Goal: Task Accomplishment & Management: Manage account settings

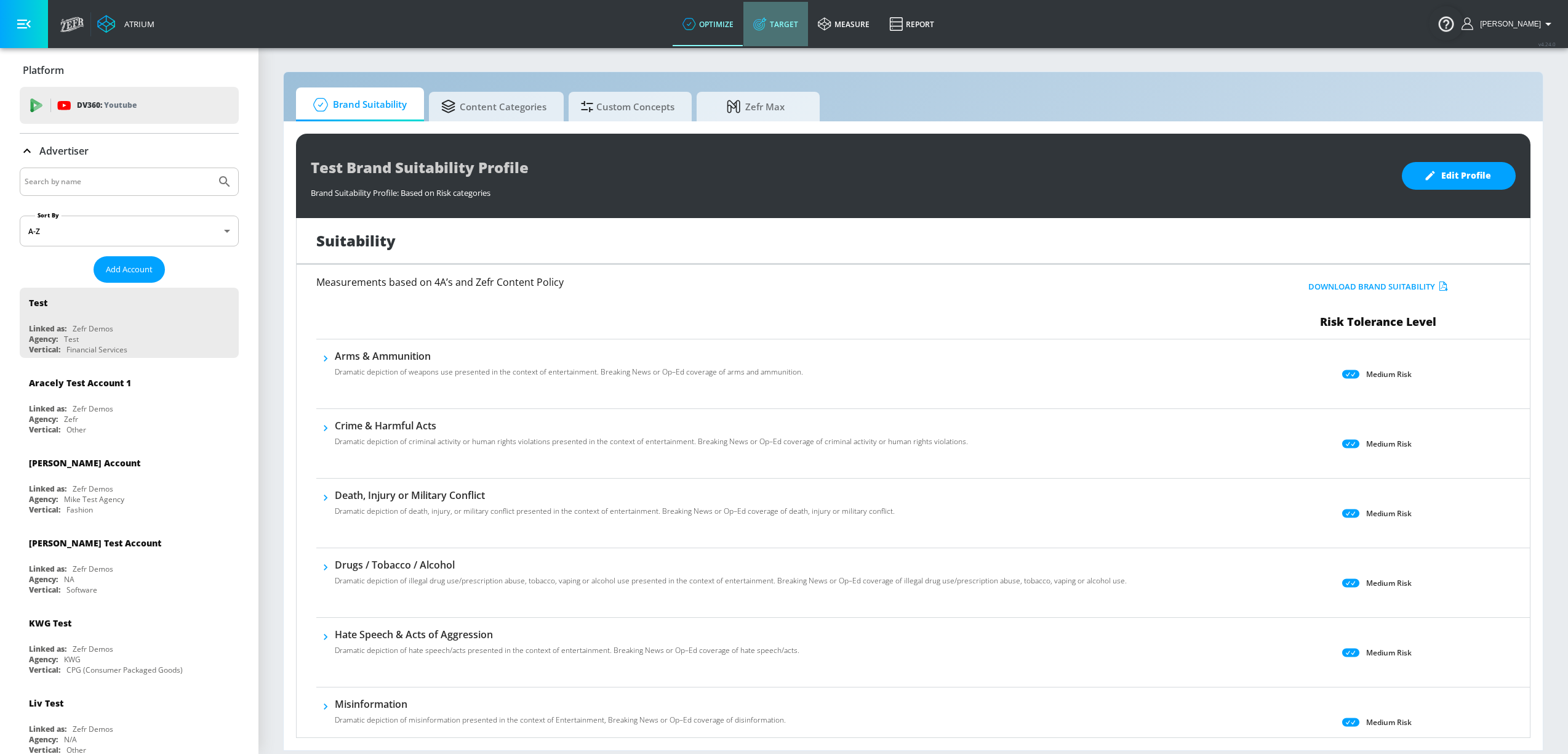
click at [793, 36] on link "Target" at bounding box center [776, 24] width 65 height 45
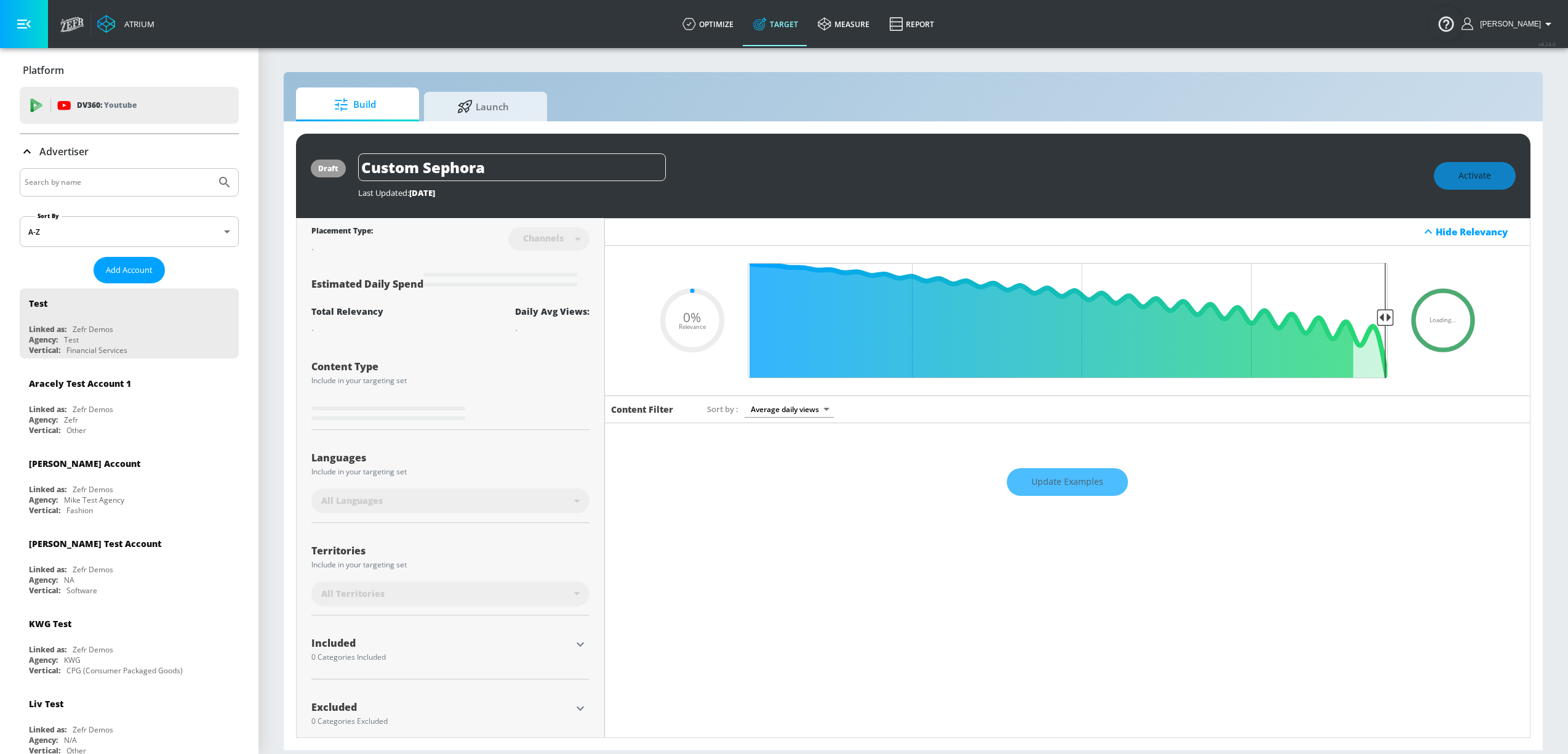
type input "0.05"
click at [103, 179] on input "Search by name" at bounding box center [118, 182] width 187 height 16
type input "cbs"
click at [211, 169] on button "Submit Search" at bounding box center [225, 182] width 27 height 27
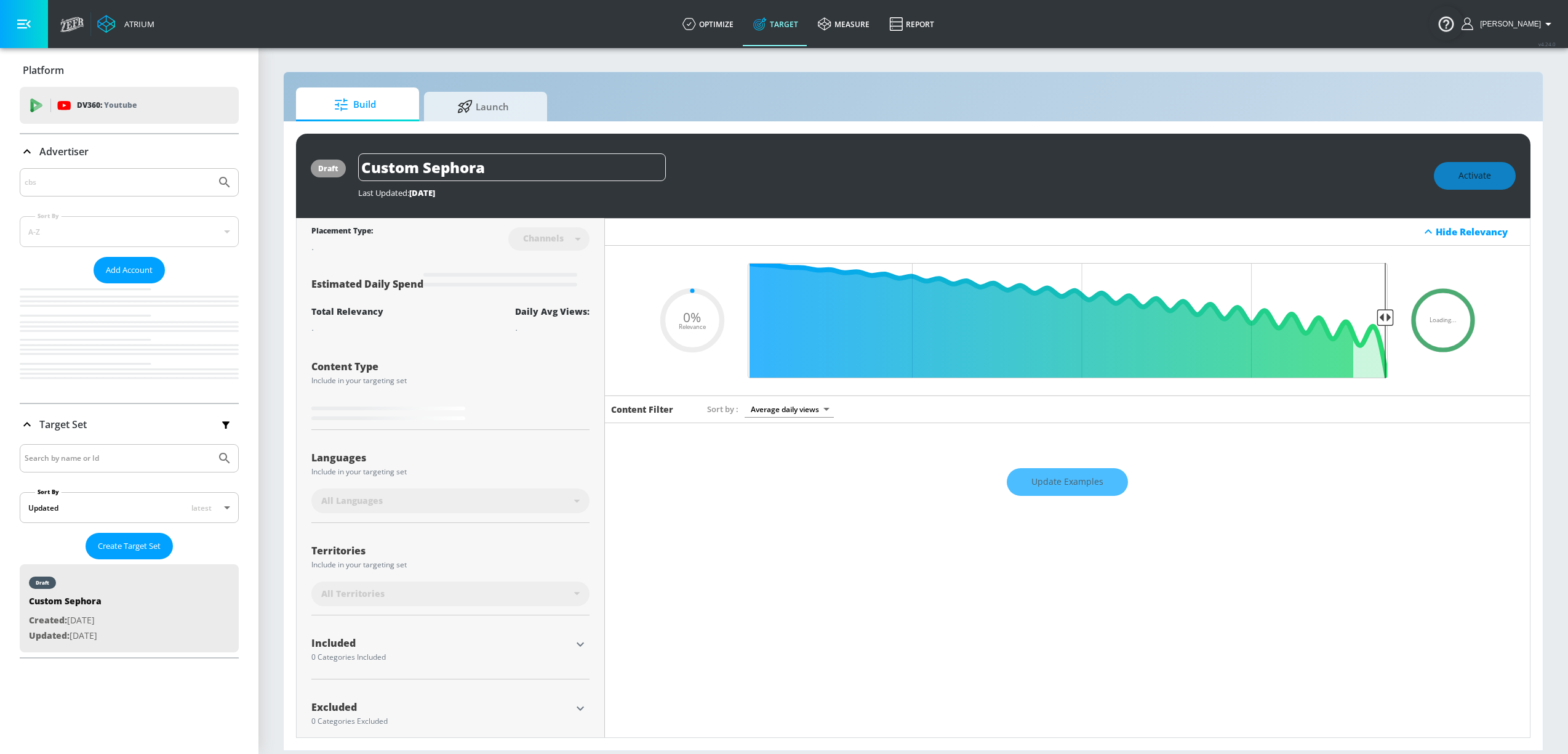
type input "0.05"
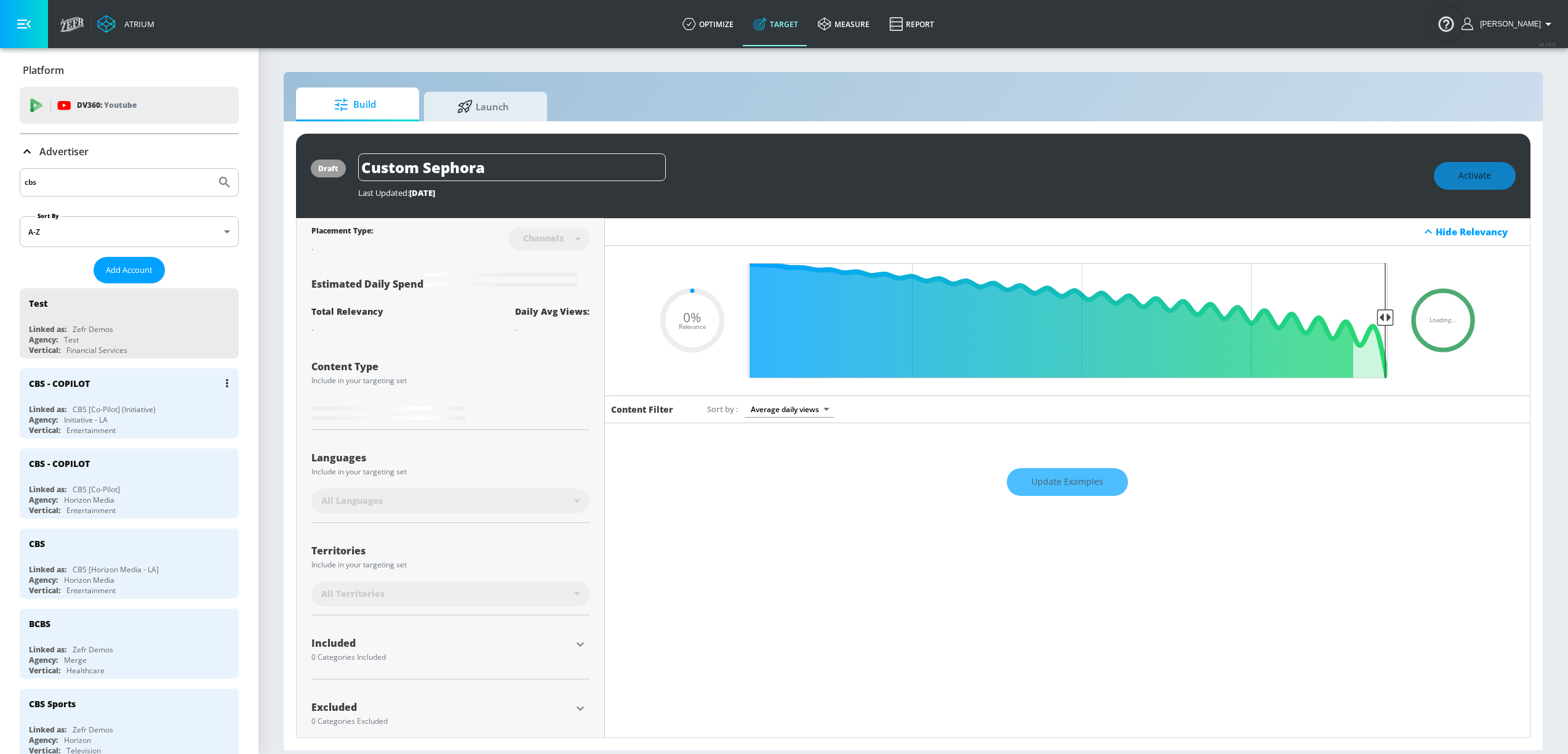
click at [131, 408] on div "CBS [Co-Pilot] (Initiative)" at bounding box center [114, 409] width 83 height 10
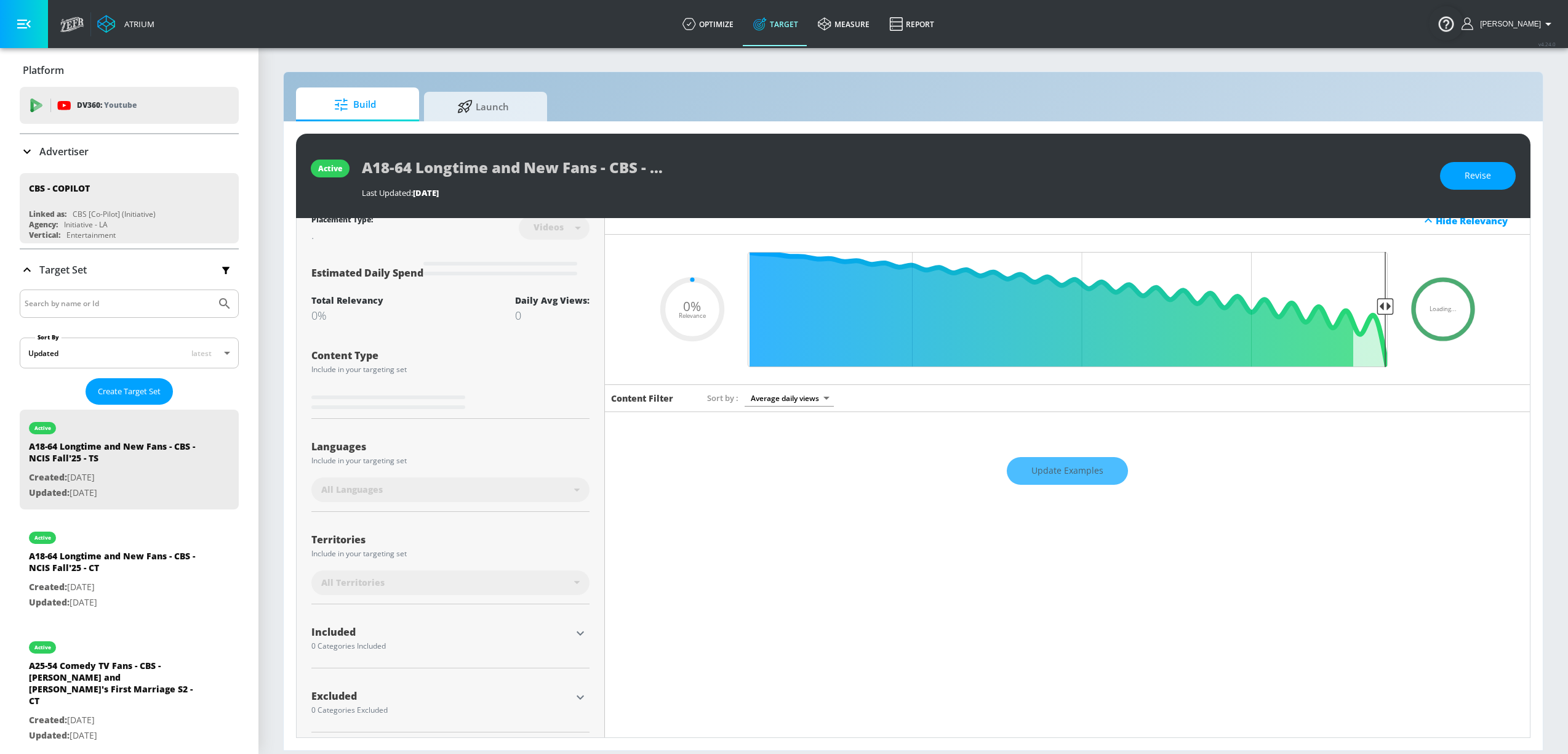
scroll to position [18, 0]
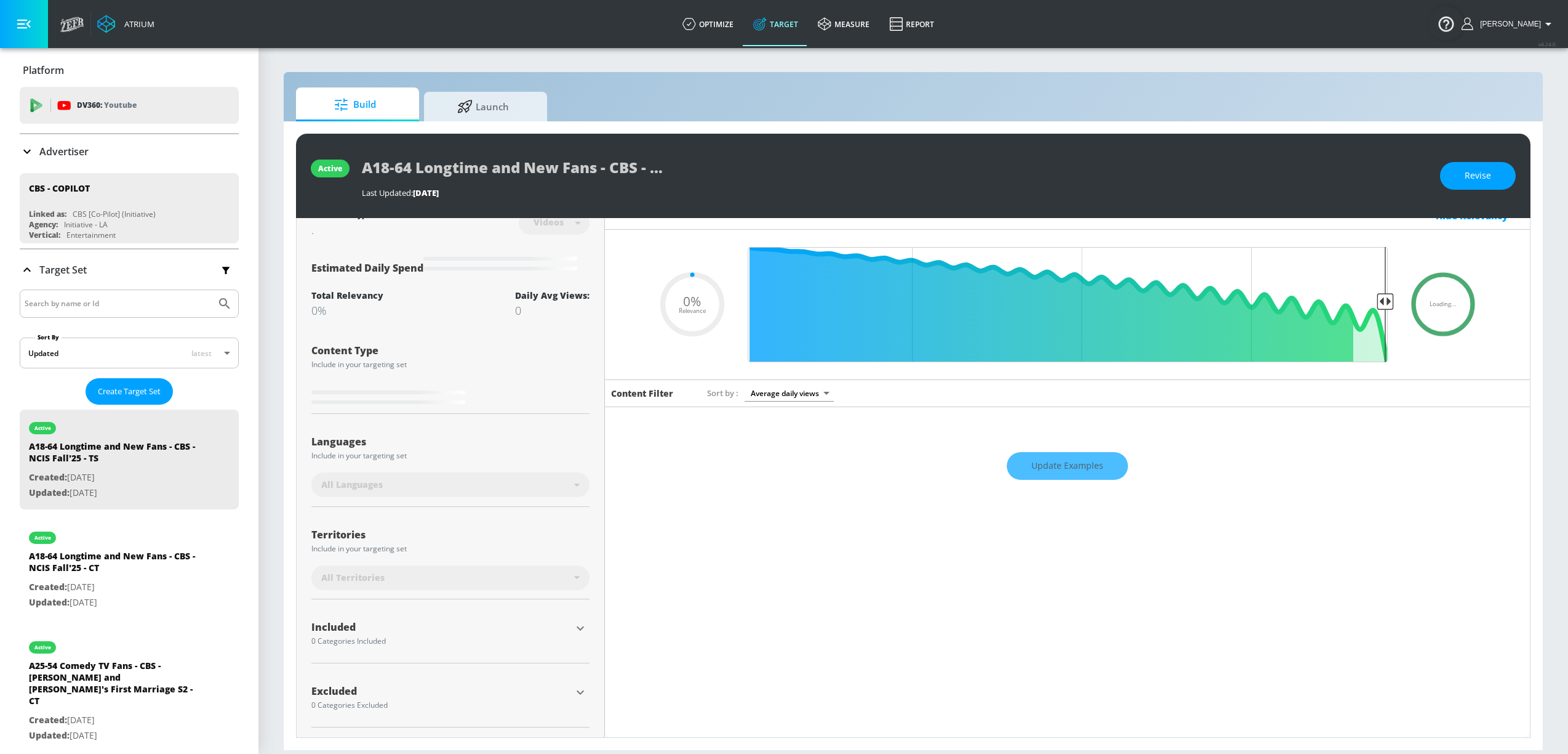
type input "0.5"
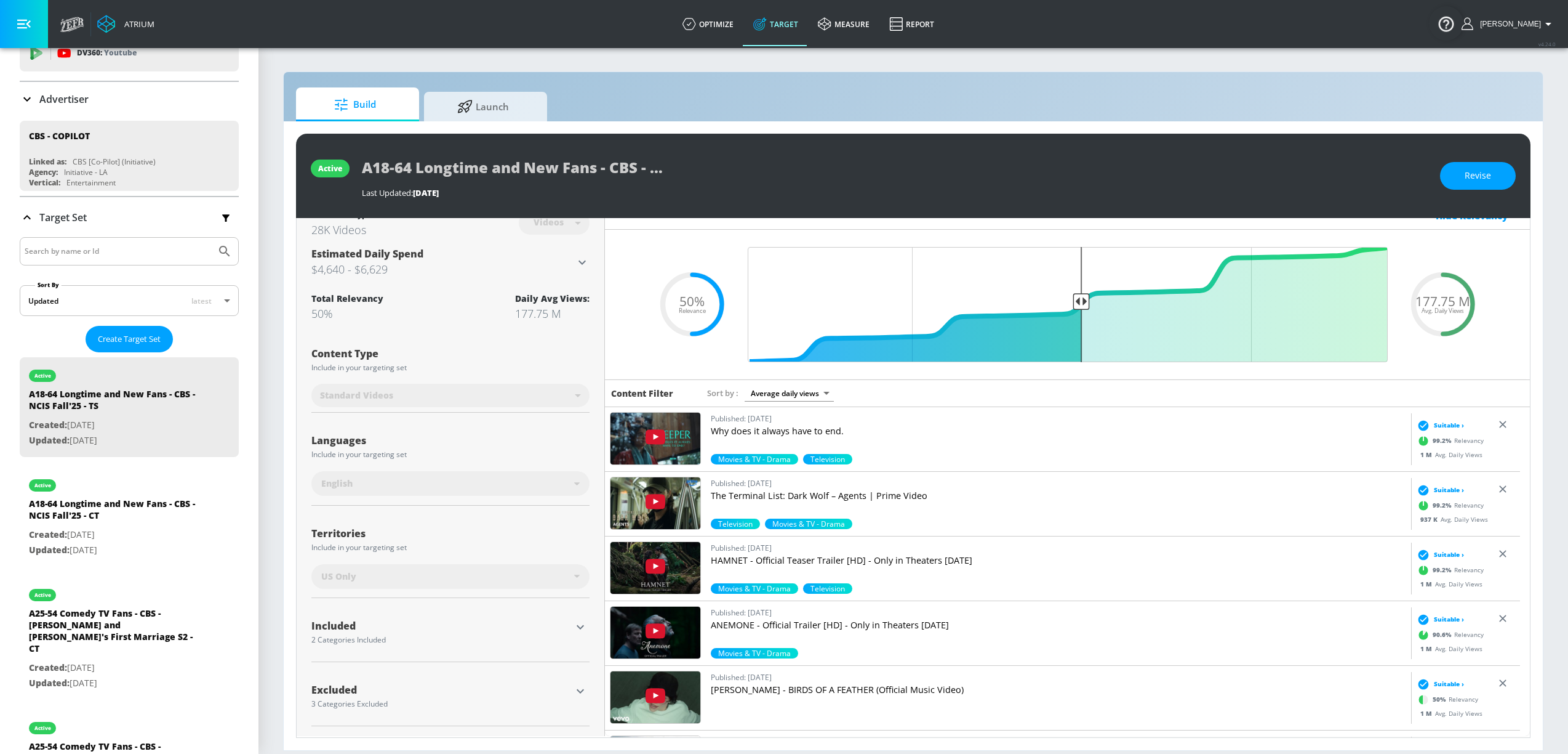
scroll to position [99, 0]
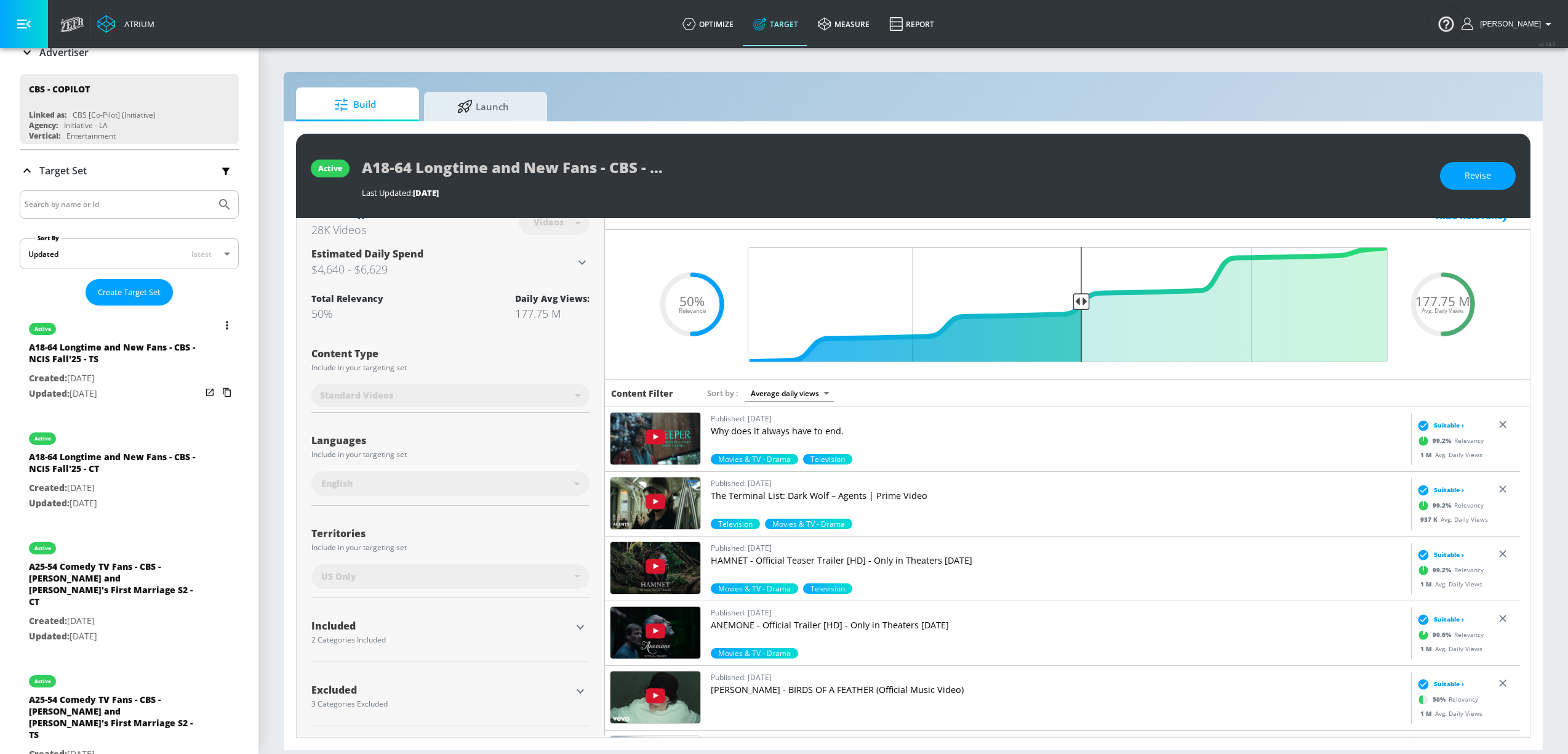
click at [226, 326] on icon "list of Target Set" at bounding box center [227, 325] width 3 height 9
click at [188, 346] on li "Duplicate" at bounding box center [162, 351] width 122 height 22
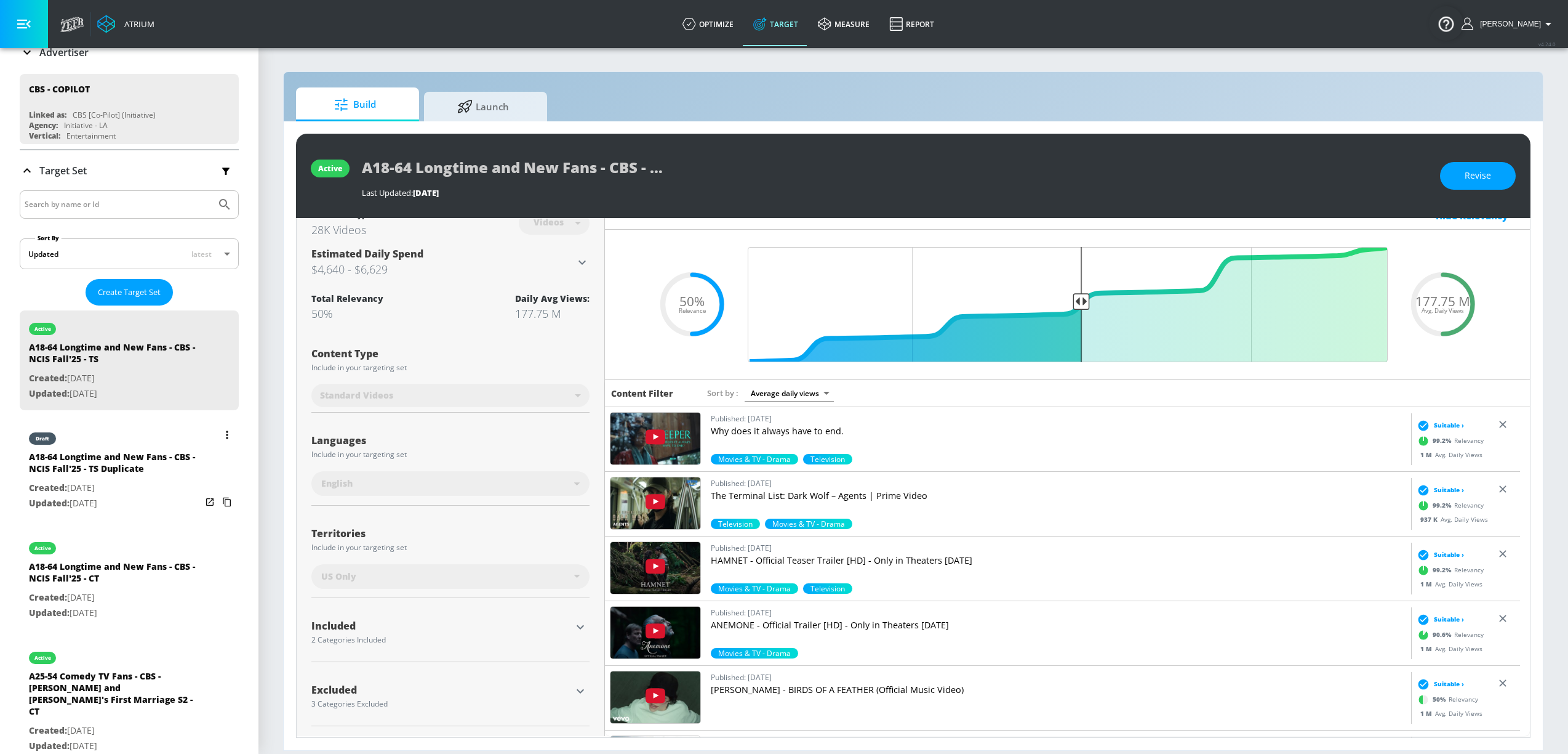
click at [113, 478] on div "A18-64 Longtime and New Fans - CBS - NCIS Fall'25 - TS Duplicate" at bounding box center [115, 466] width 172 height 30
type input "A18-64 Longtime and New Fans - CBS - NCIS Fall'25 - TS Duplicate"
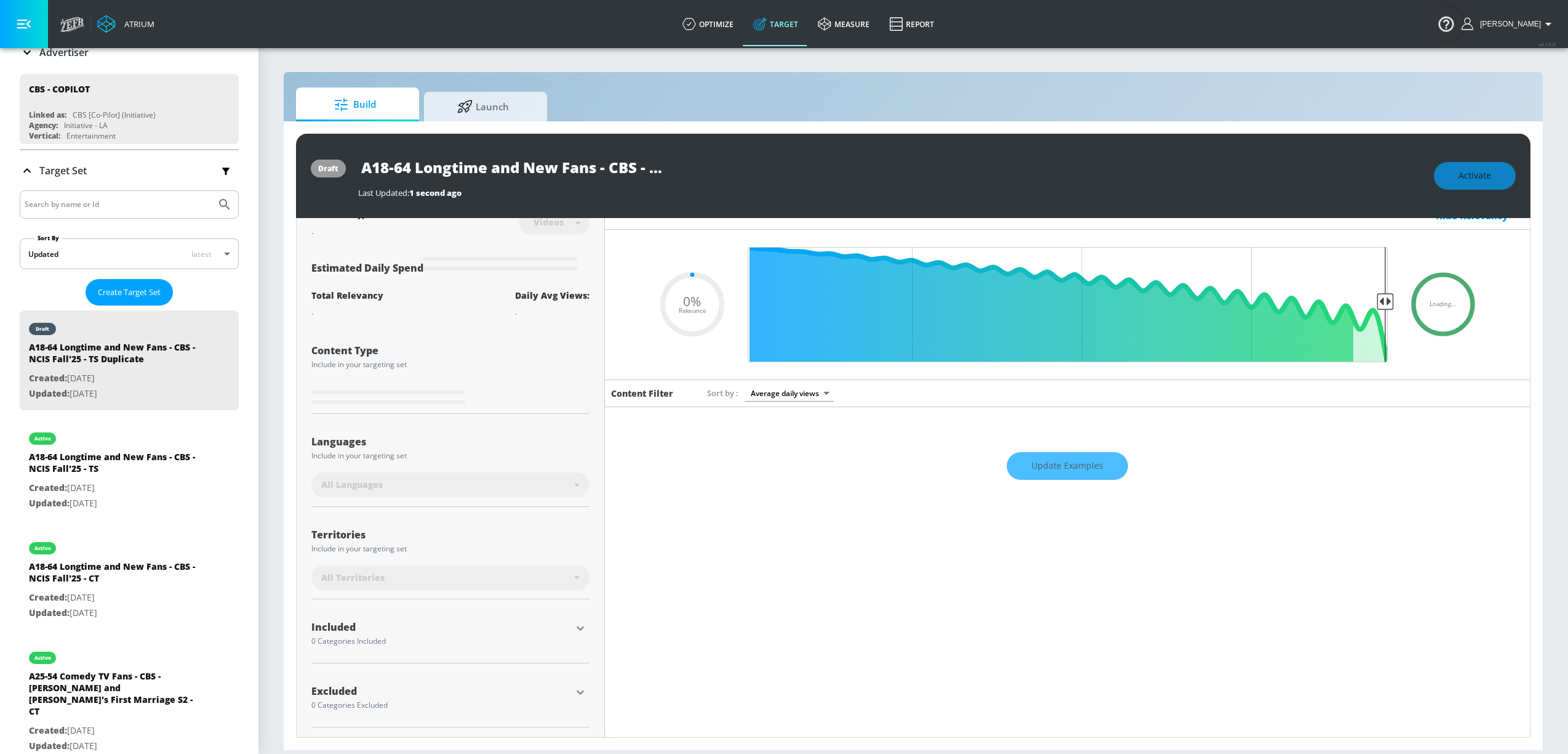
scroll to position [18, 0]
type input "0.5"
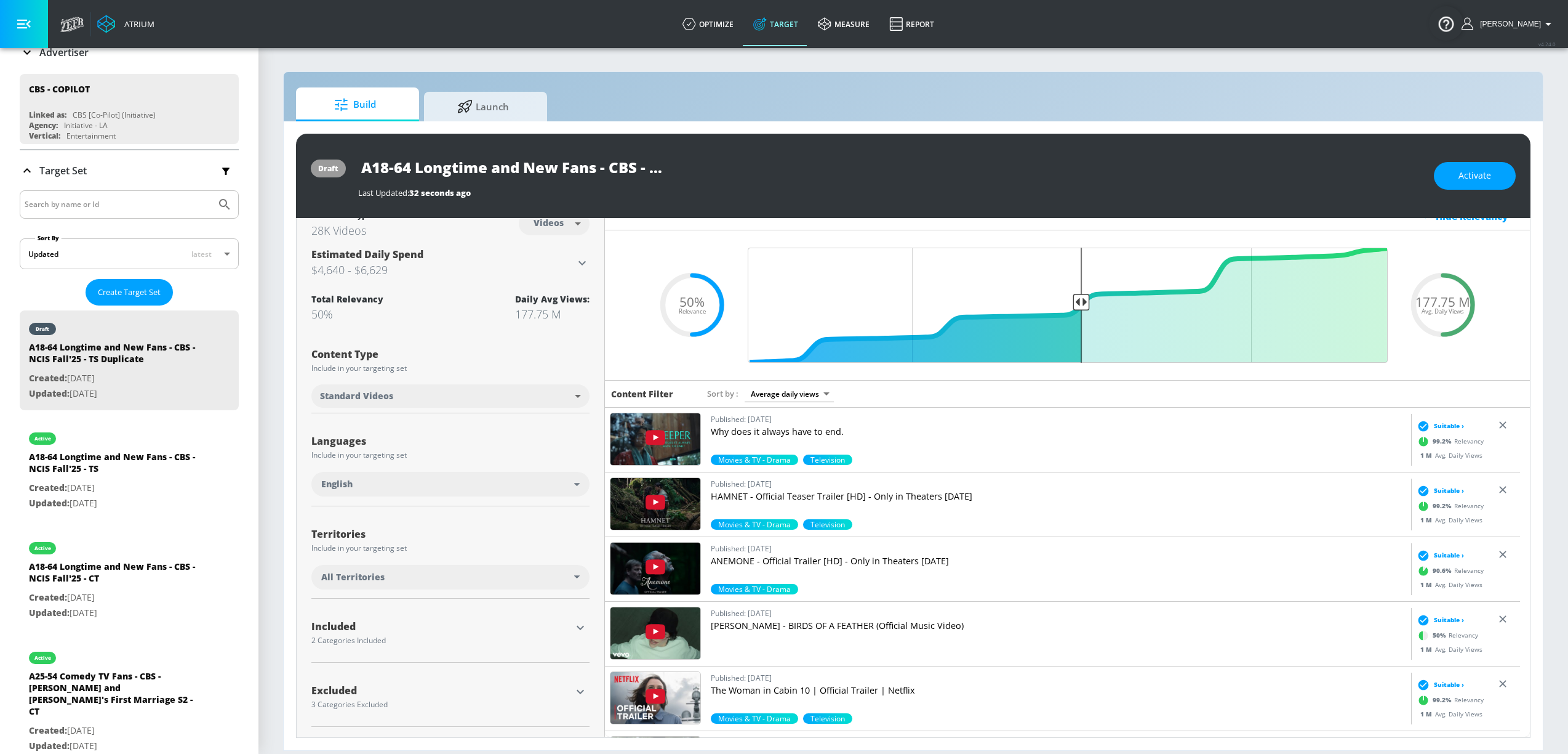
scroll to position [16, 0]
click at [547, 572] on div "All Territories" at bounding box center [448, 576] width 253 height 12
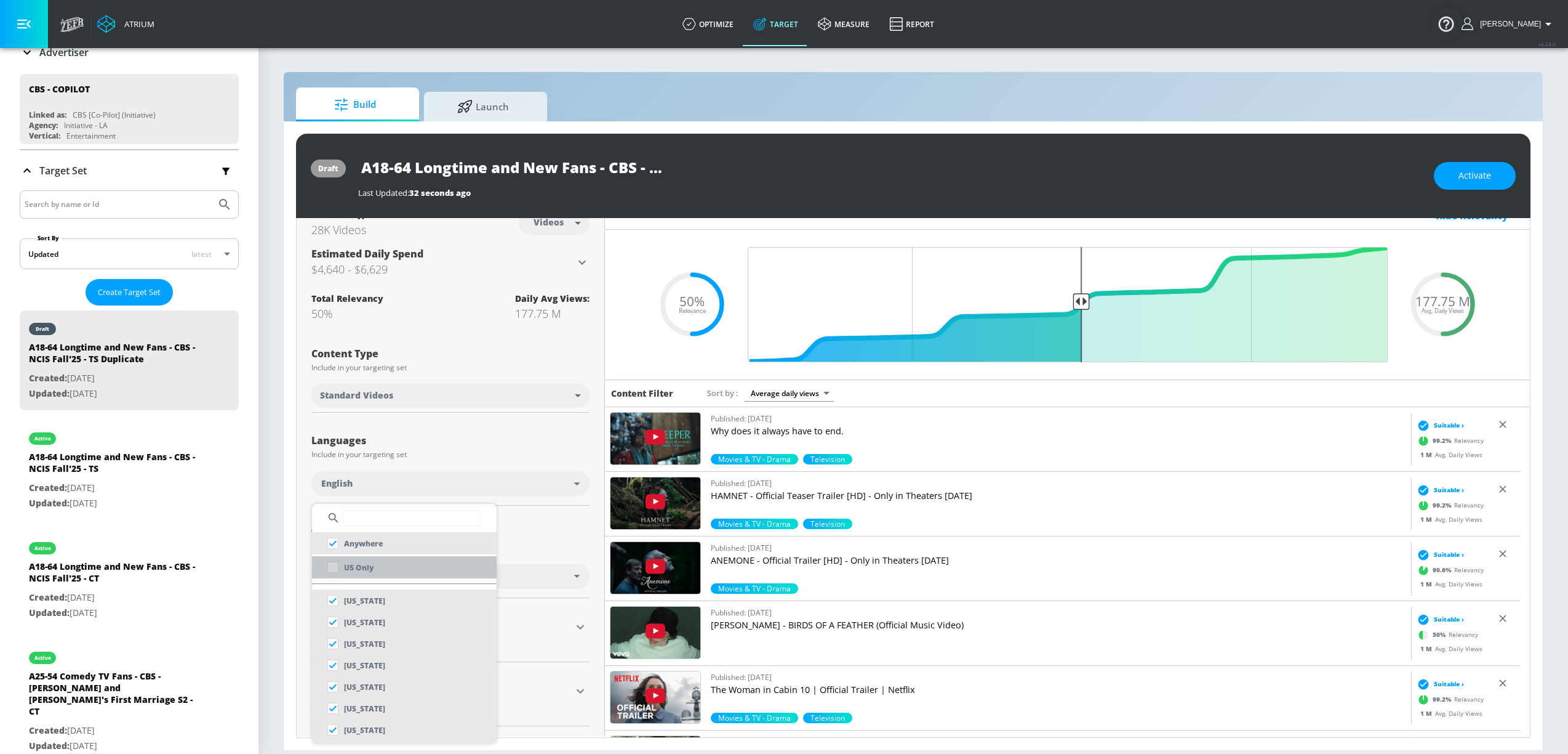
click at [429, 567] on li "US Only" at bounding box center [404, 567] width 185 height 22
checkbox input "false"
checkbox input "true"
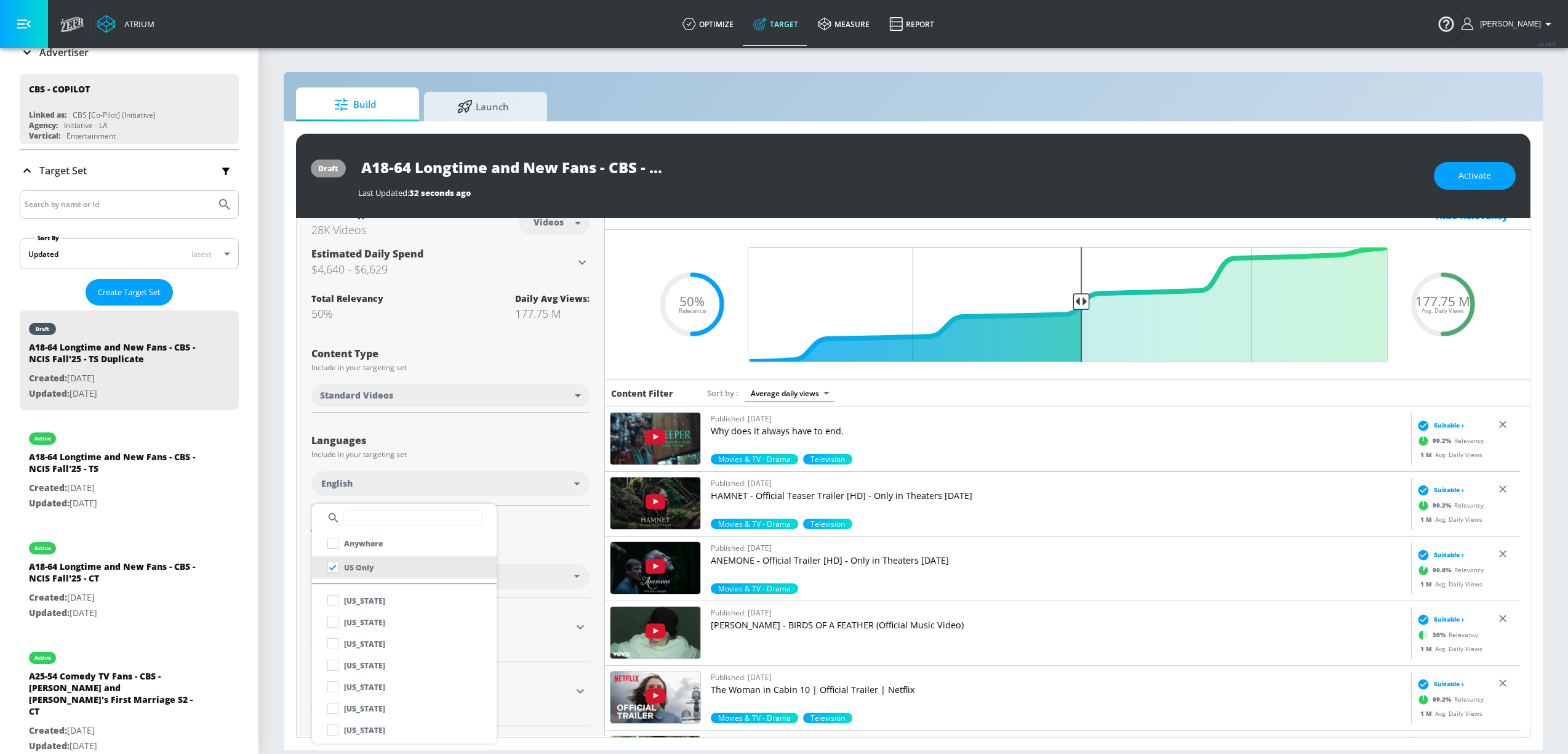
click at [571, 543] on div at bounding box center [784, 377] width 1568 height 754
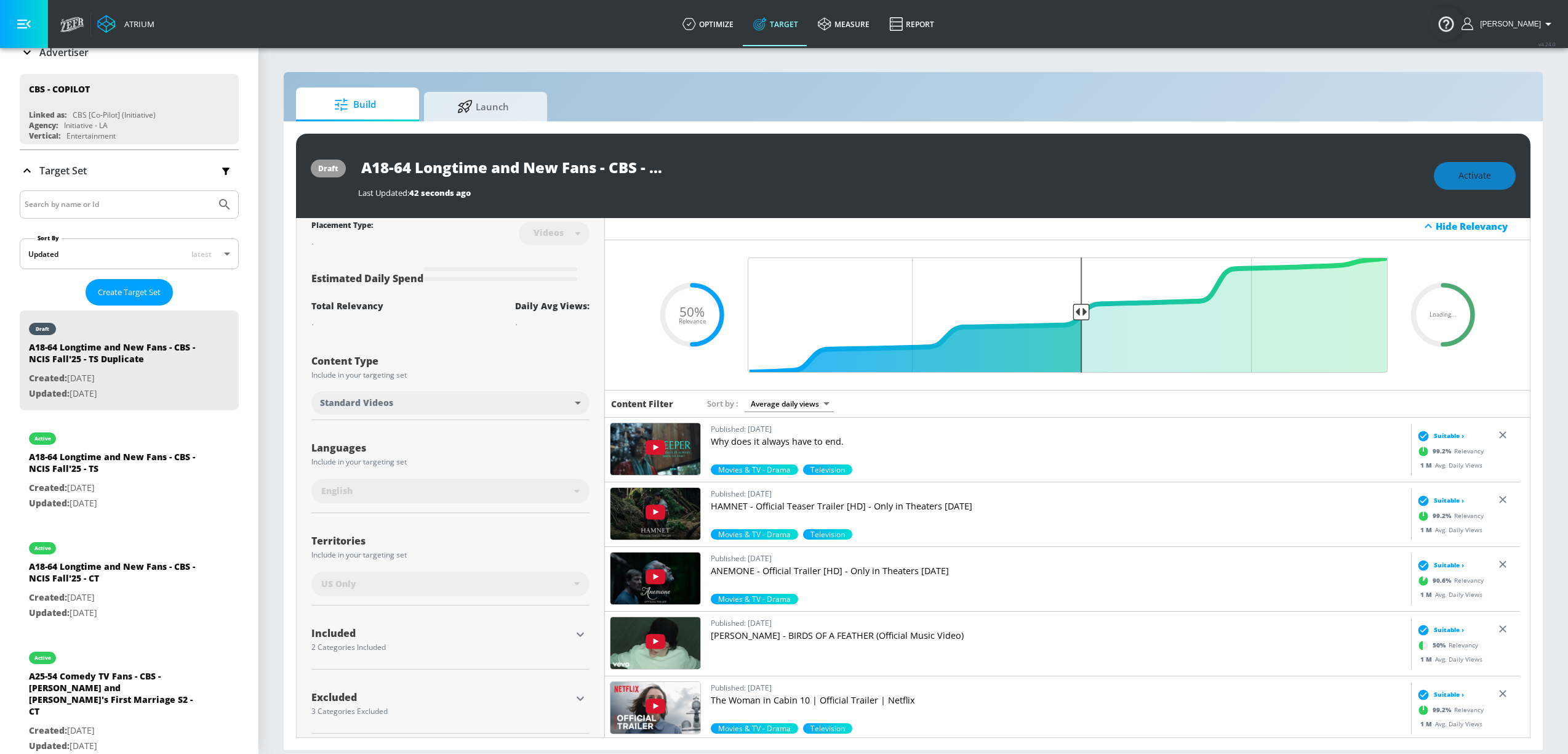
scroll to position [13, 0]
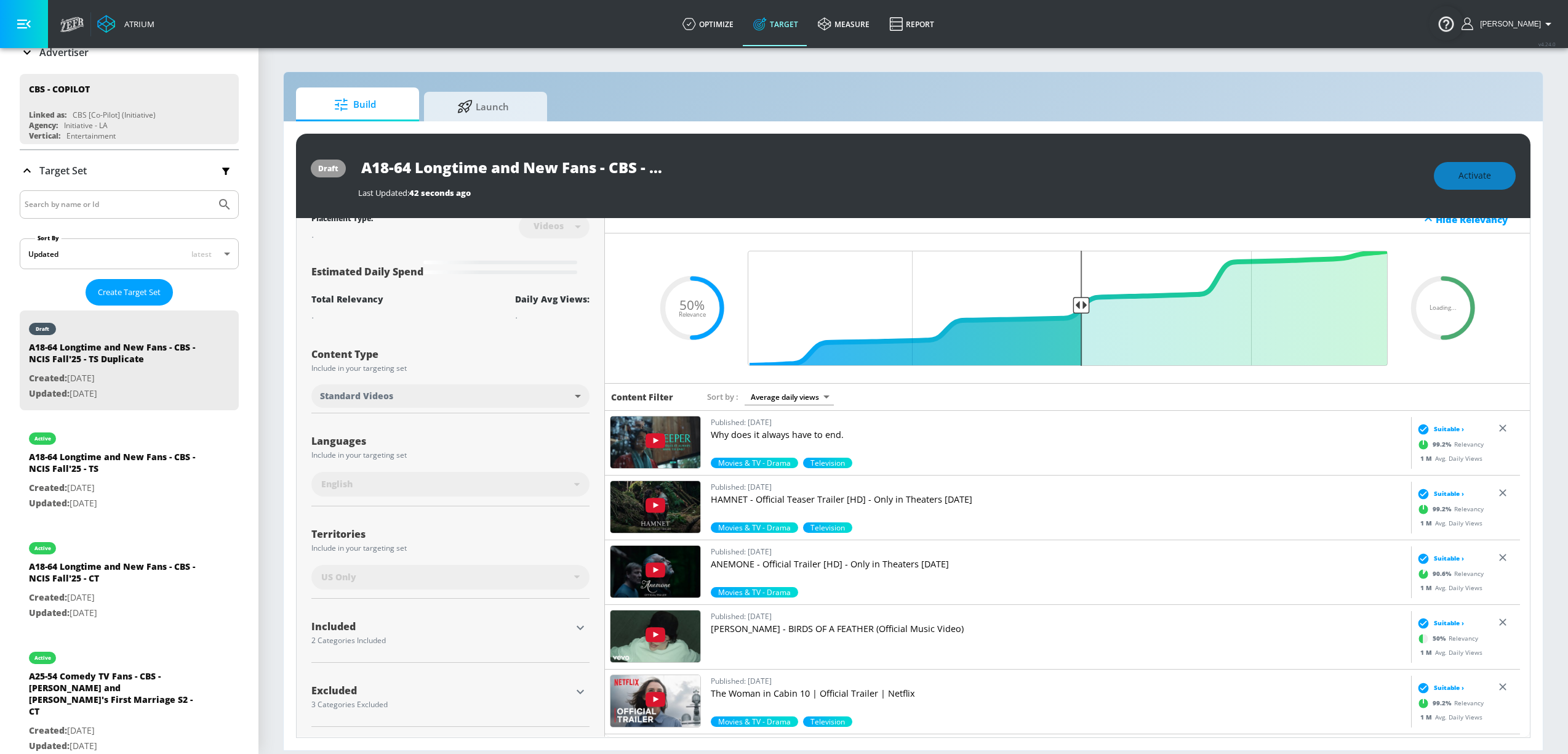
click at [584, 620] on div at bounding box center [580, 627] width 18 height 18
click at [579, 621] on icon "button" at bounding box center [580, 627] width 15 height 15
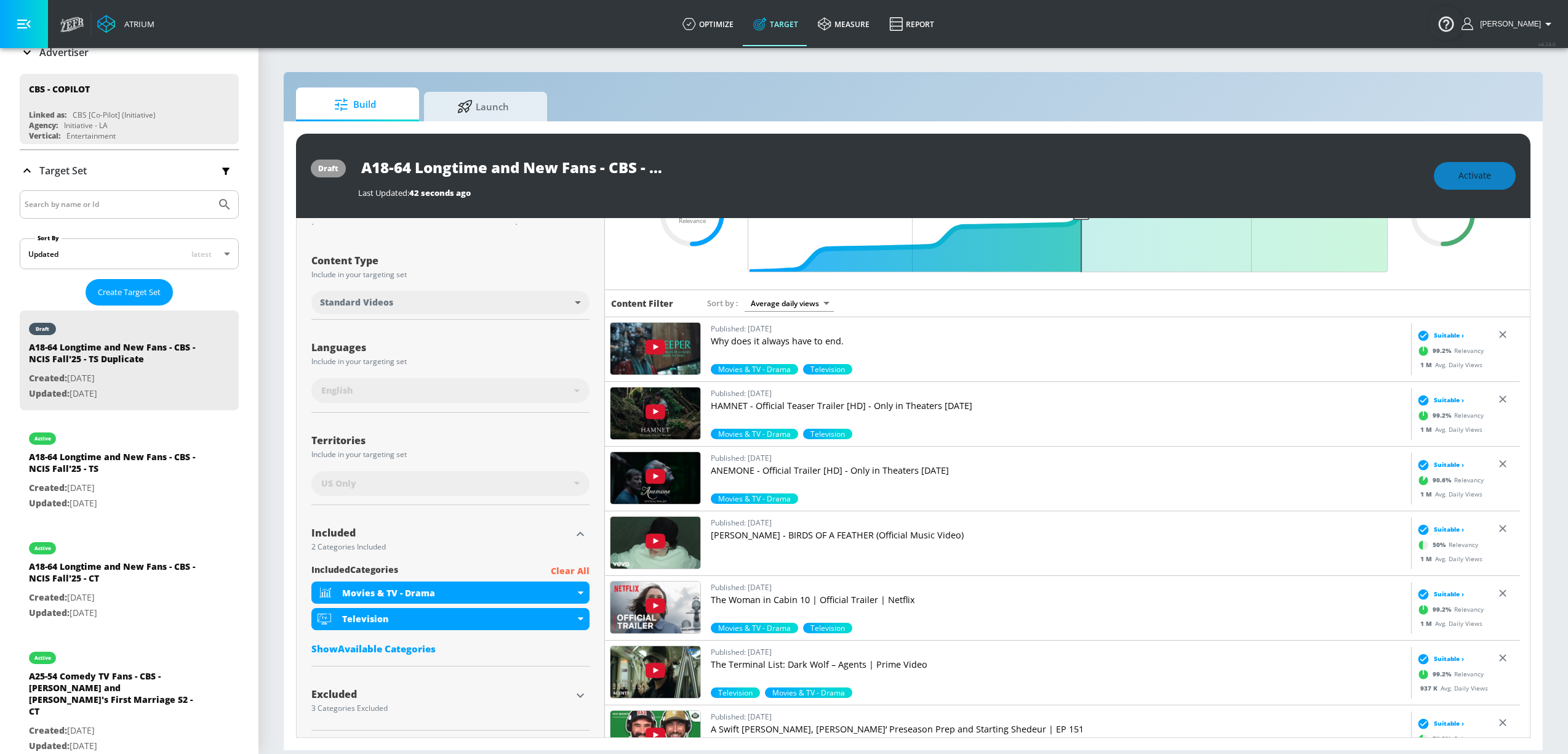
scroll to position [111, 0]
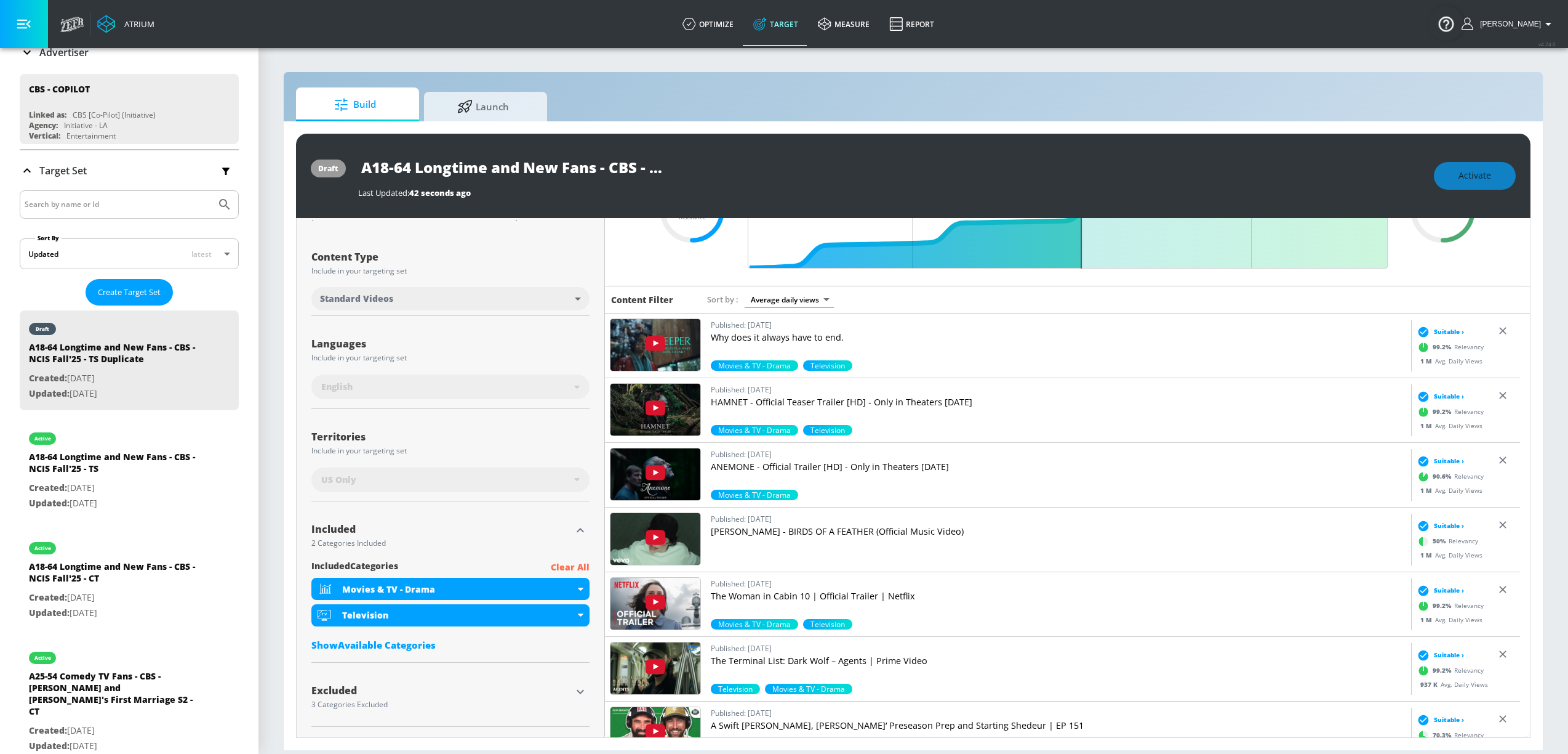
click at [441, 641] on div "Show Available Categories" at bounding box center [450, 644] width 278 height 12
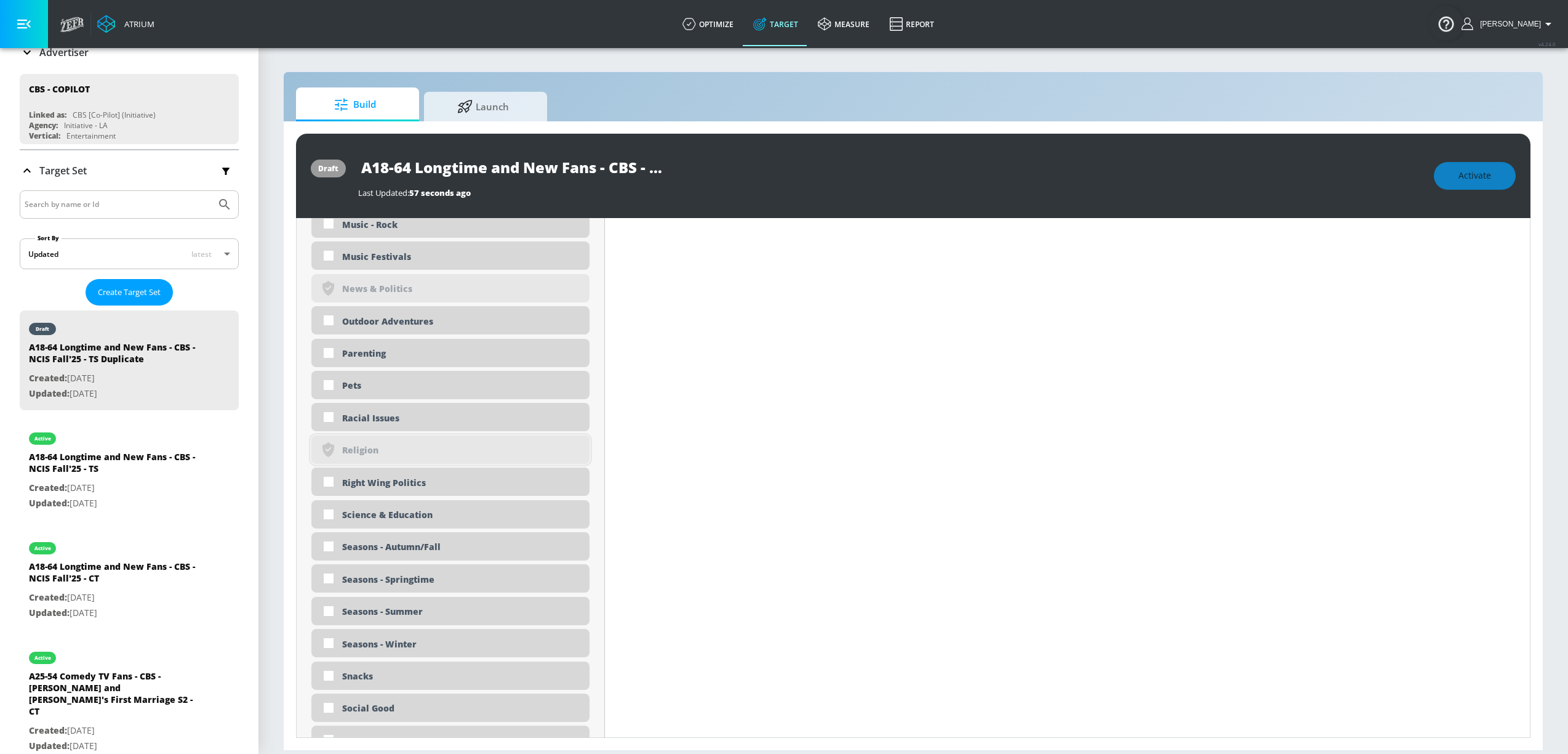
scroll to position [2097, 0]
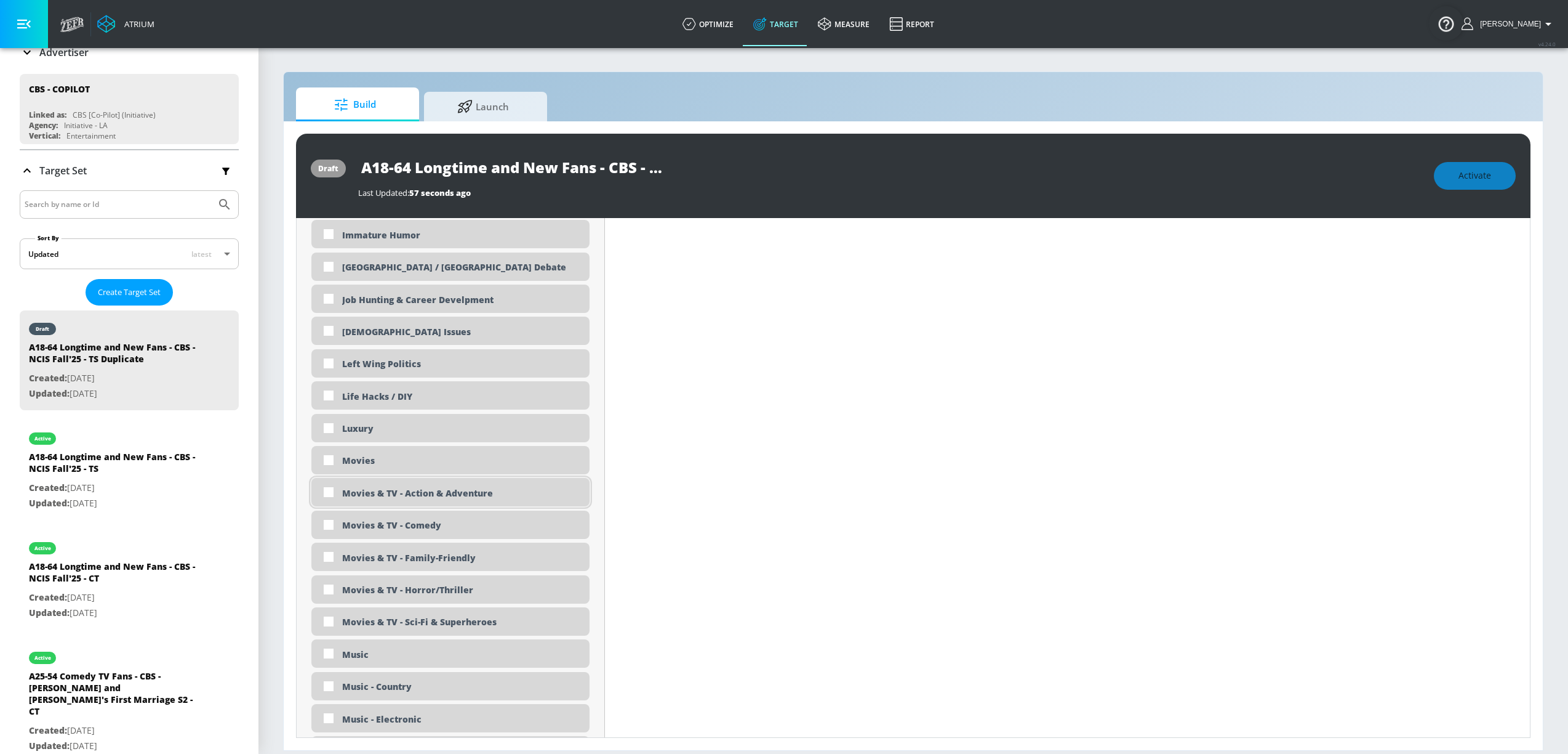
click at [518, 504] on div "Movies & TV - Action & Adventure" at bounding box center [450, 492] width 278 height 28
checkbox input "true"
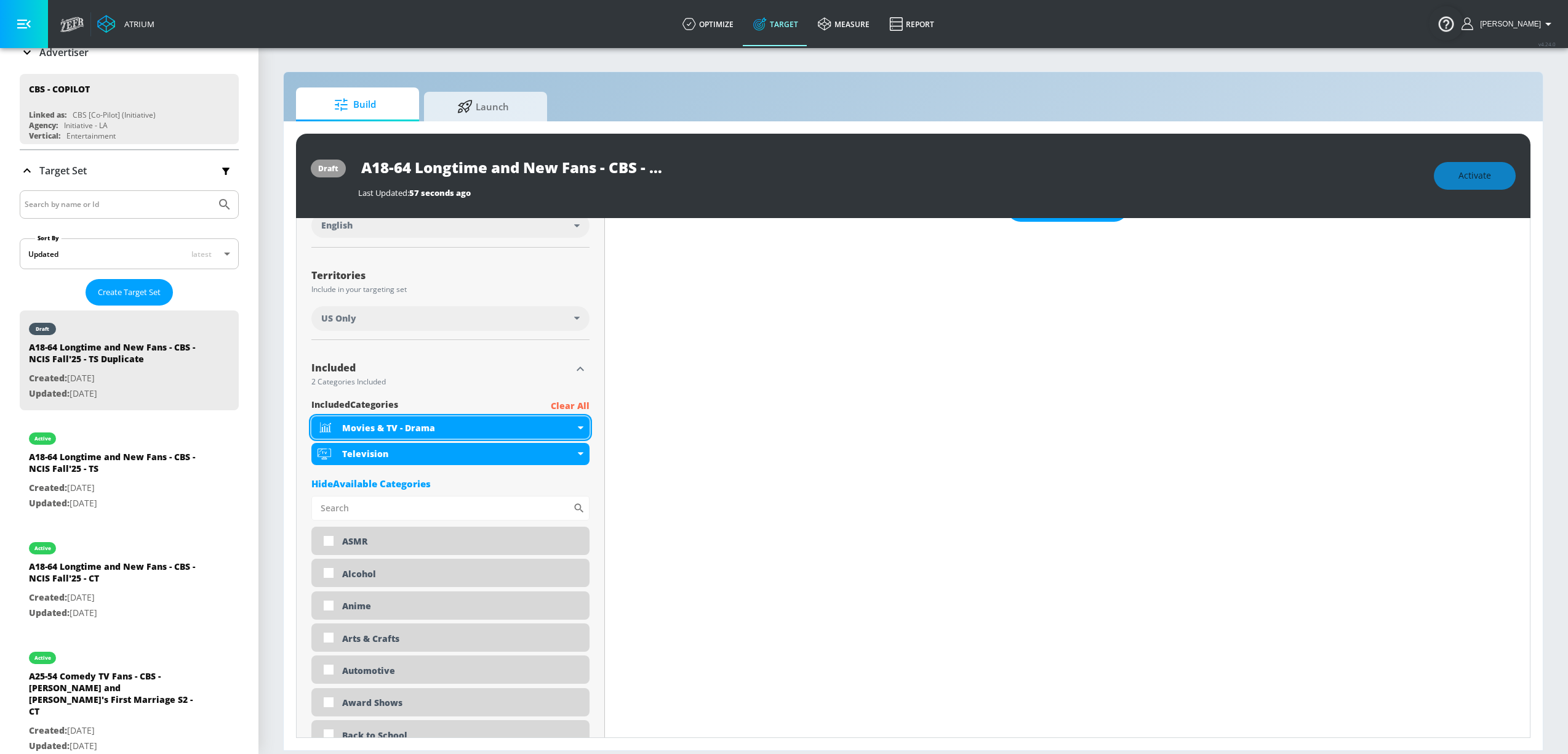
scroll to position [252, 0]
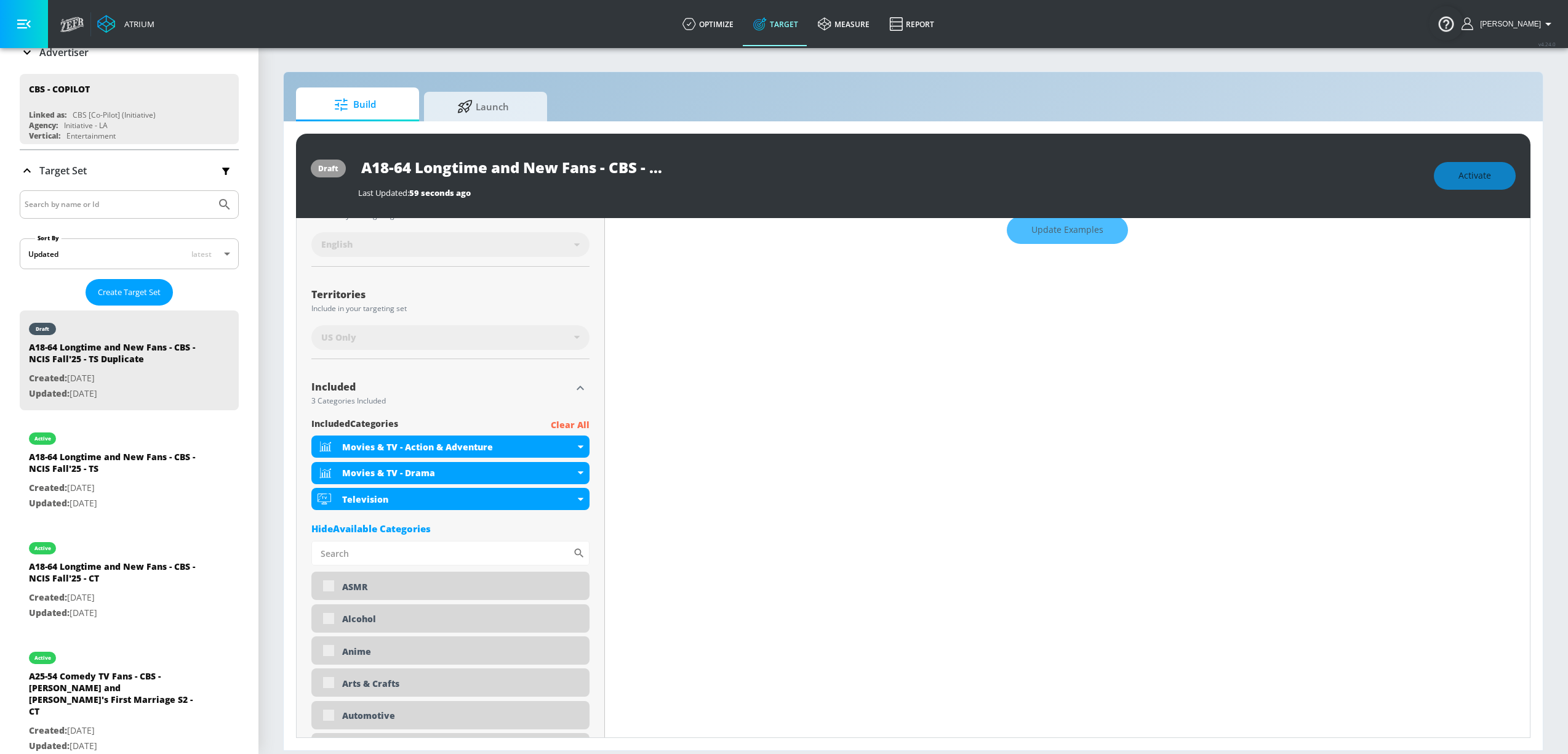
click at [576, 386] on icon "button" at bounding box center [580, 388] width 7 height 4
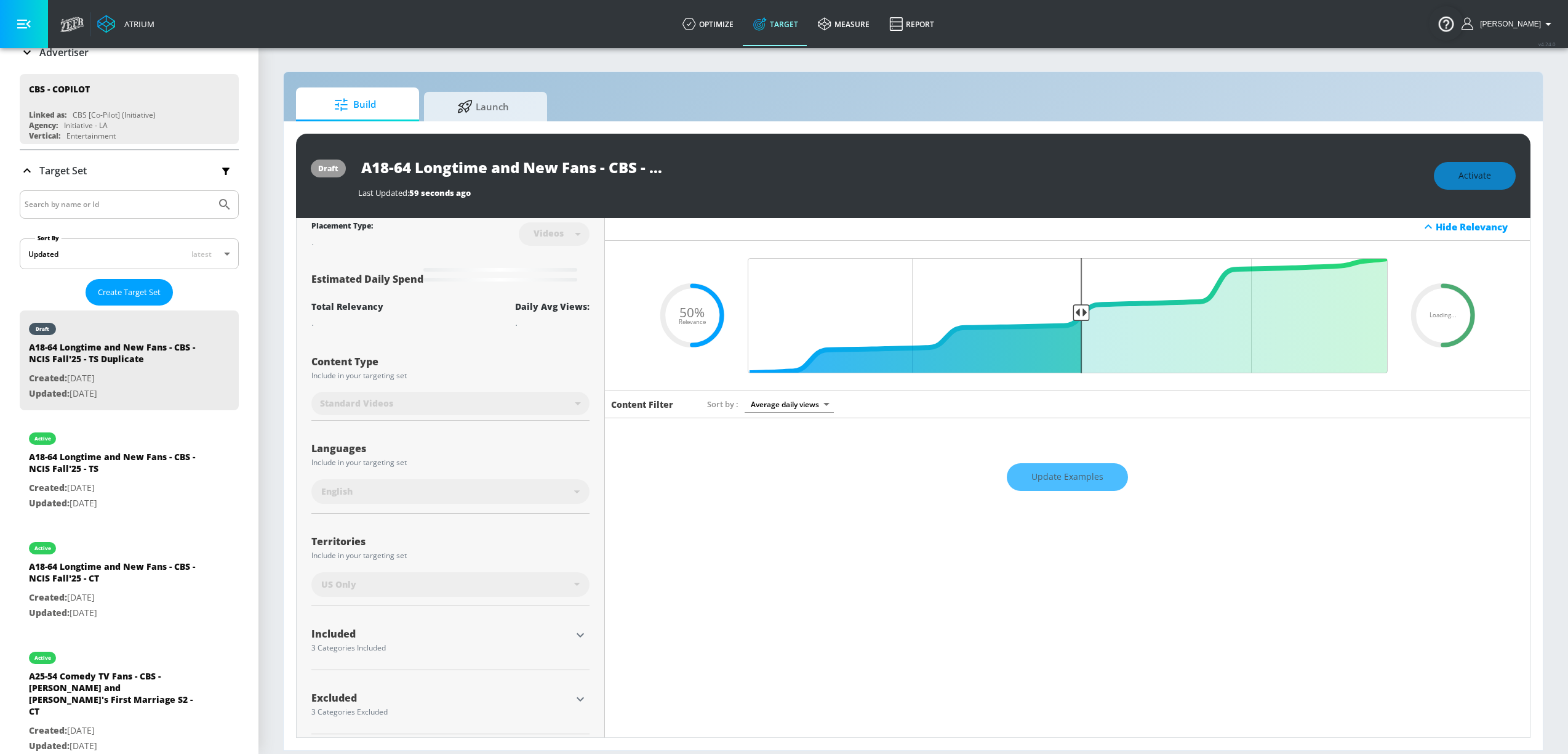
scroll to position [0, 0]
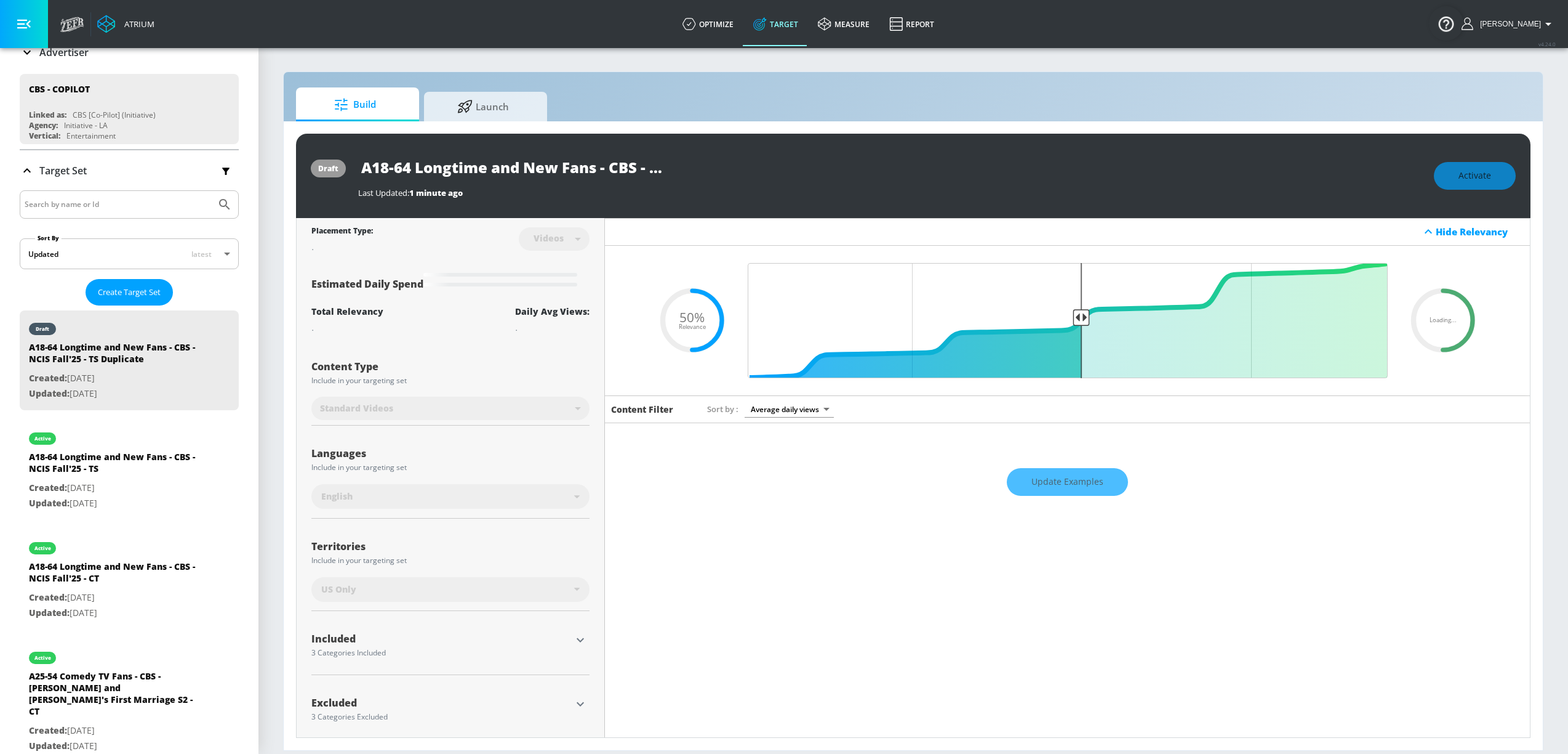
click at [530, 164] on input "A18-64 Longtime and New Fans - CBS - NCIS Fall'25 - TS Duplicate" at bounding box center [512, 167] width 308 height 28
drag, startPoint x: 561, startPoint y: 169, endPoint x: 417, endPoint y: 175, distance: 144.1
click at [417, 175] on input "A18-64 Longtime and New Fans - CBS - NCIS Fall'25 - TS Duplicate" at bounding box center [512, 167] width 308 height 28
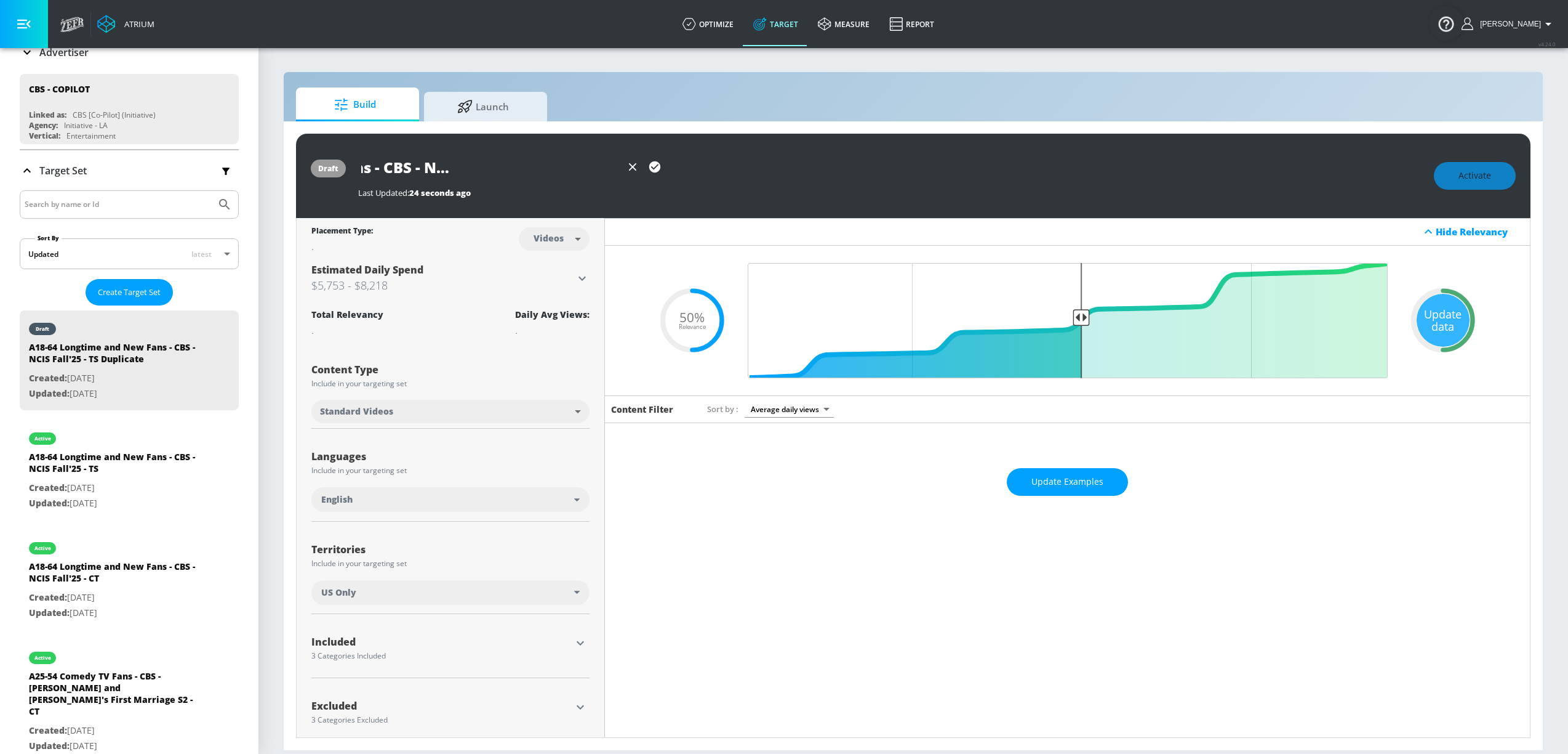
drag, startPoint x: 590, startPoint y: 162, endPoint x: 509, endPoint y: 162, distance: 81.0
click at [509, 162] on input "A18-64 Procedural Fans - CBS - NCIS Fall'25 - TS Duplicate" at bounding box center [490, 167] width 263 height 28
drag, startPoint x: 585, startPoint y: 172, endPoint x: 715, endPoint y: 173, distance: 130.0
click at [715, 173] on div "A18-64 Procedural Fans - CBS - FBI S8 - TS Duplicate" at bounding box center [890, 167] width 1063 height 28
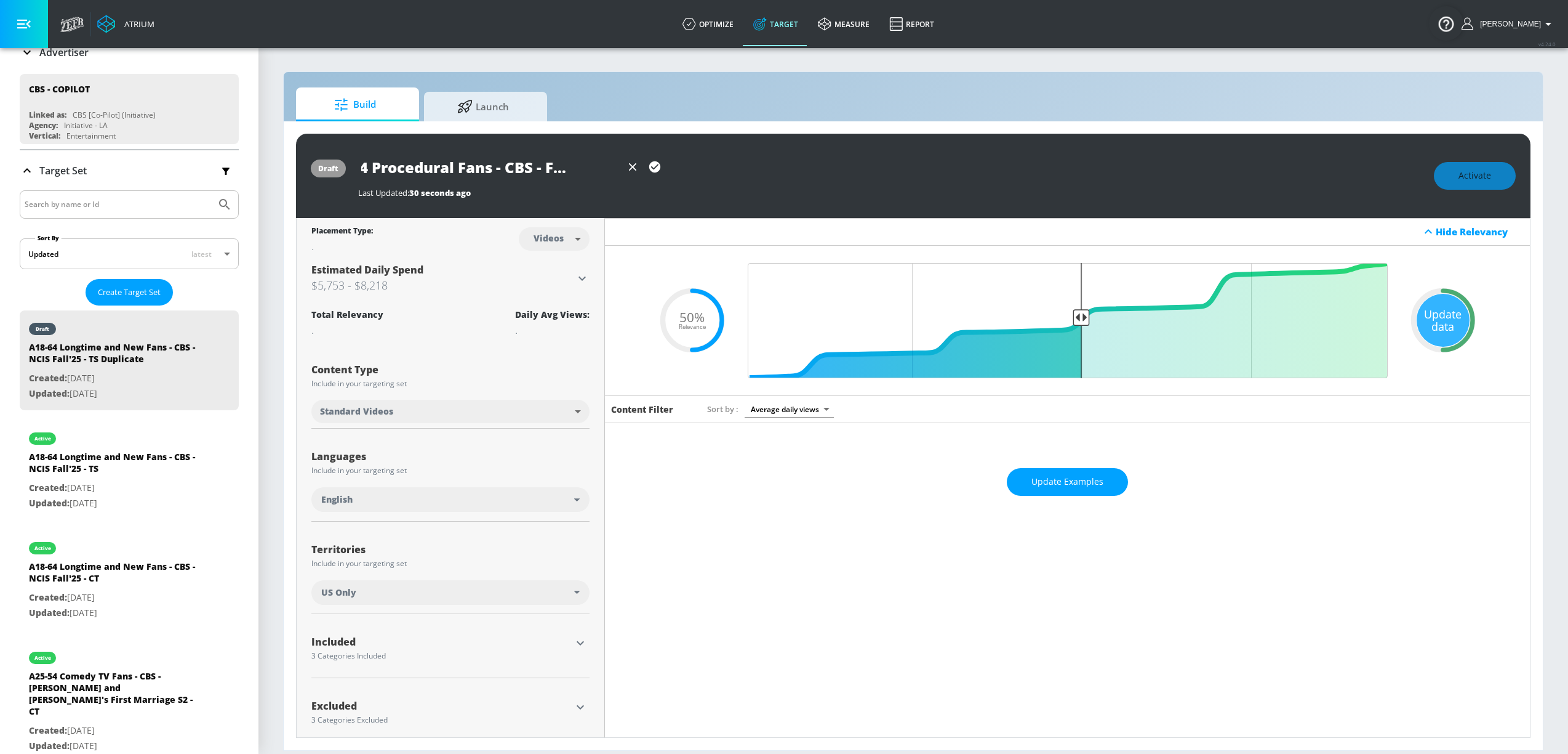
scroll to position [0, 45]
click at [651, 166] on icon "button" at bounding box center [655, 167] width 11 height 11
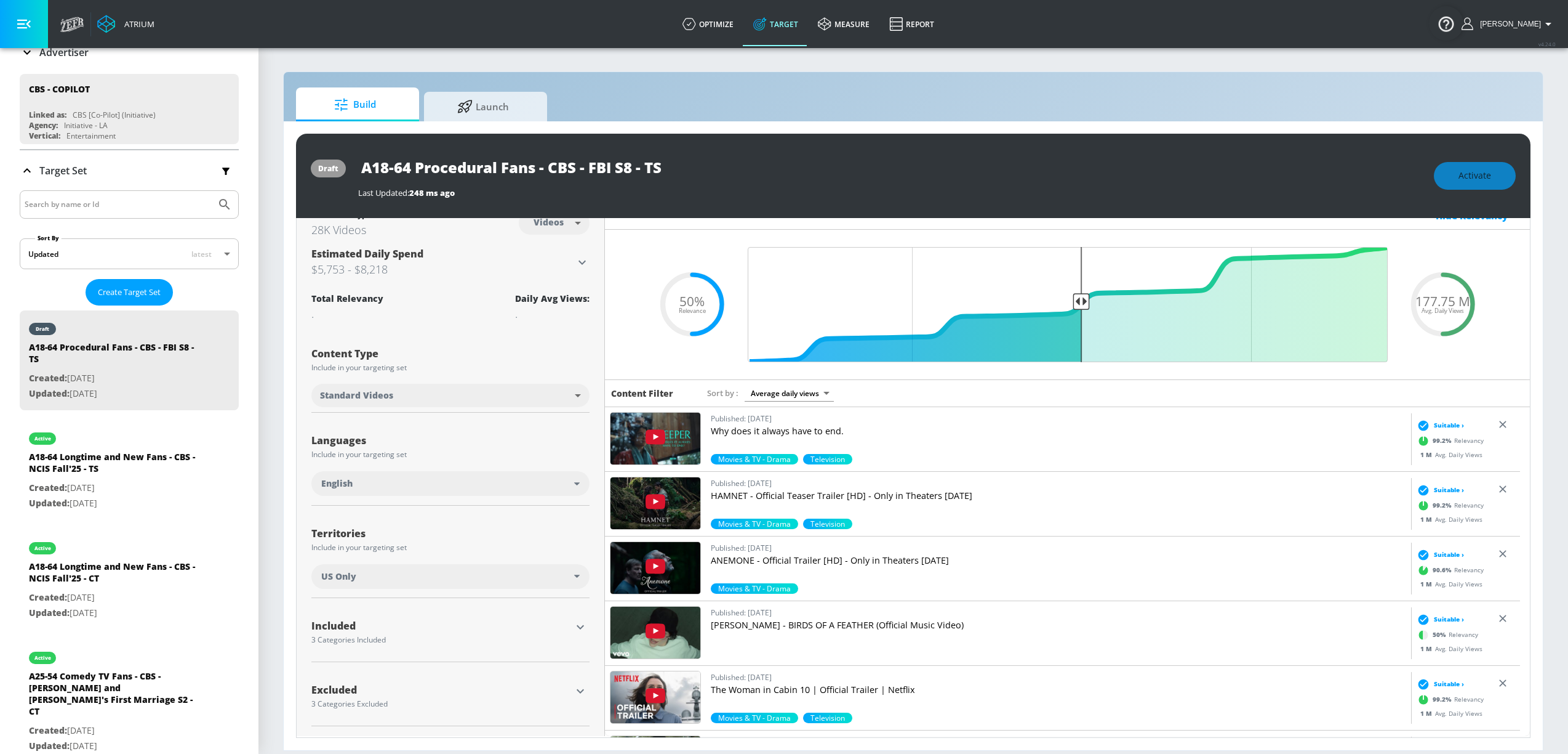
scroll to position [0, 0]
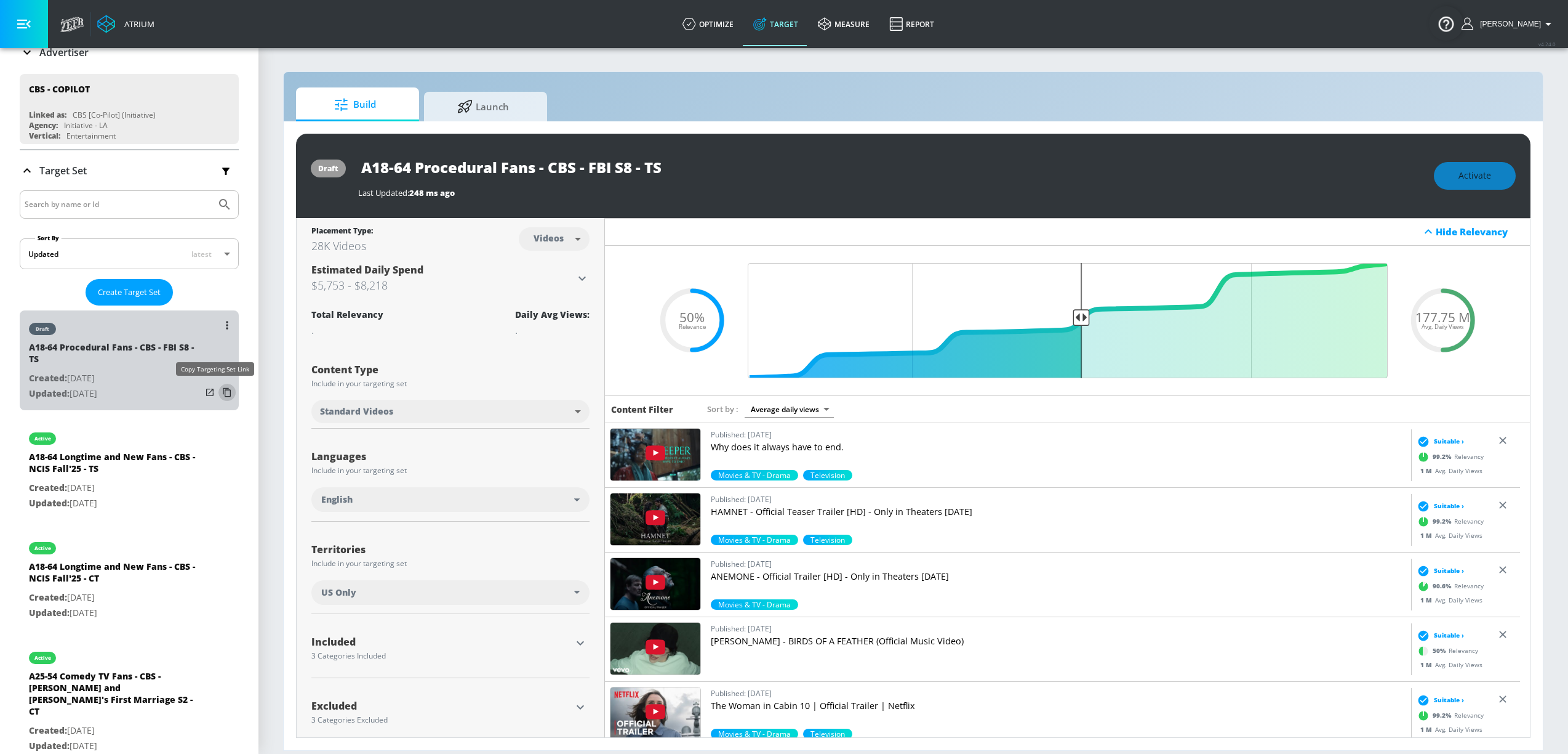
click at [217, 391] on icon "list of Target Set" at bounding box center [227, 392] width 20 height 20
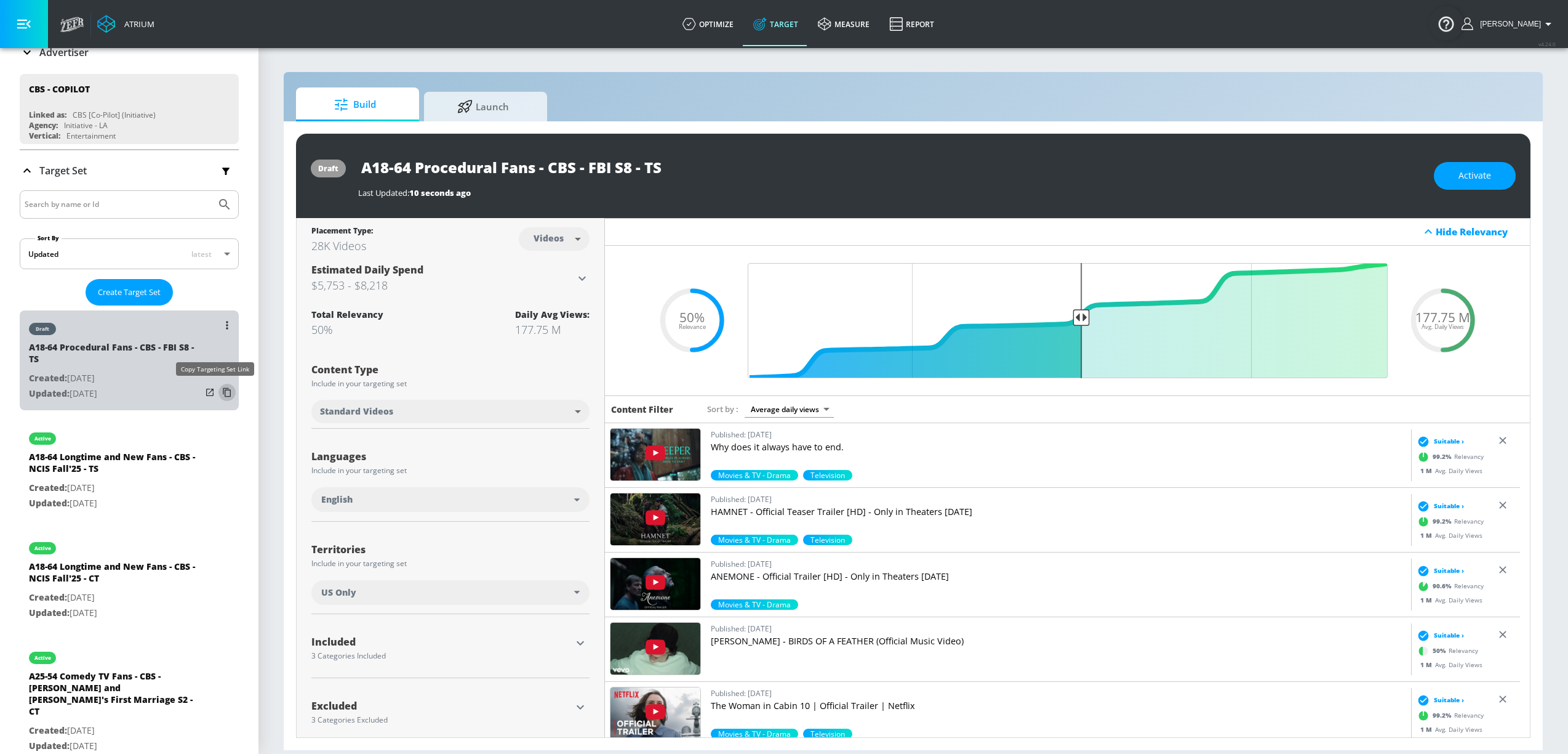
click at [223, 391] on icon "list of Target Set" at bounding box center [227, 393] width 8 height 9
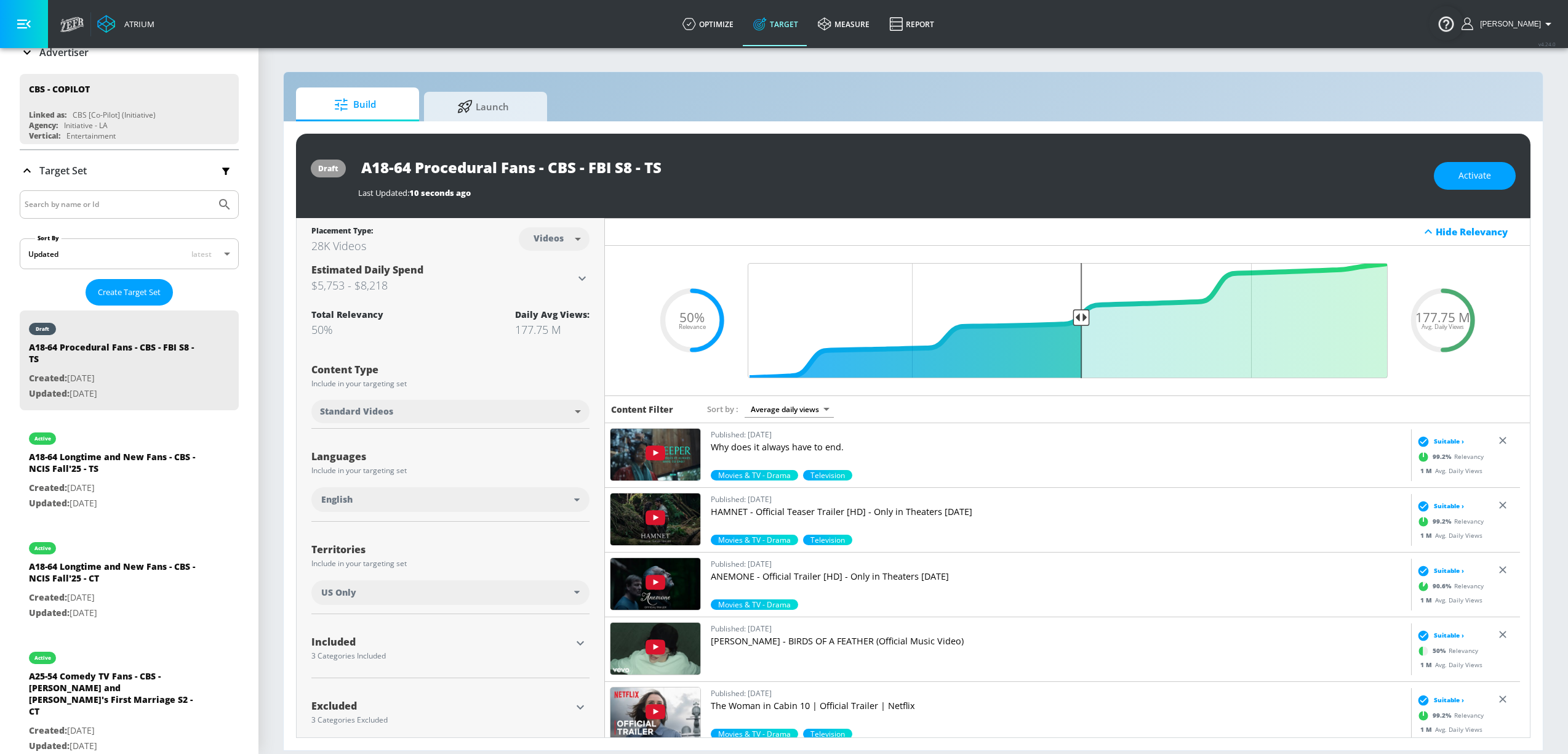
drag, startPoint x: 1443, startPoint y: 202, endPoint x: 1458, endPoint y: 196, distance: 16.2
click at [1443, 202] on div "draft A18-64 Procedural Fans - CBS - FBI S8 - TS Last Updated: 10 seconds ago A…" at bounding box center [913, 175] width 1235 height 85
click at [1466, 186] on button "Activate" at bounding box center [1475, 175] width 82 height 28
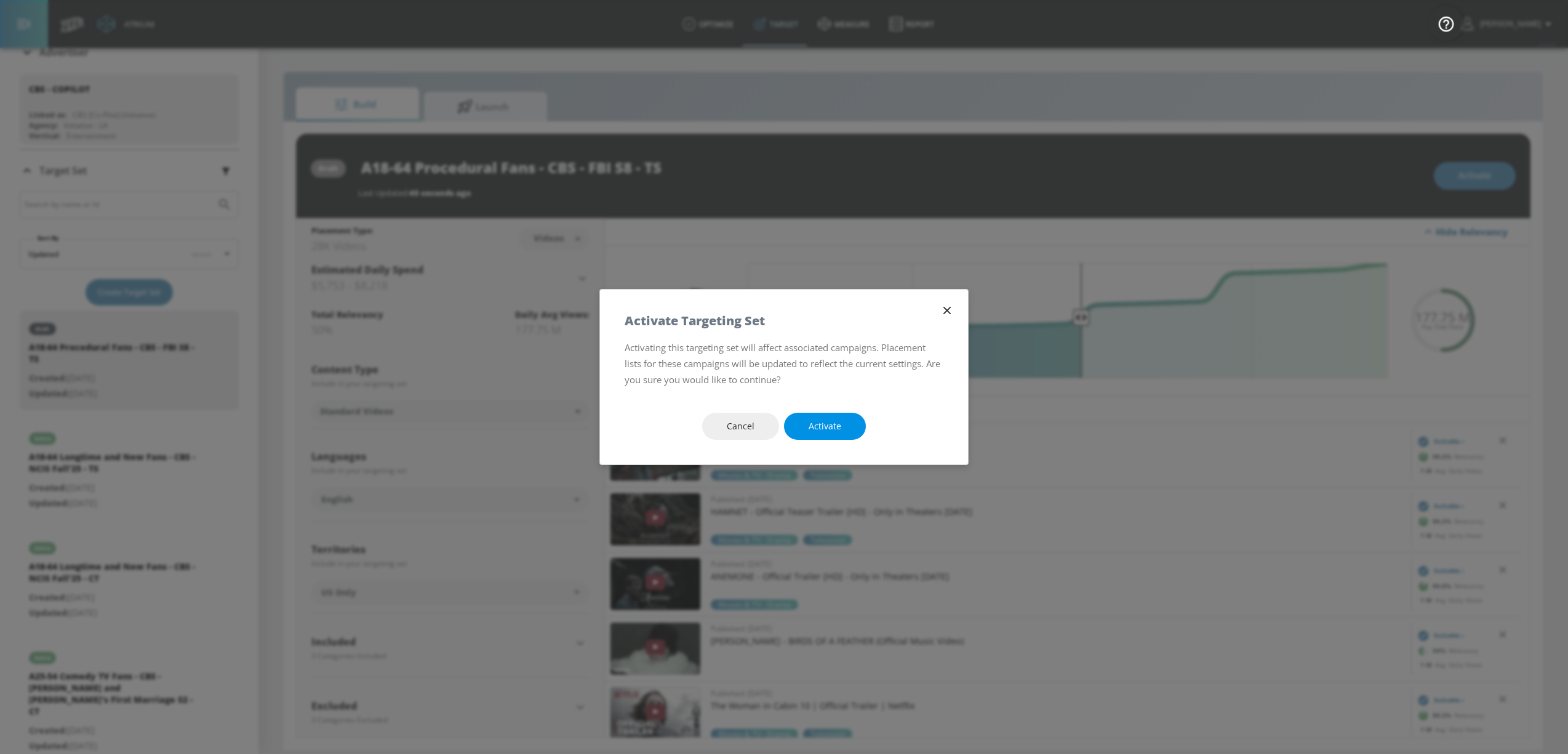
click at [837, 424] on span "Activate" at bounding box center [825, 426] width 32 height 16
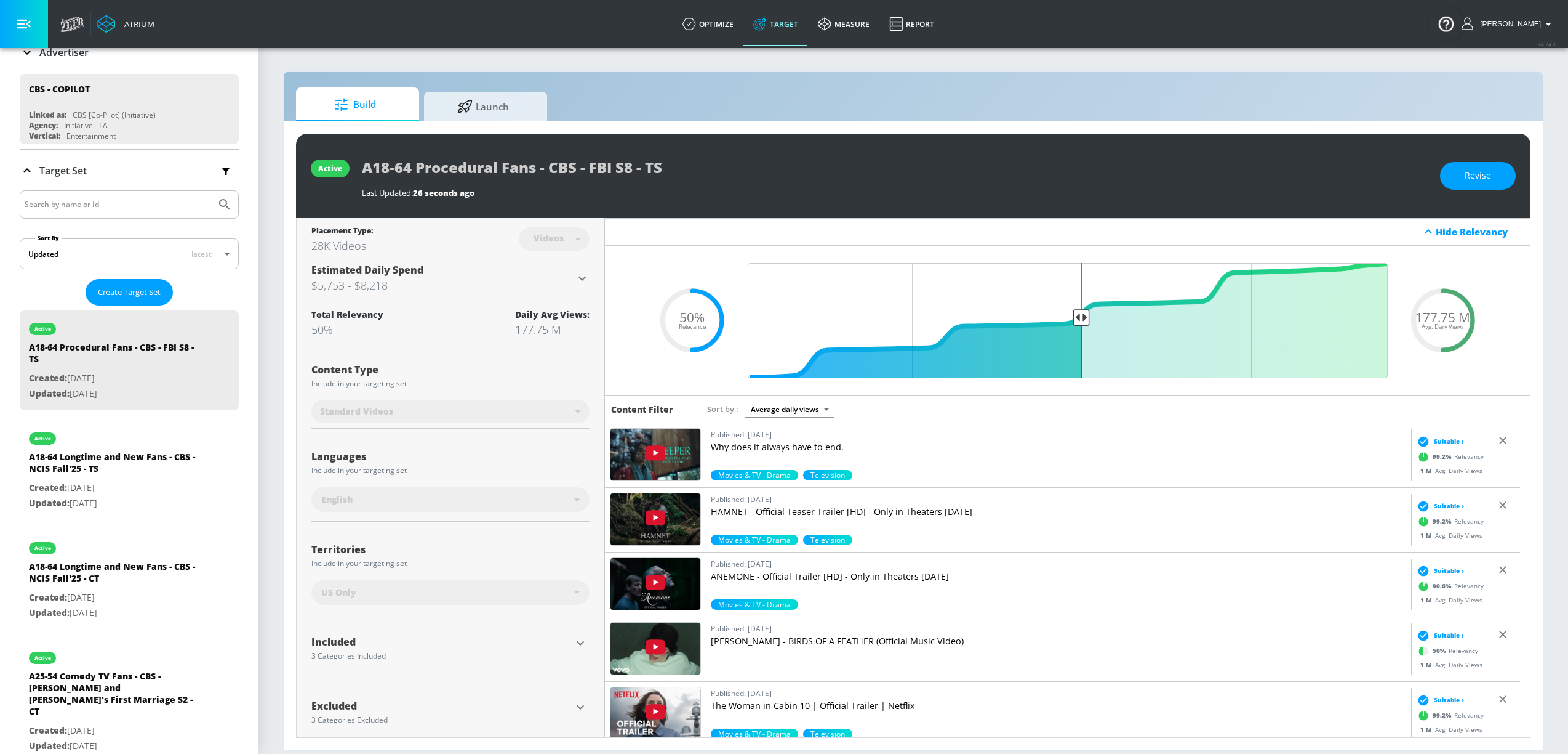
click at [576, 241] on div "Videos" at bounding box center [554, 238] width 71 height 32
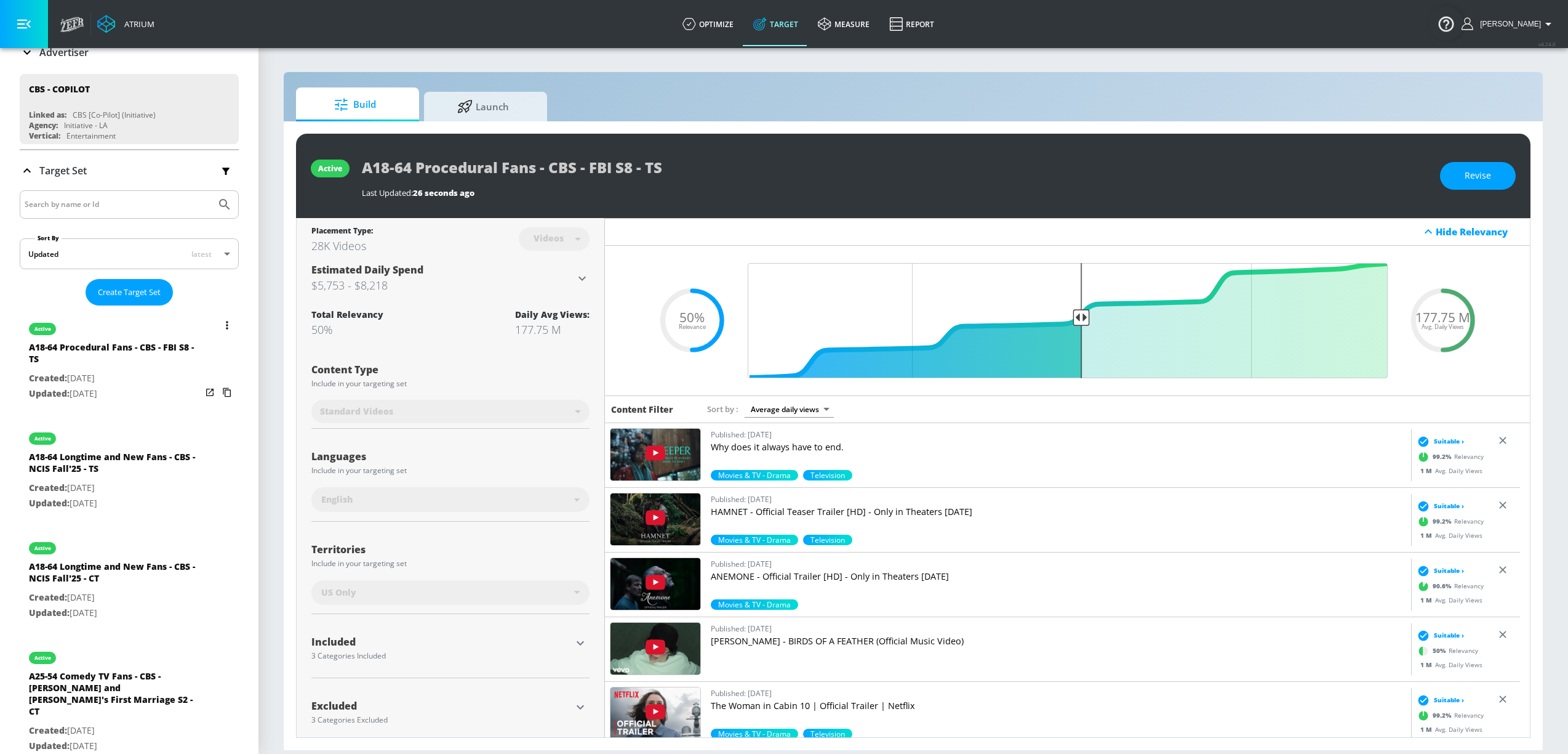
click at [218, 325] on button "list of Target Set" at bounding box center [227, 325] width 17 height 17
click at [174, 349] on li "Duplicate" at bounding box center [162, 351] width 122 height 22
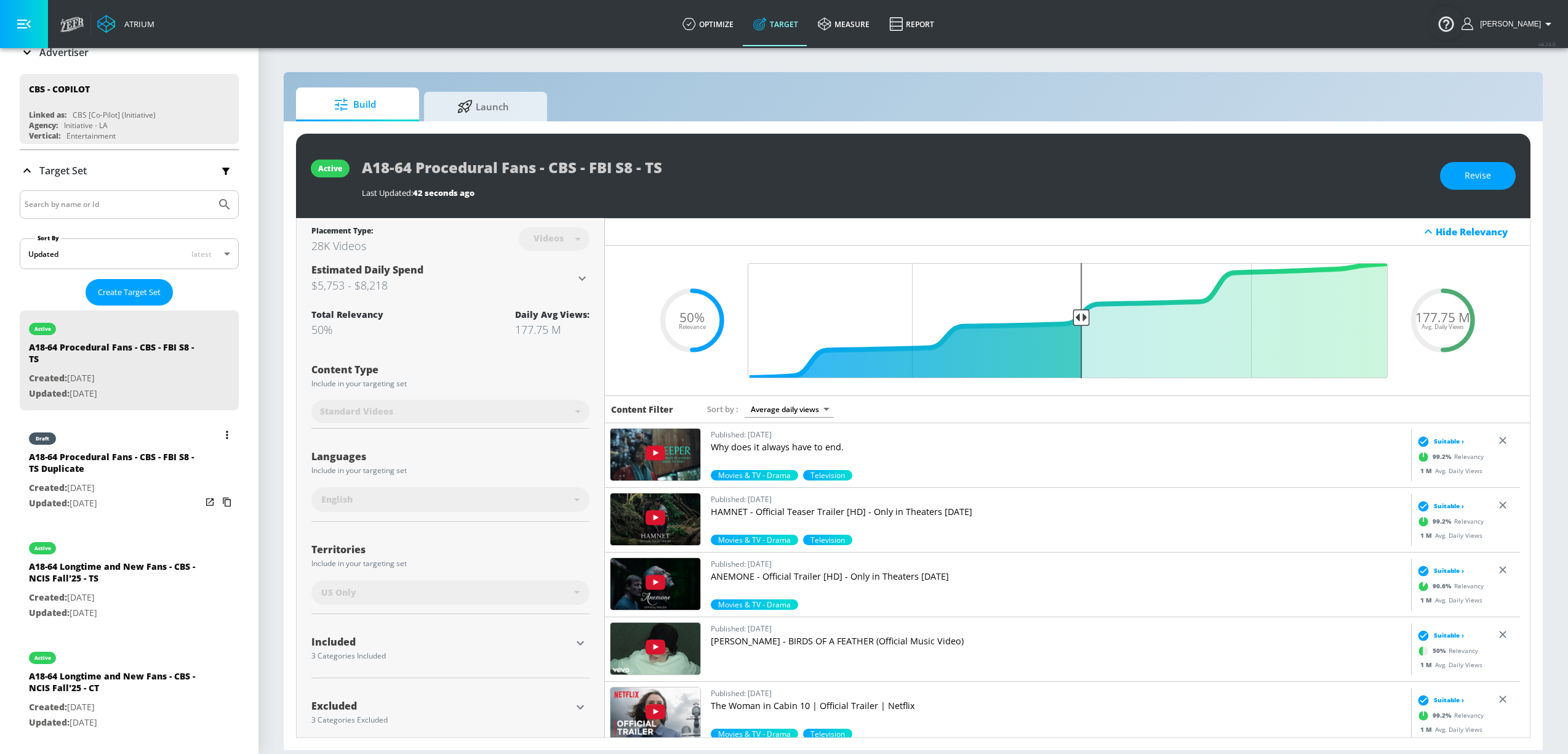
click at [108, 487] on p "Created: [DATE]" at bounding box center [115, 488] width 172 height 16
type input "A18-64 Procedural Fans - CBS - FBI S8 - TS Duplicate"
type input "0.05"
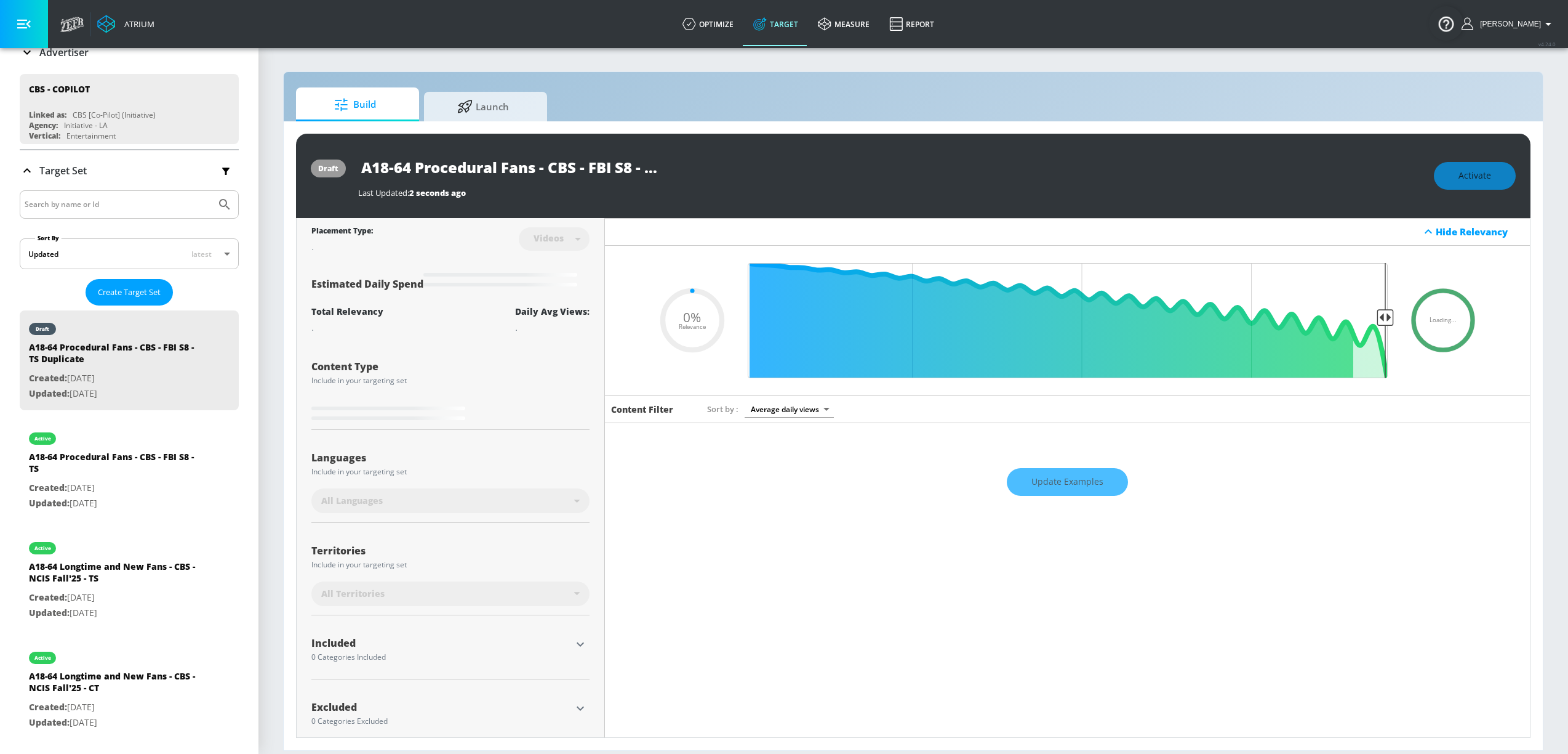
click at [616, 174] on input "A18-64 Procedural Fans - CBS - FBI S8 - TS Duplicate" at bounding box center [512, 167] width 308 height 28
click at [651, 173] on input "A18-64 Procedural Fans - CBS - FBI S8 - TS Duplicate" at bounding box center [512, 167] width 308 height 28
drag, startPoint x: 668, startPoint y: 164, endPoint x: 798, endPoint y: 173, distance: 130.3
click at [798, 173] on div "A18-64 Procedural Fans - CBS - FBI S8 - TS Duplicate" at bounding box center [890, 167] width 1063 height 28
type input "A18-64 Procedural Fans - CBS - FBI S8 - C"
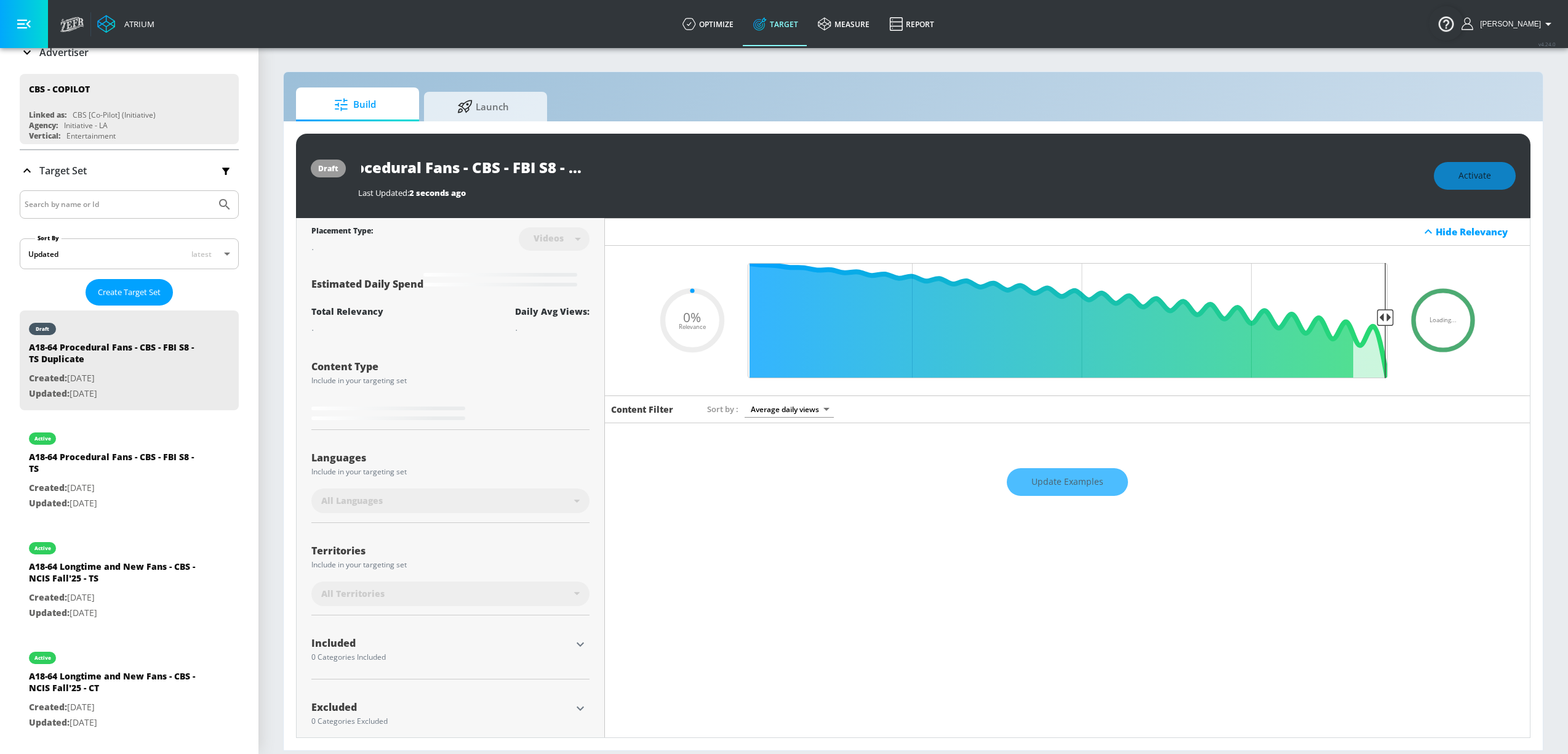
type input "0.05"
type input "A18-64 Procedural Fans - CBS - FBI S8 - CT"
type input "0.05"
type input "A18-64 Procedural Fans - CBS - FBI S8 - CT"
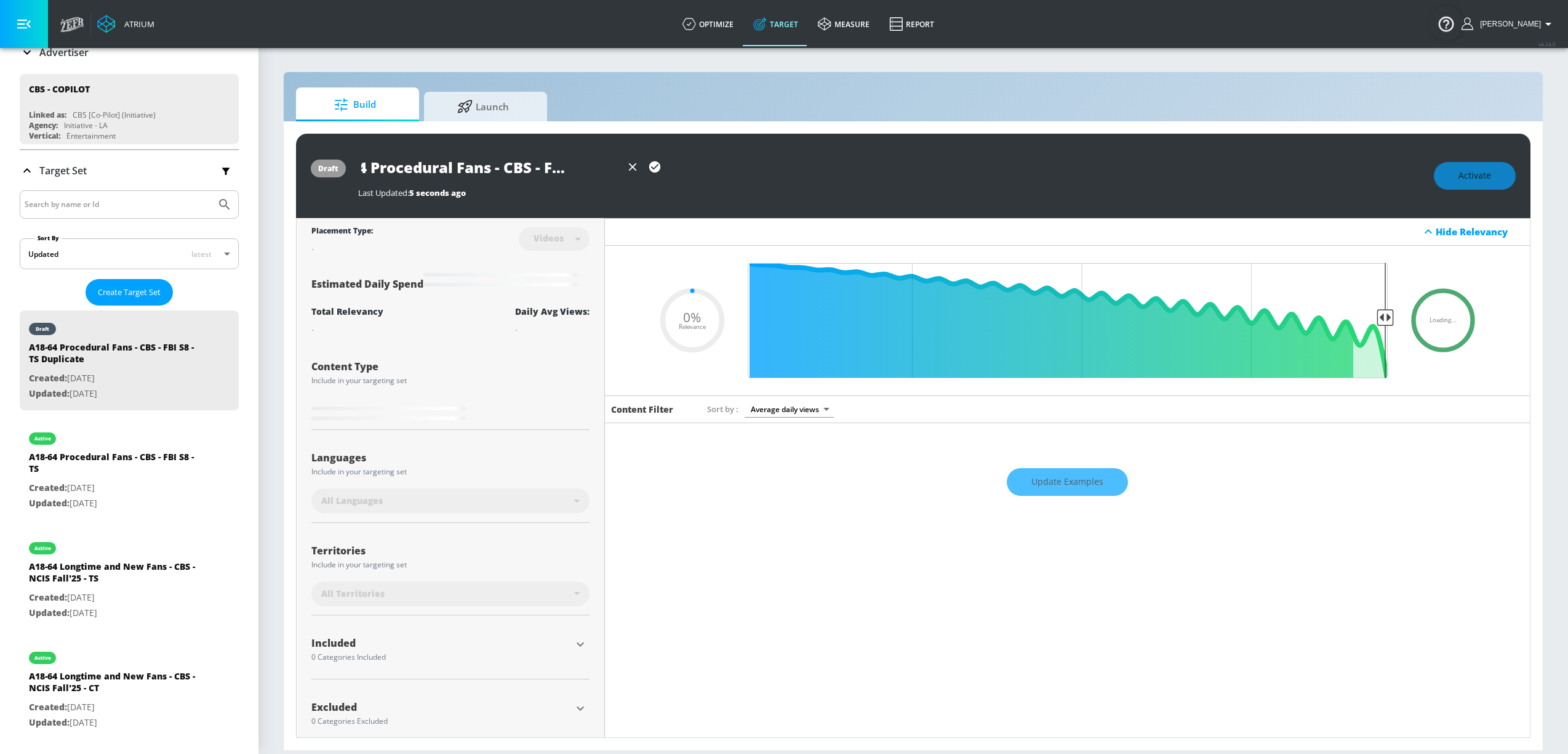
click at [651, 168] on icon "button" at bounding box center [655, 167] width 14 height 14
type input "0.05"
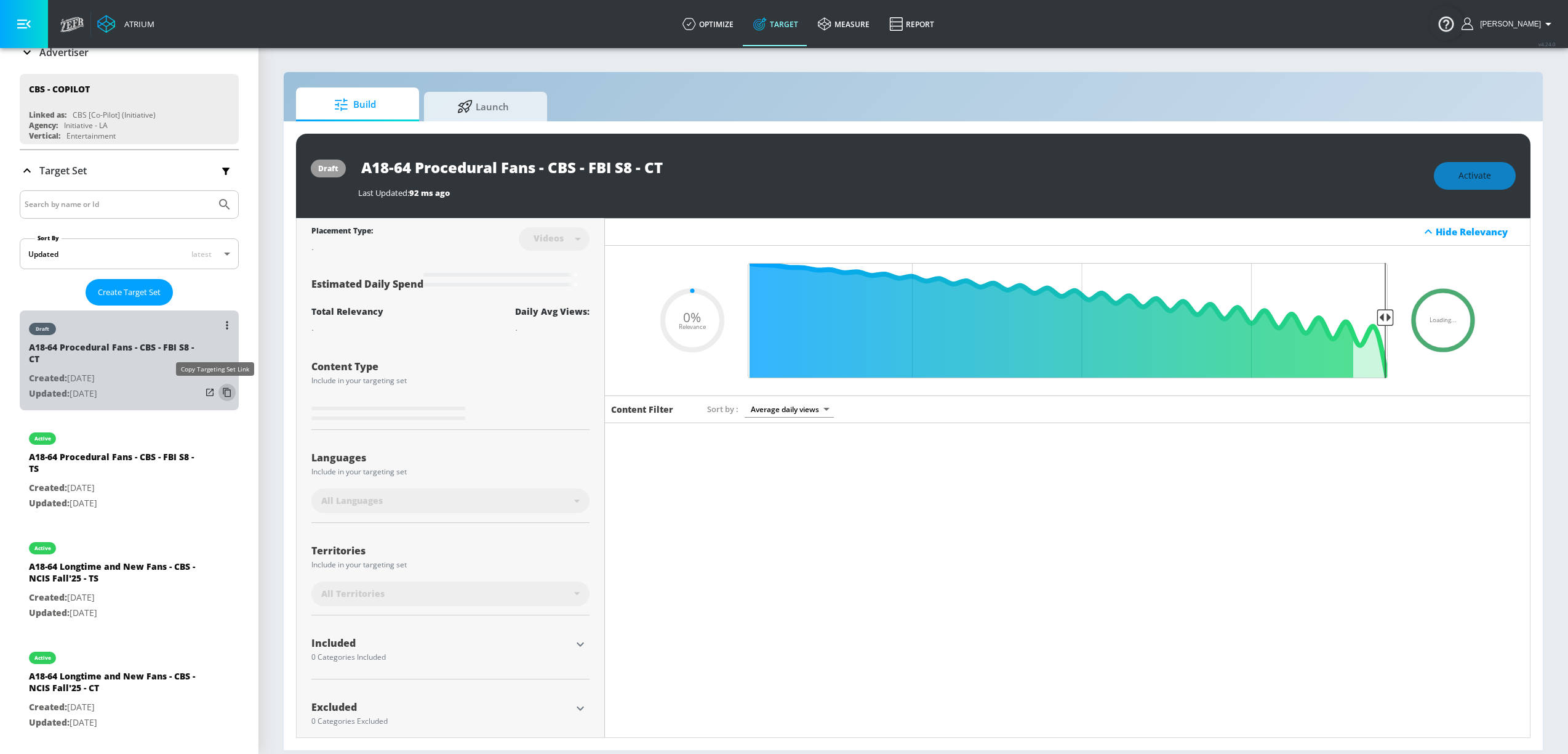
click at [217, 393] on icon "list of Target Set" at bounding box center [227, 392] width 20 height 20
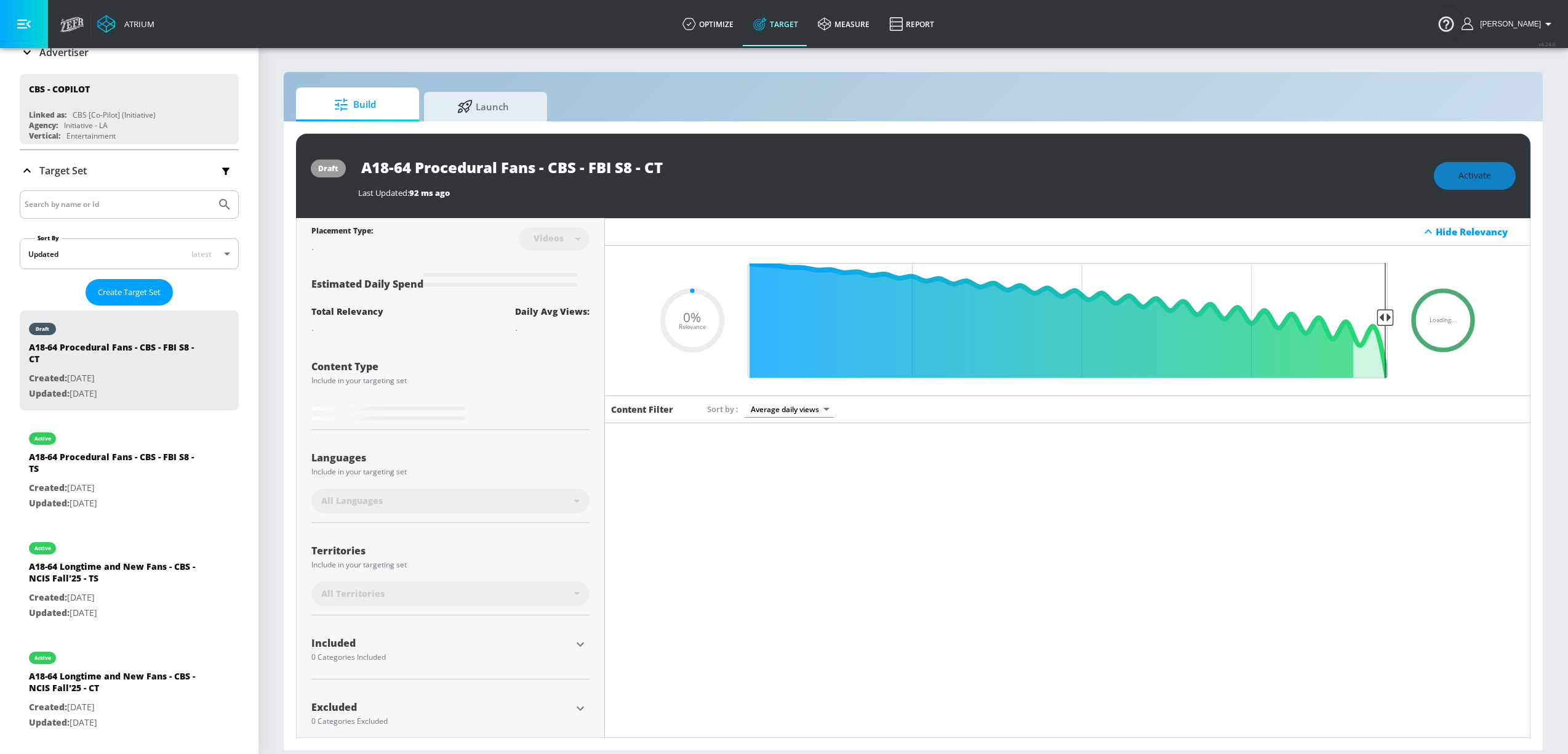
click at [604, 167] on input "A18-64 Procedural Fans - CBS - FBI S8 - CT" at bounding box center [512, 167] width 308 height 28
click at [582, 229] on div "Videos" at bounding box center [554, 238] width 71 height 32
type input "A18-64 Procedural Fans - CBS - FBI S8 - TS Duplicate"
type input "0.5"
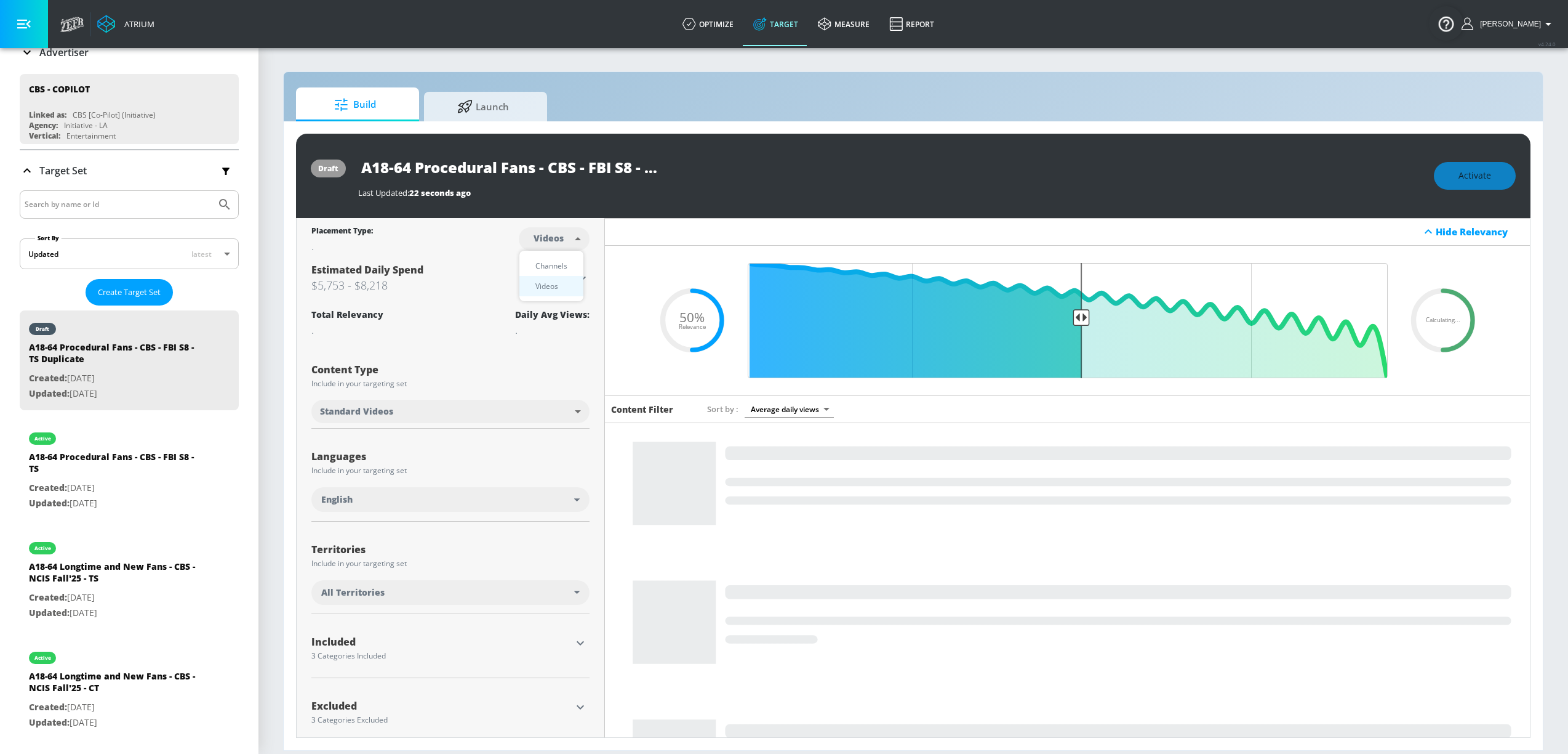
click at [570, 242] on body "Atrium optimize Target measure Report optimize Target measure Report v 4.24.0 S…" at bounding box center [784, 377] width 1568 height 754
click at [549, 265] on div "Channels" at bounding box center [551, 265] width 45 height 13
type input "channels"
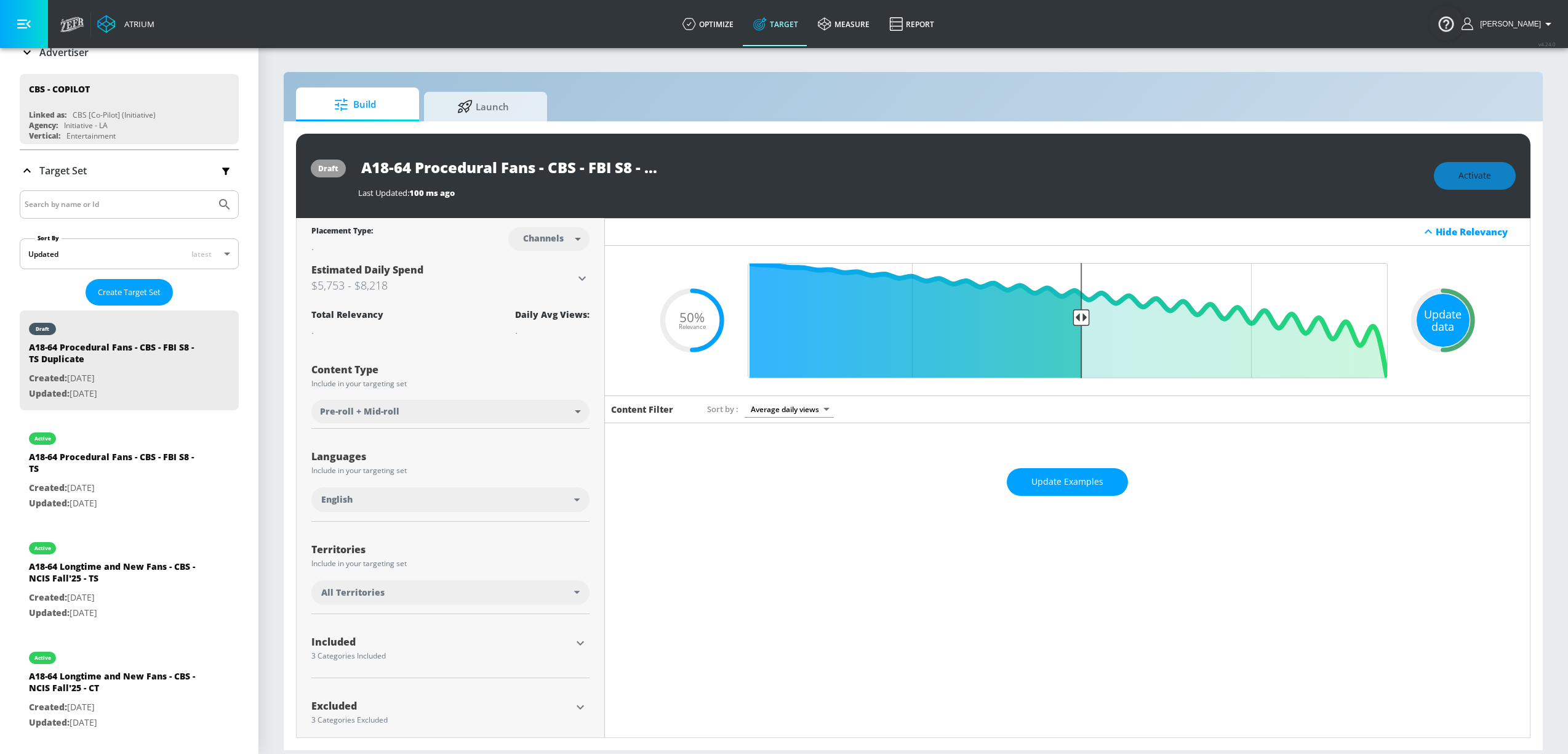
click at [1427, 313] on div "Update data" at bounding box center [1443, 320] width 53 height 53
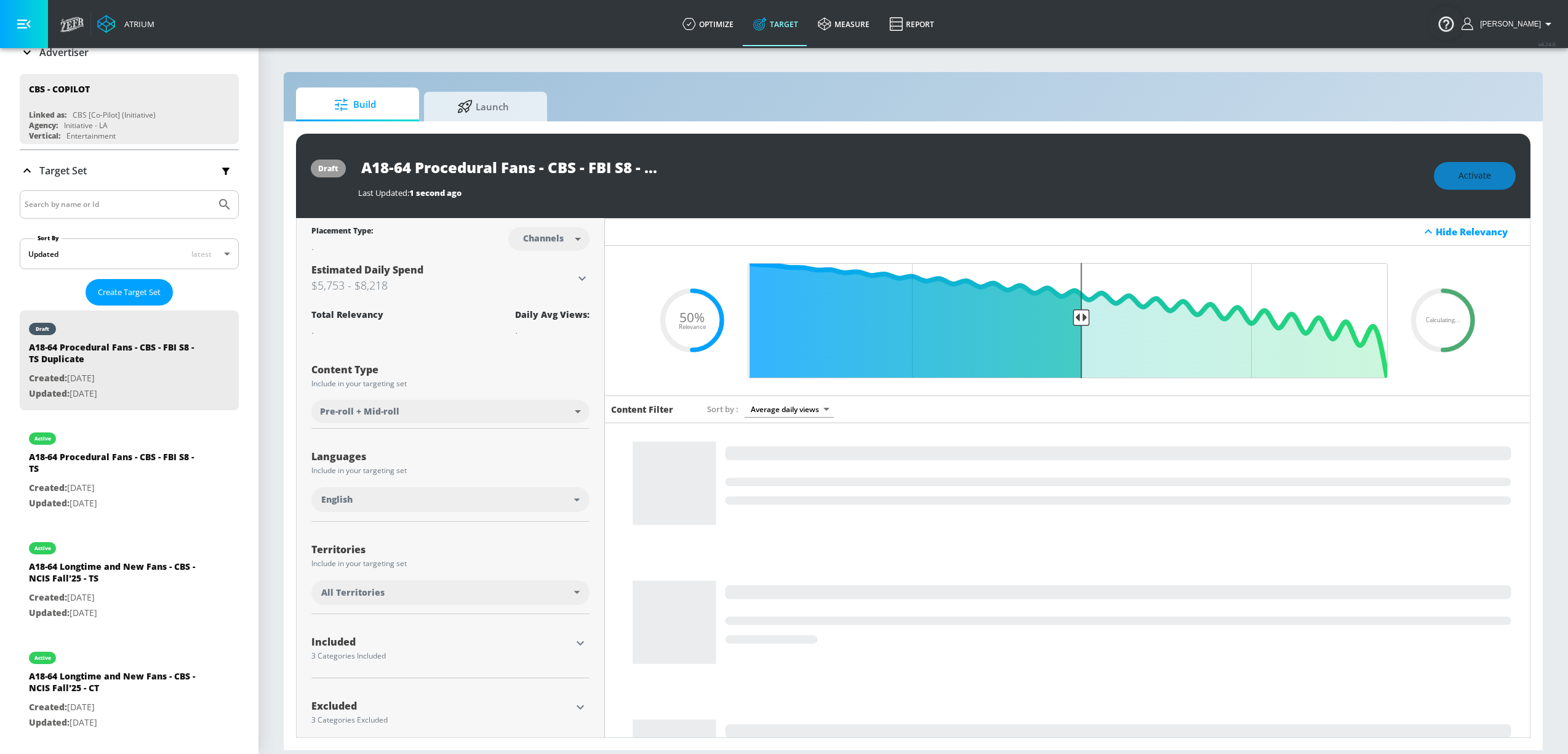
click at [490, 594] on div "All Territories" at bounding box center [448, 592] width 253 height 12
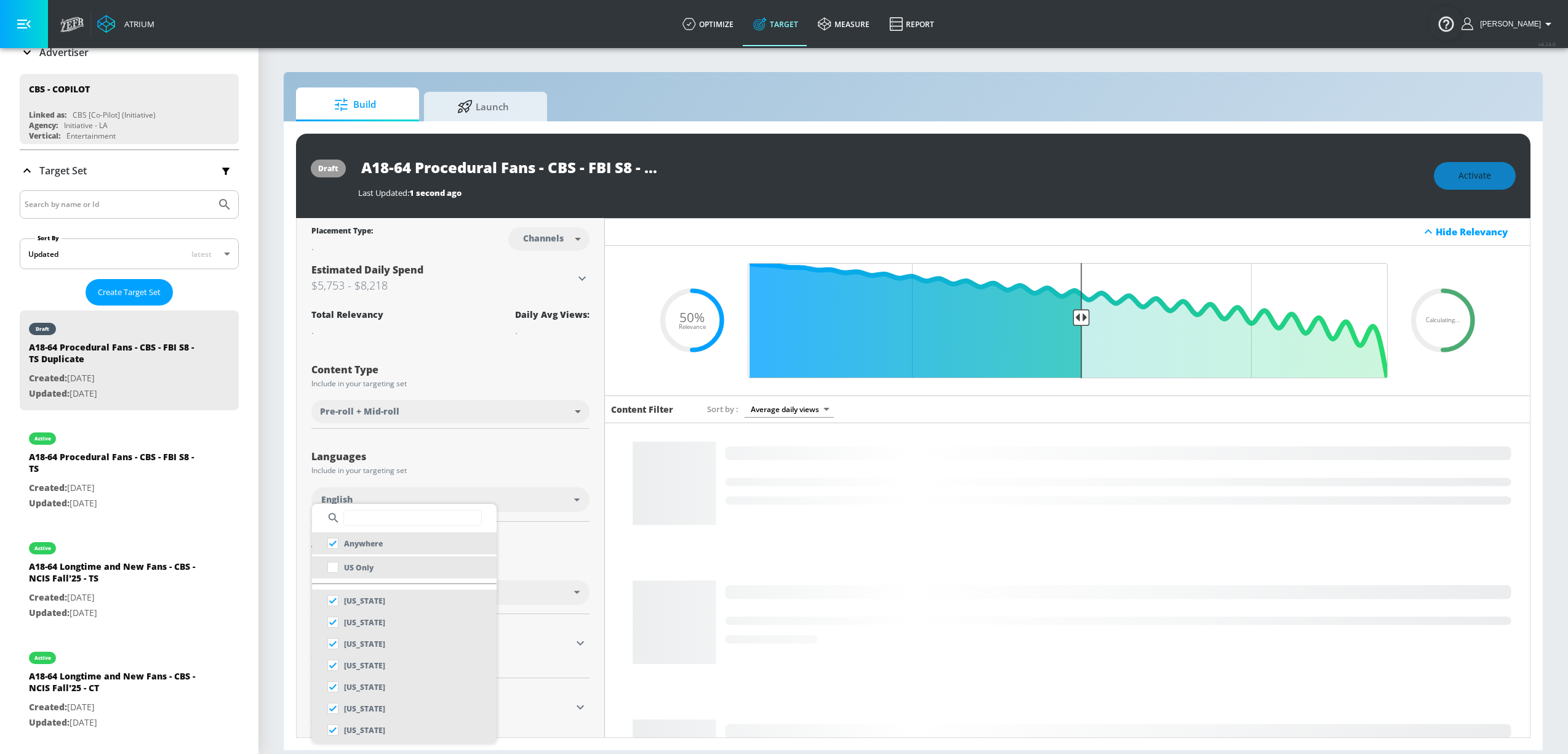
click at [390, 565] on li "US Only" at bounding box center [404, 567] width 185 height 22
checkbox input "false"
checkbox input "true"
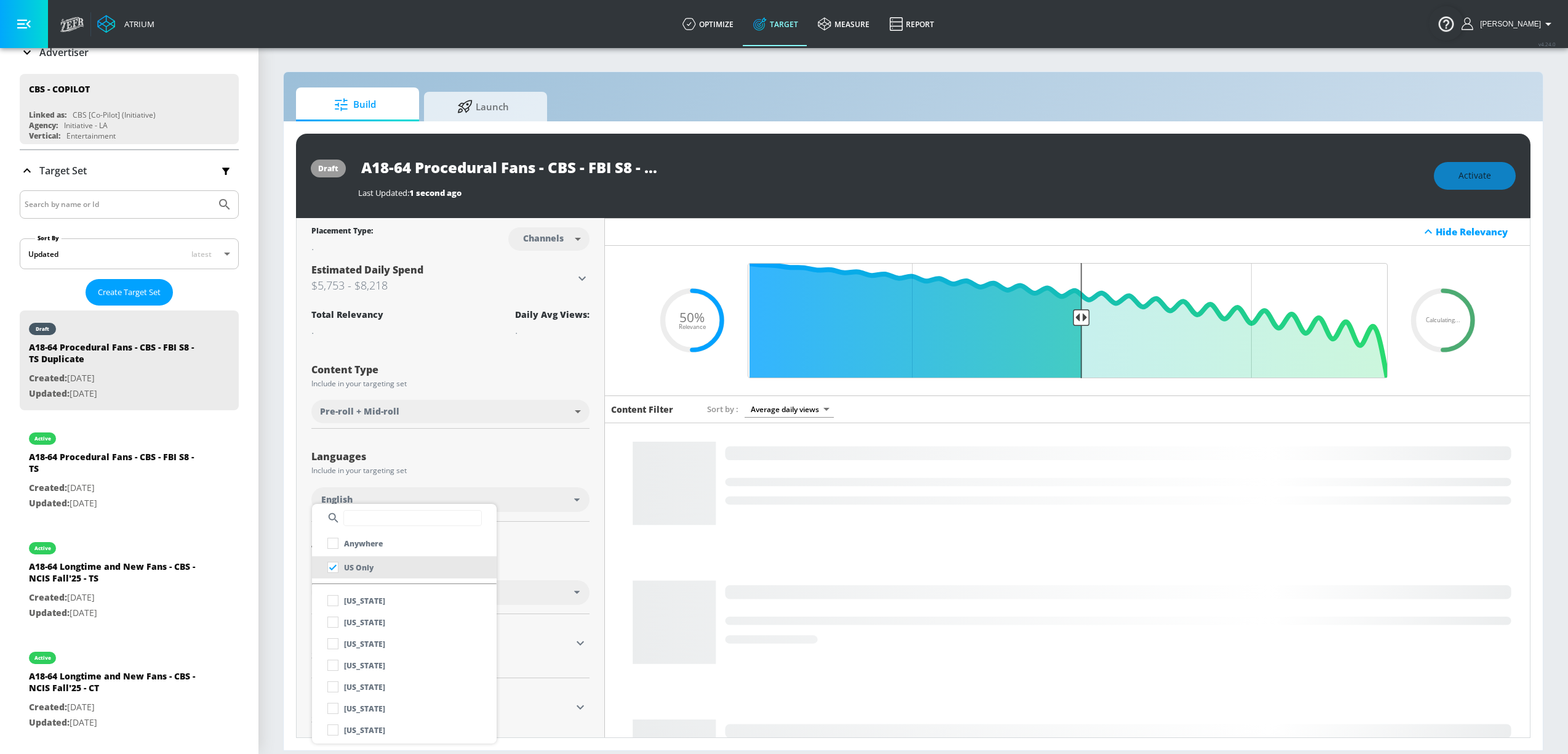
click at [552, 566] on div at bounding box center [784, 377] width 1568 height 754
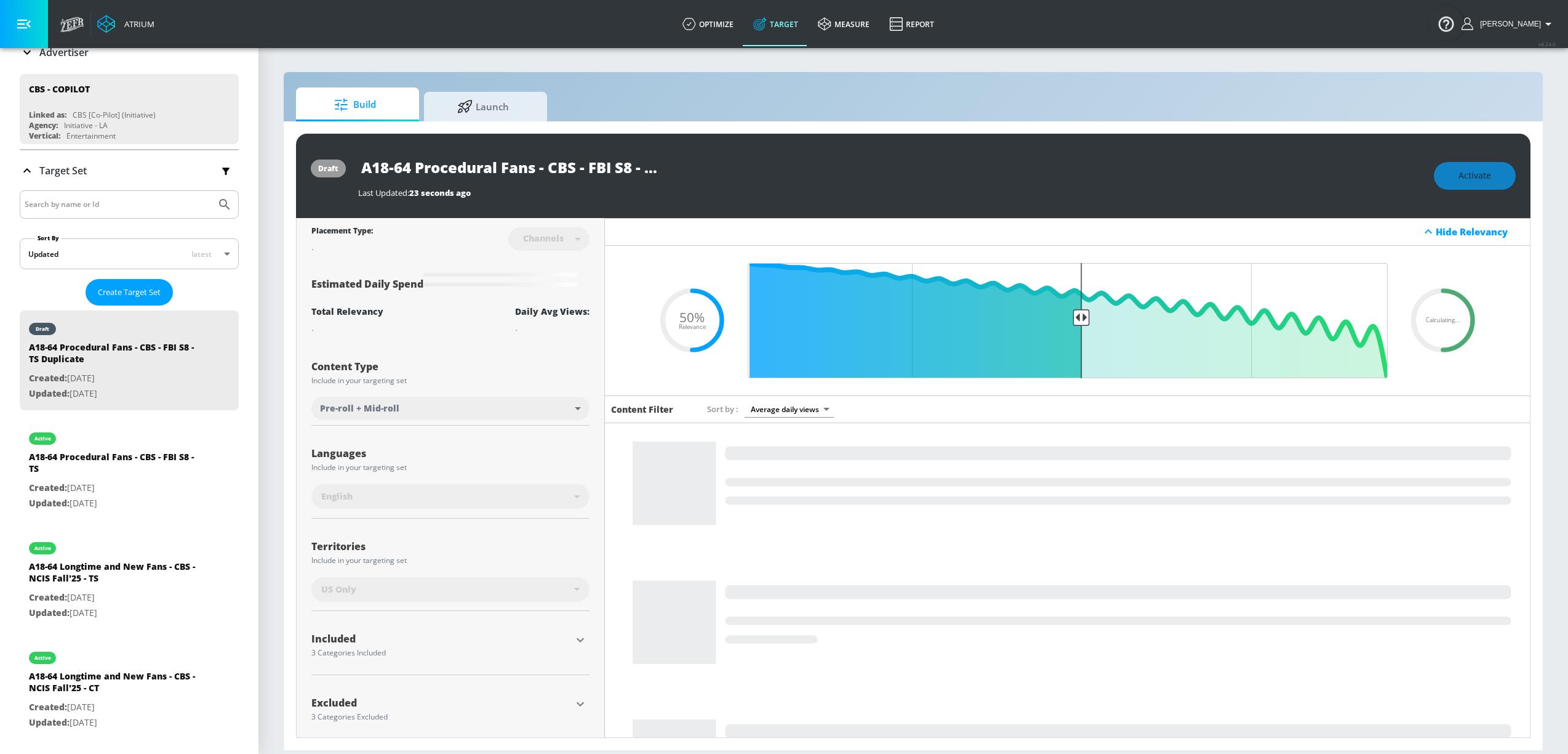
click at [577, 181] on div "Last Updated: 23 seconds ago" at bounding box center [890, 189] width 1063 height 17
click at [592, 171] on input "A18-64 Procedural Fans - CBS - FBI S8 - TS Duplicate" at bounding box center [512, 167] width 308 height 28
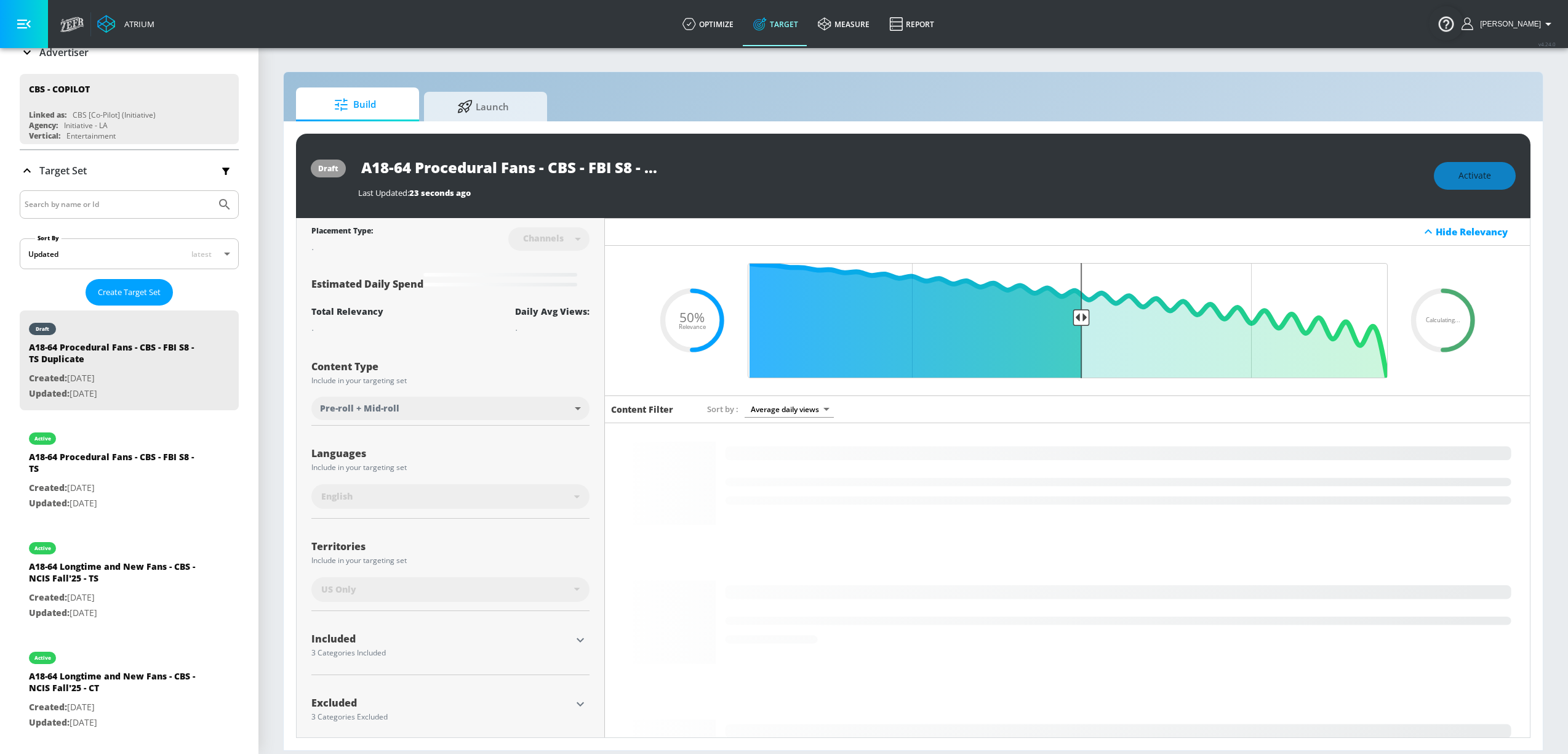
drag, startPoint x: 614, startPoint y: 169, endPoint x: 626, endPoint y: 169, distance: 12.0
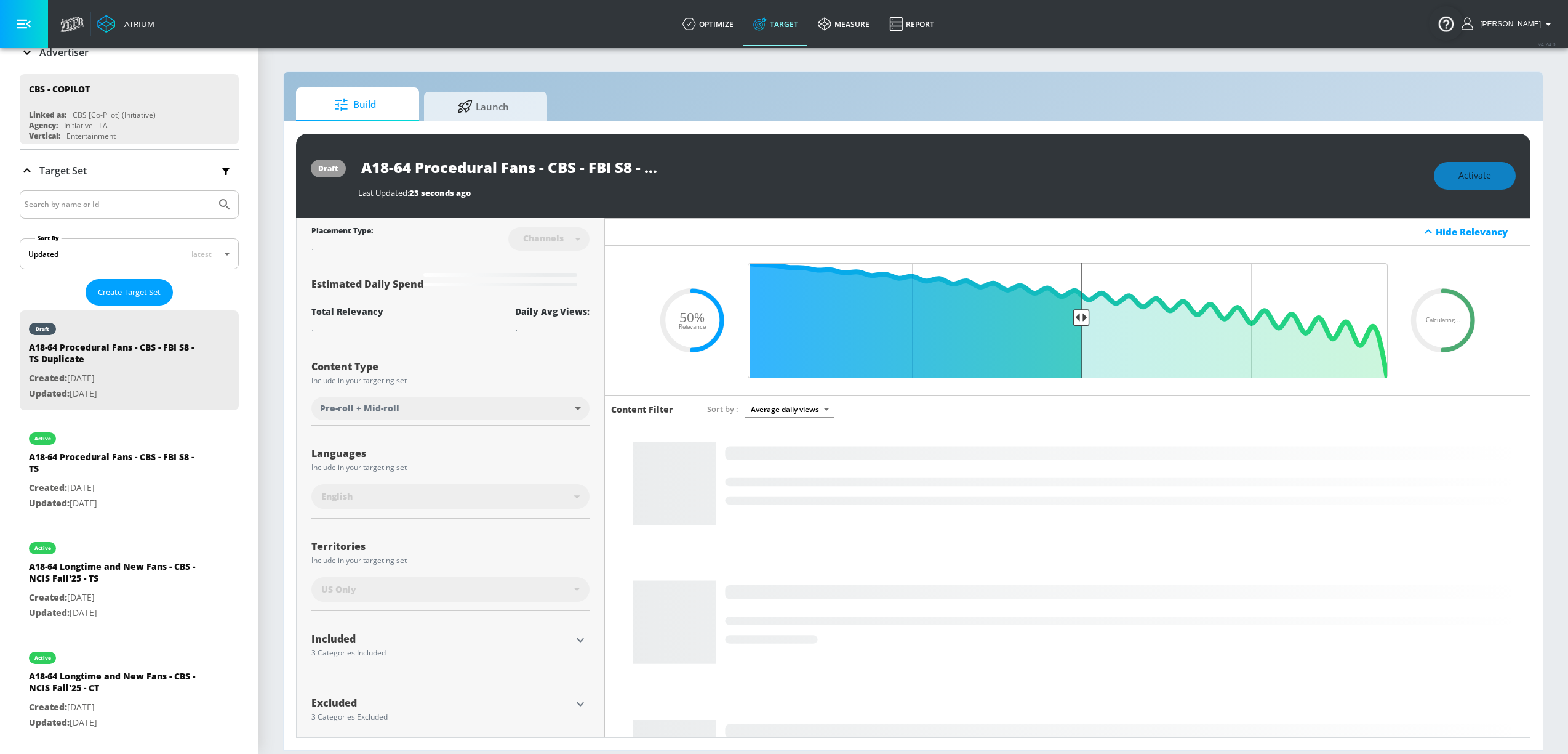
click at [616, 169] on input "A18-64 Procedural Fans - CBS - FBI S8 - TS Duplicate" at bounding box center [512, 167] width 308 height 28
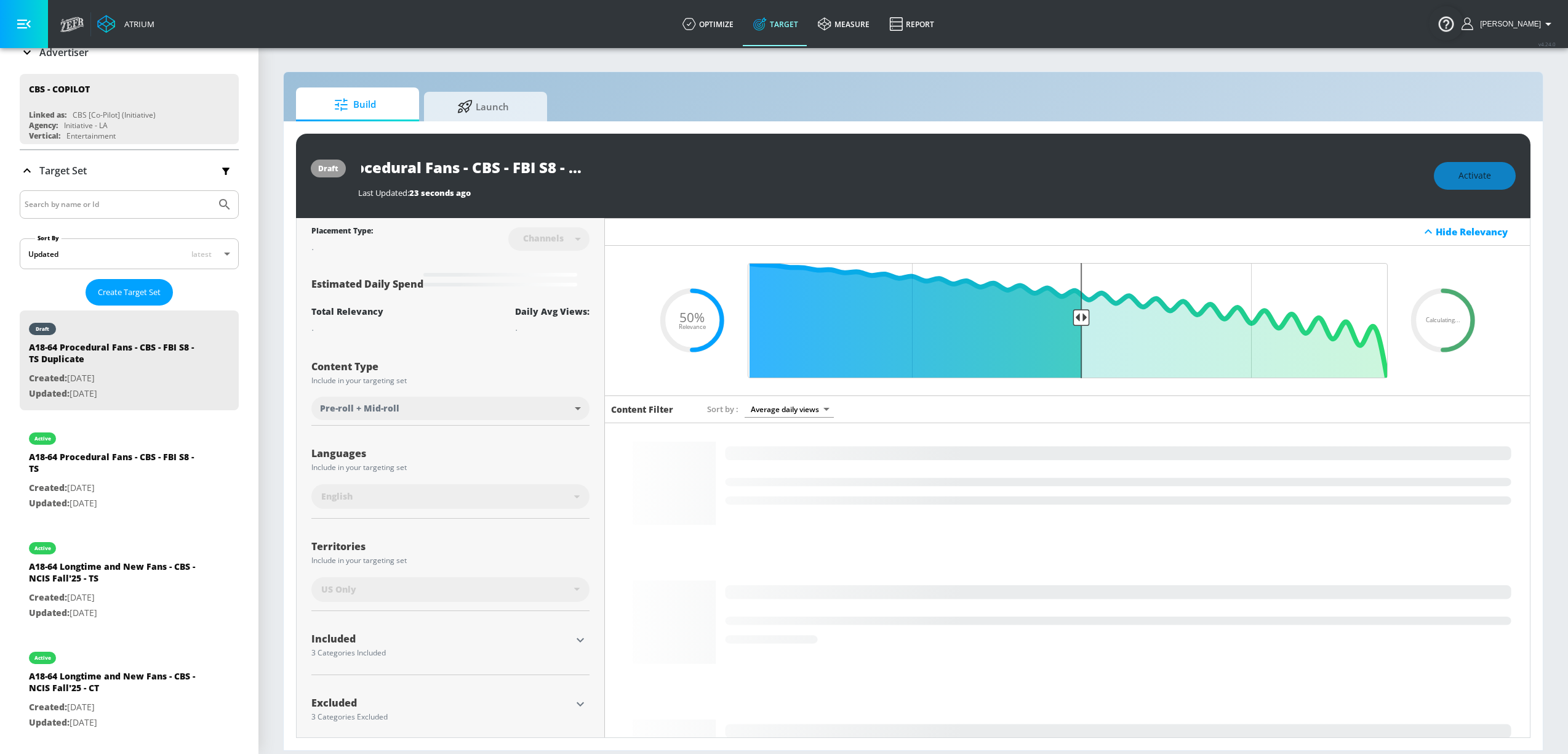
drag, startPoint x: 639, startPoint y: 170, endPoint x: 656, endPoint y: 174, distance: 17.5
click at [781, 179] on div "A18-64 Procedural Fans - CBS - FBI S8 - TS Duplicate" at bounding box center [890, 167] width 1063 height 28
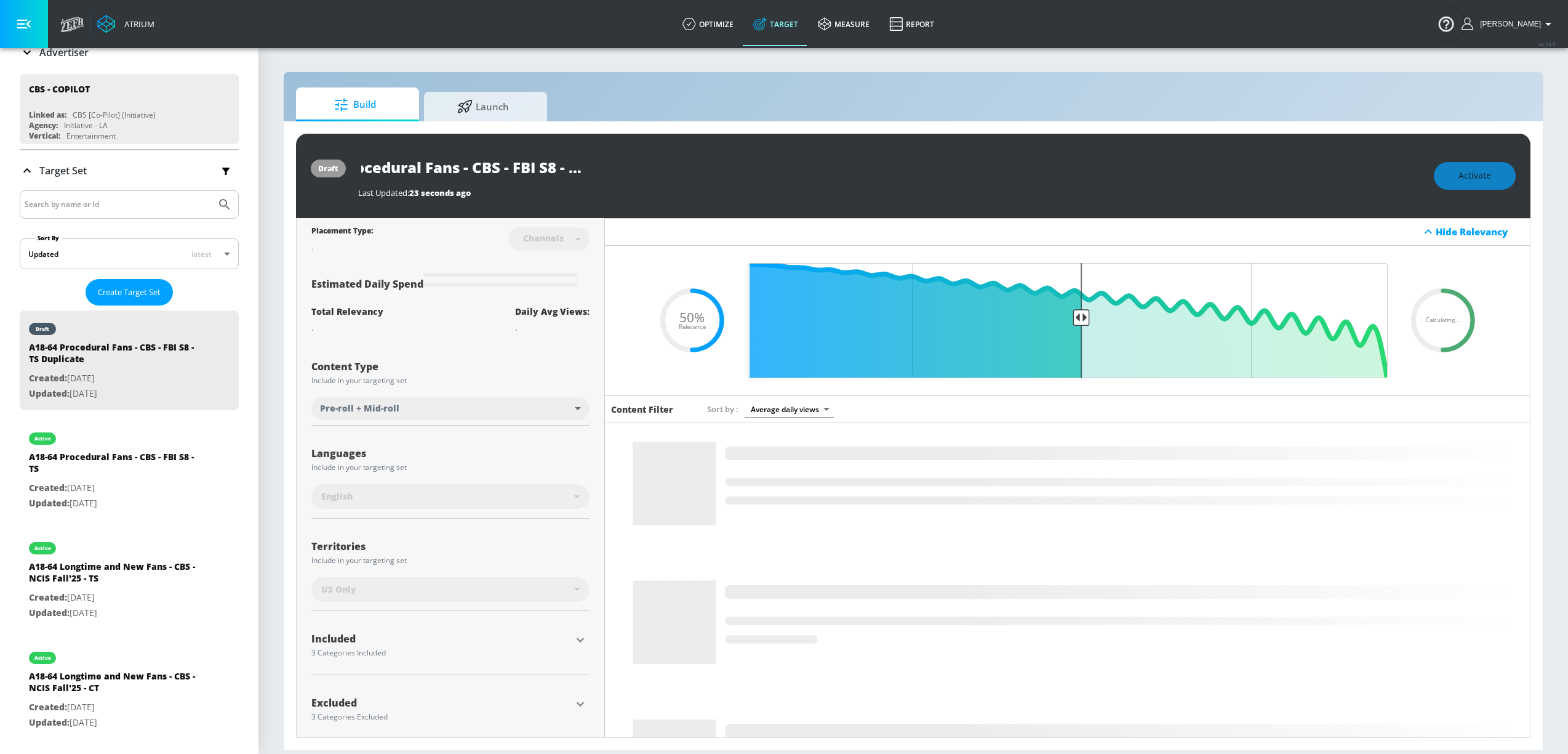
drag, startPoint x: 637, startPoint y: 173, endPoint x: 572, endPoint y: 169, distance: 65.1
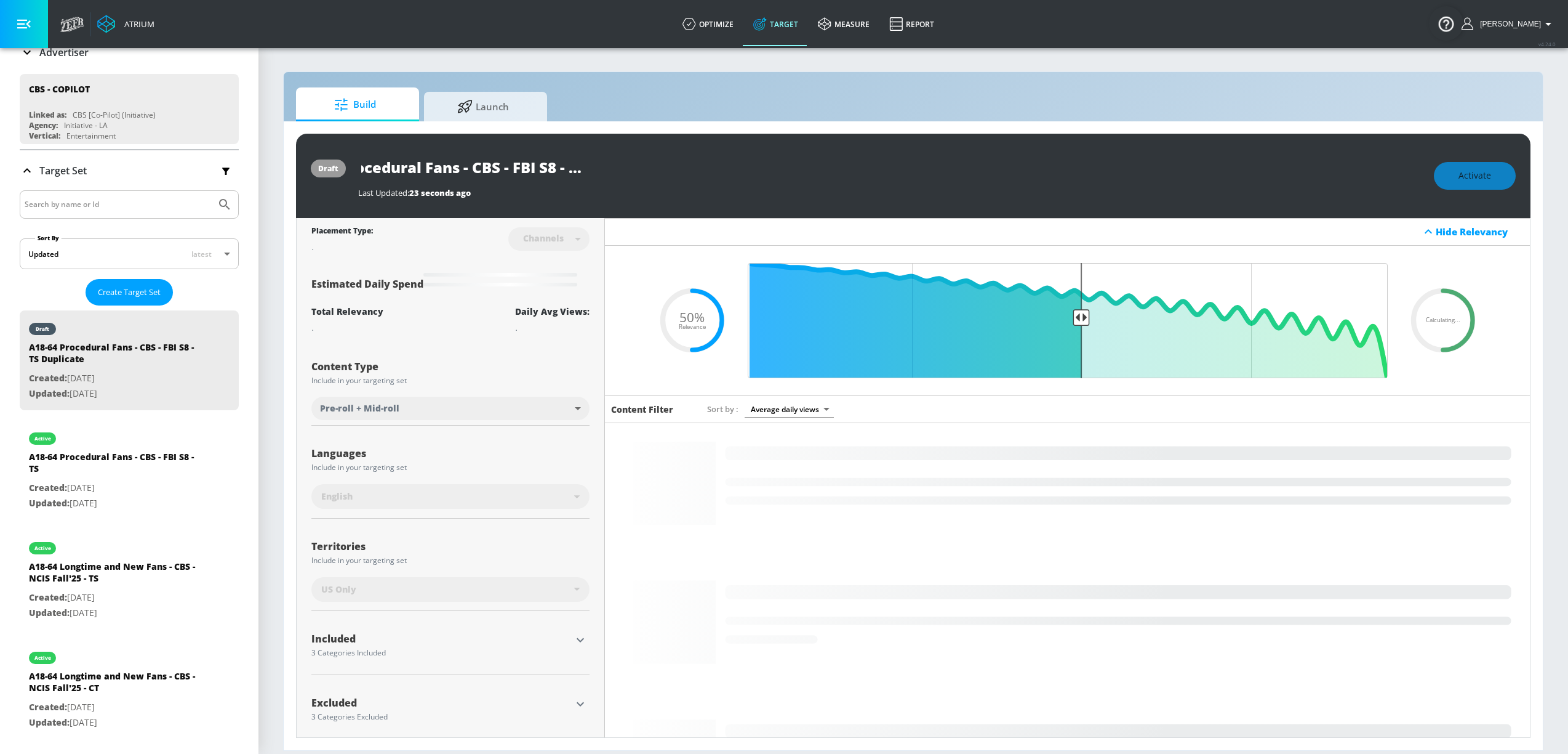
click at [636, 173] on input "A18-64 Procedural Fans - CBS - FBI S8 - TS Duplicate" at bounding box center [512, 167] width 308 height 28
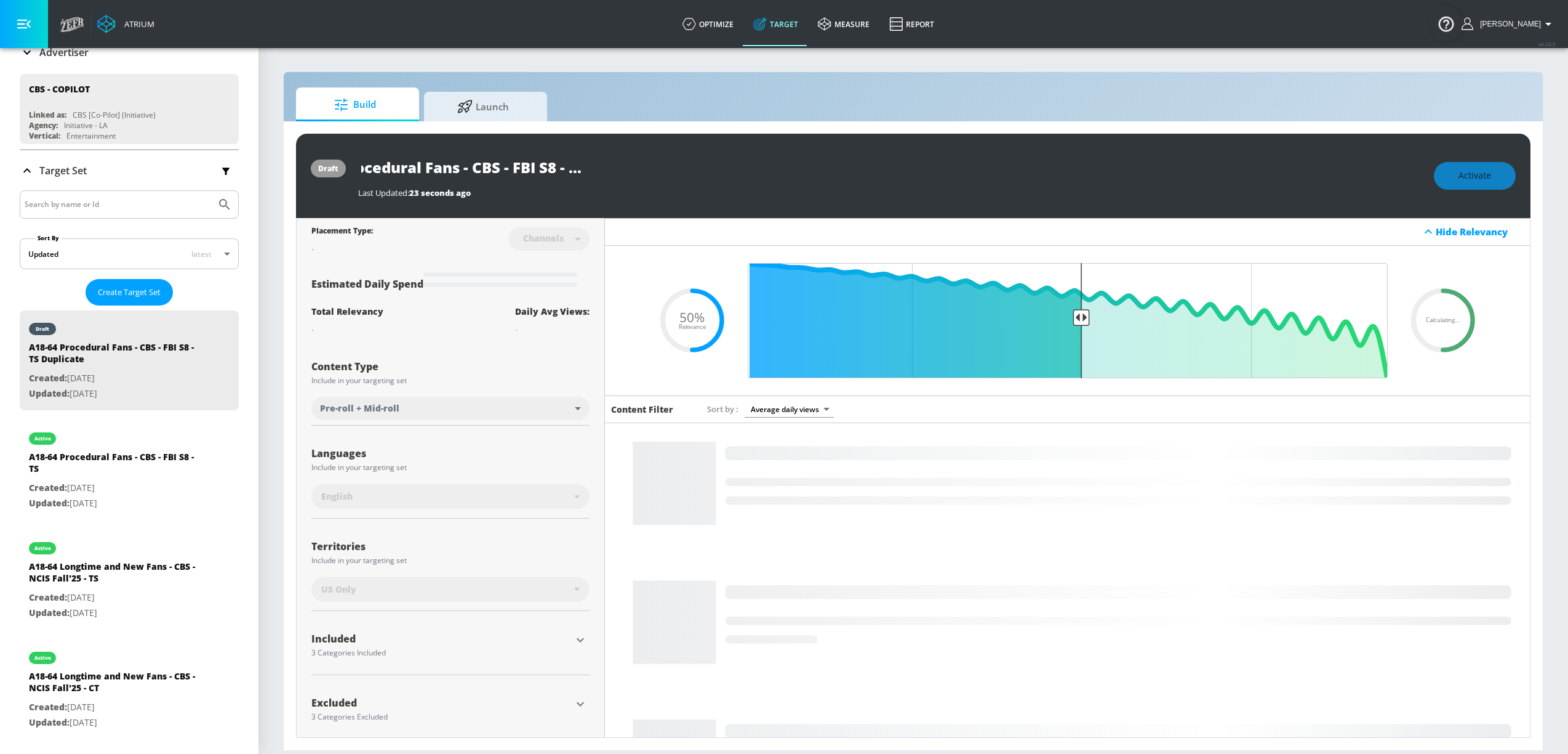
drag, startPoint x: 571, startPoint y: 169, endPoint x: 747, endPoint y: 171, distance: 176.0
click at [747, 171] on div "A18-64 Procedural Fans - CBS - FBI S8 - TS Duplicate" at bounding box center [890, 167] width 1063 height 28
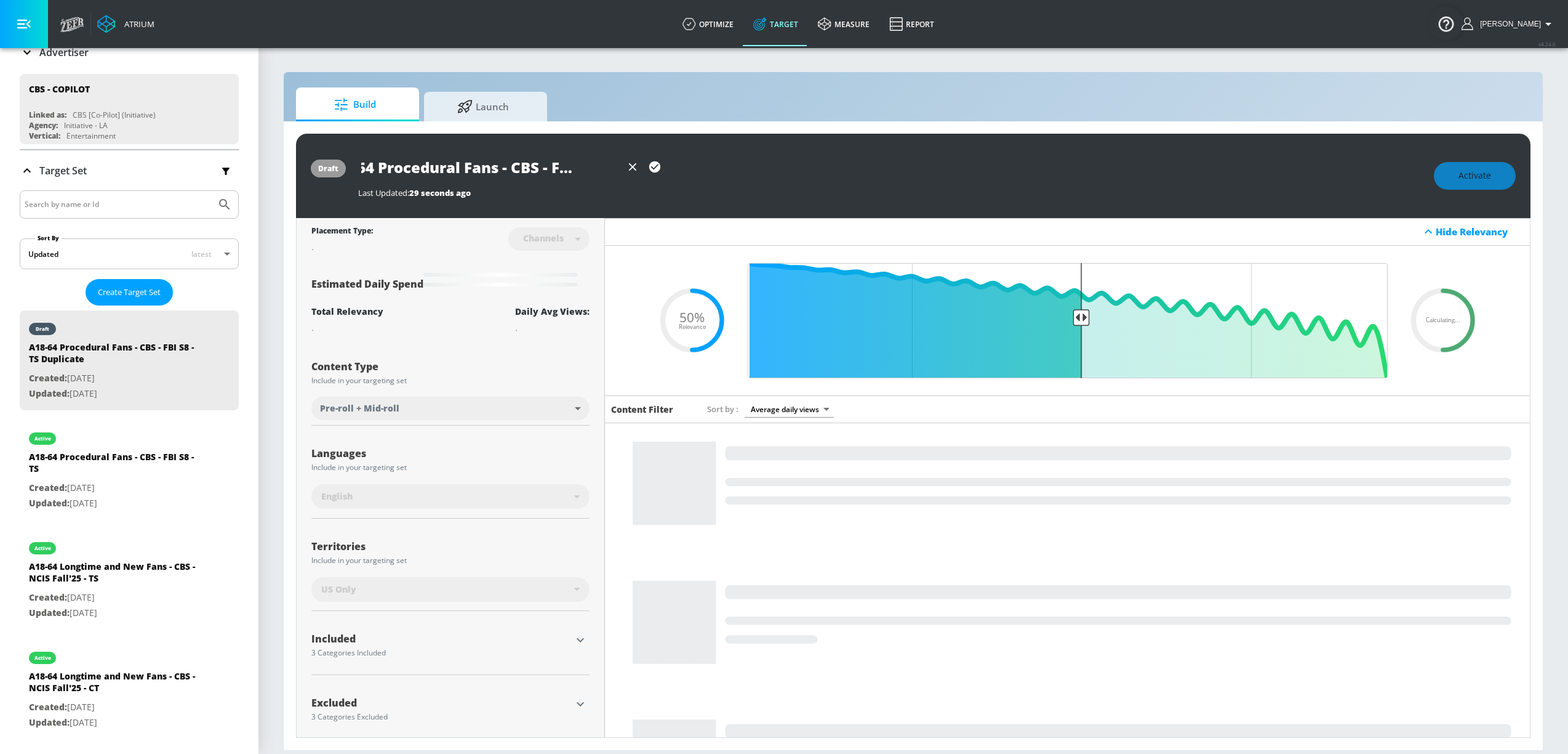
scroll to position [0, 45]
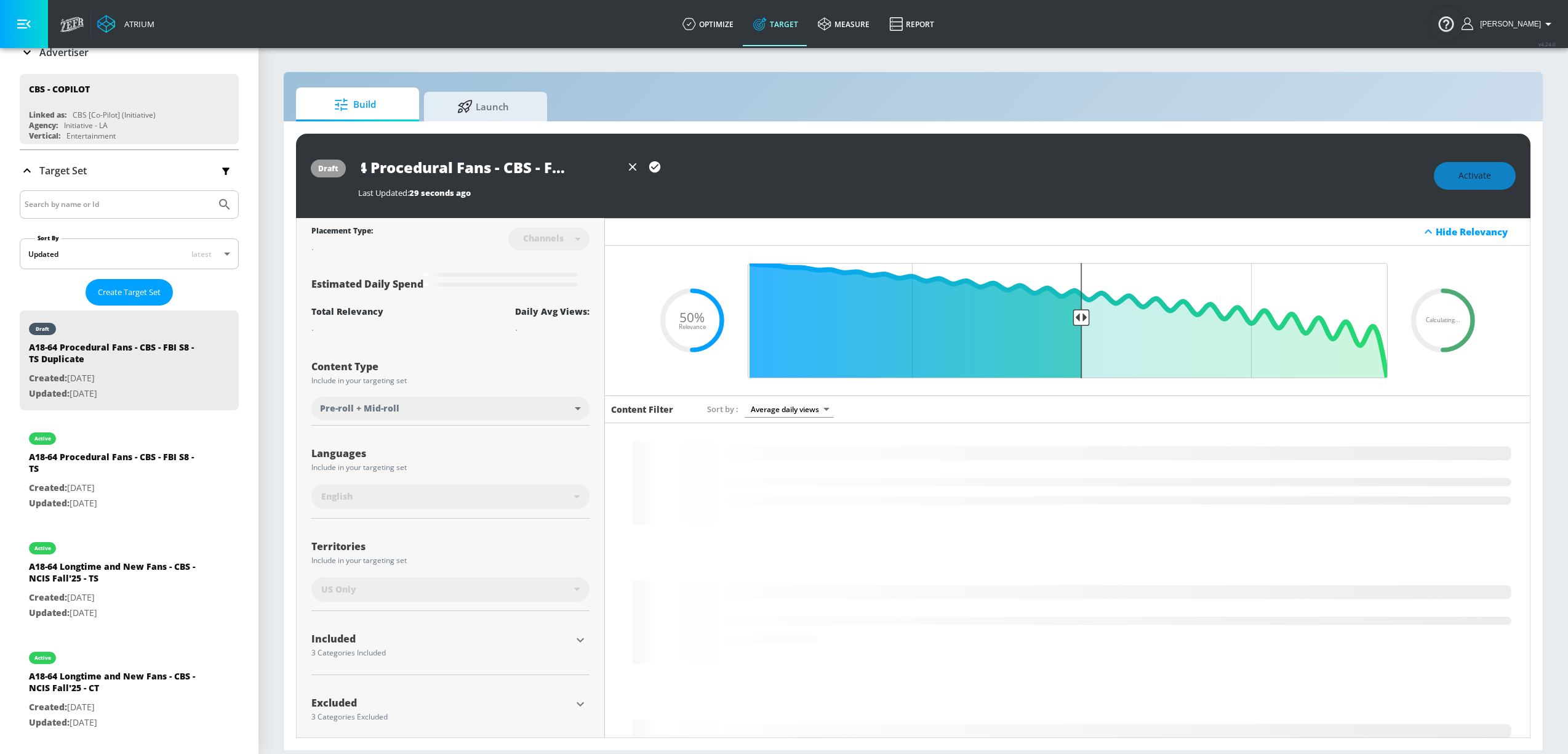
click at [663, 168] on button "button" at bounding box center [655, 167] width 22 height 22
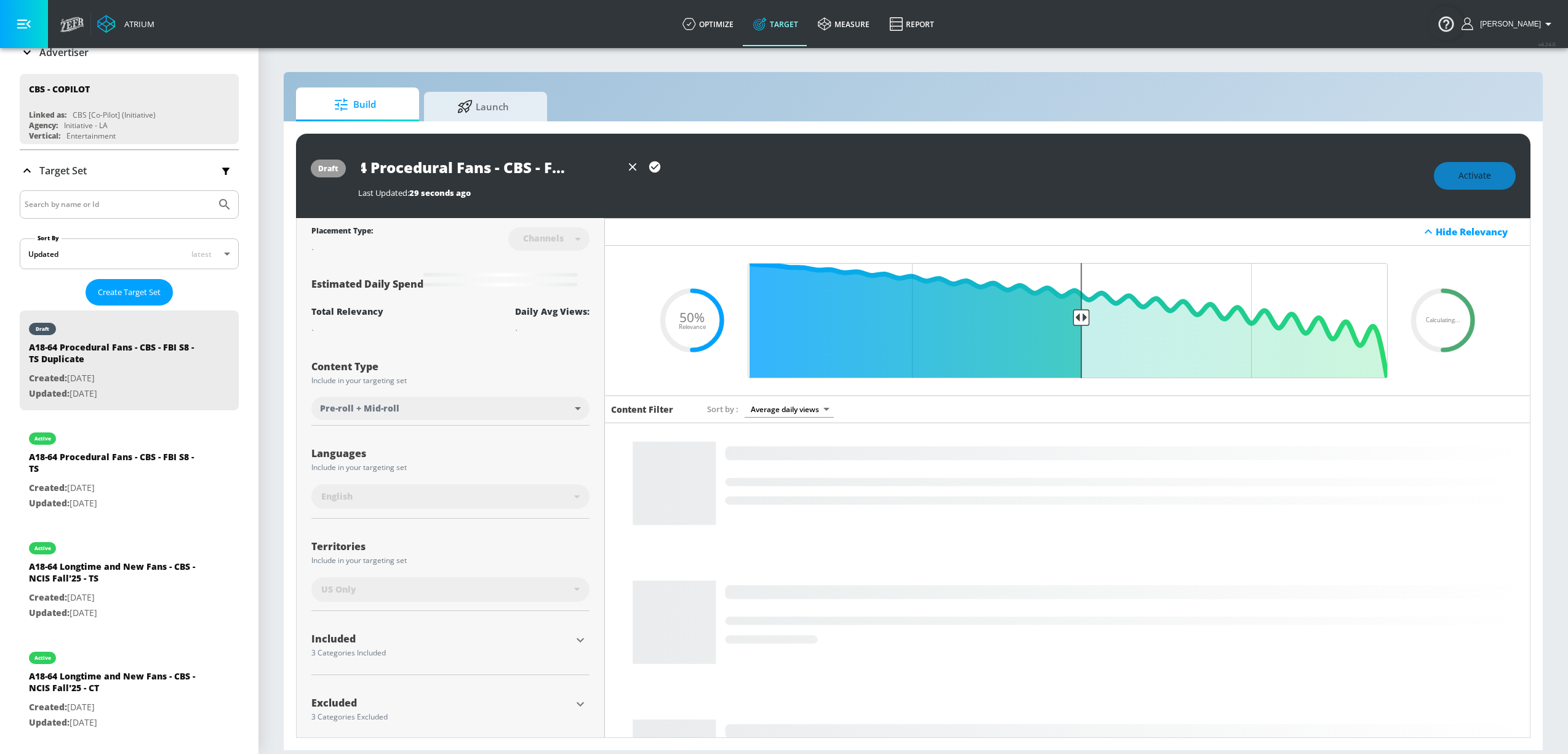
scroll to position [0, 0]
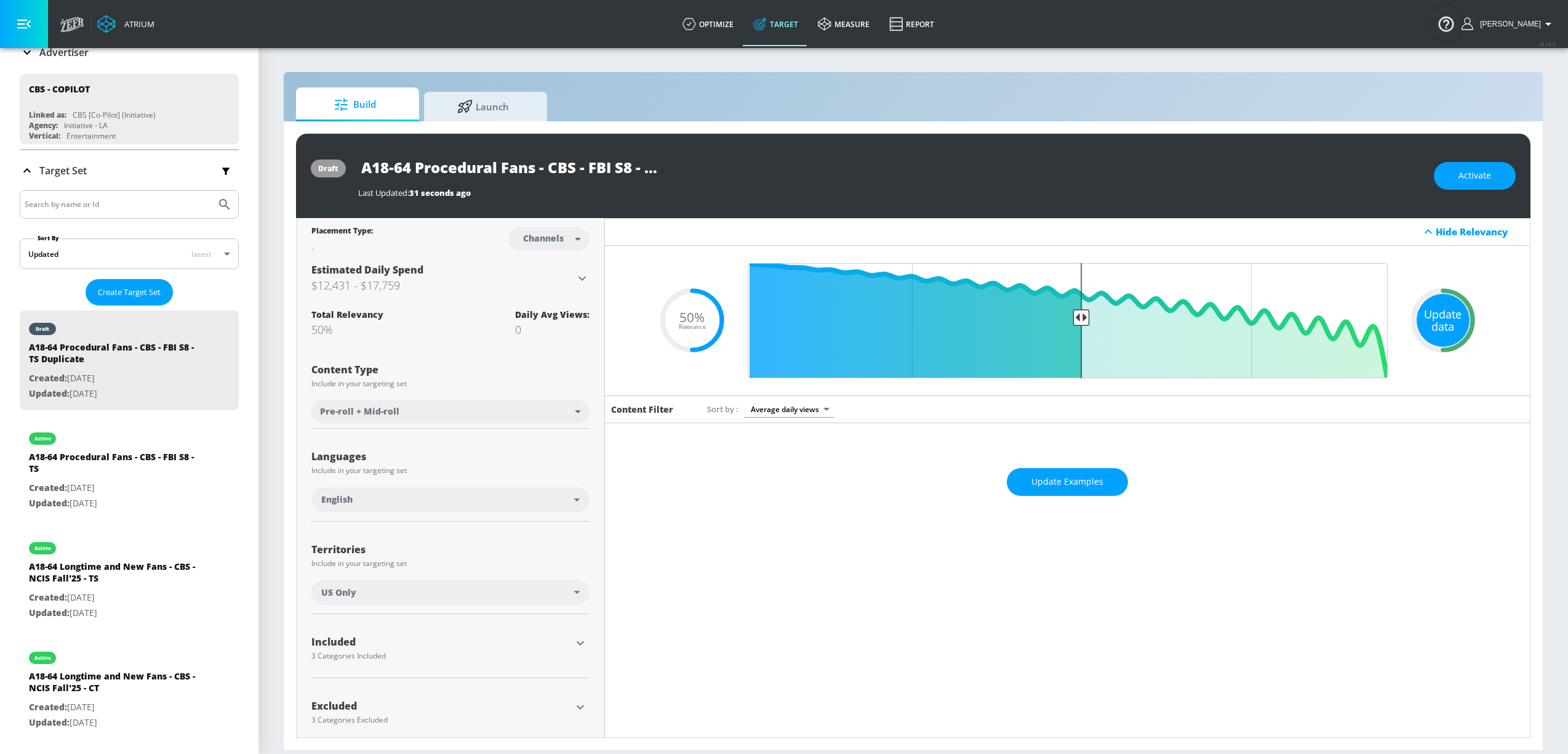
click at [1443, 334] on div "Update data" at bounding box center [1443, 320] width 53 height 53
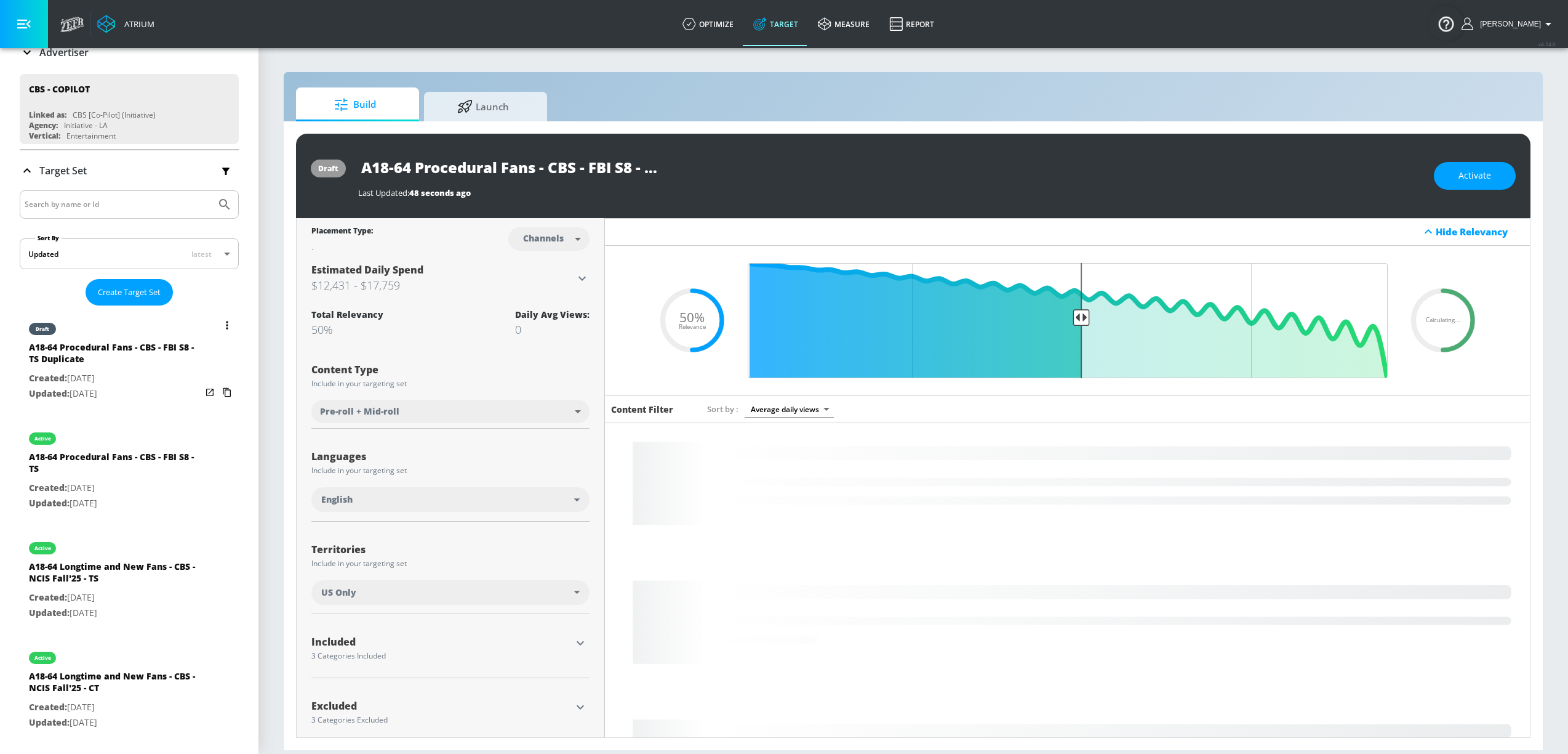
click at [135, 353] on div "A18-64 Procedural Fans - CBS - FBI S8 - TS Duplicate" at bounding box center [115, 356] width 172 height 30
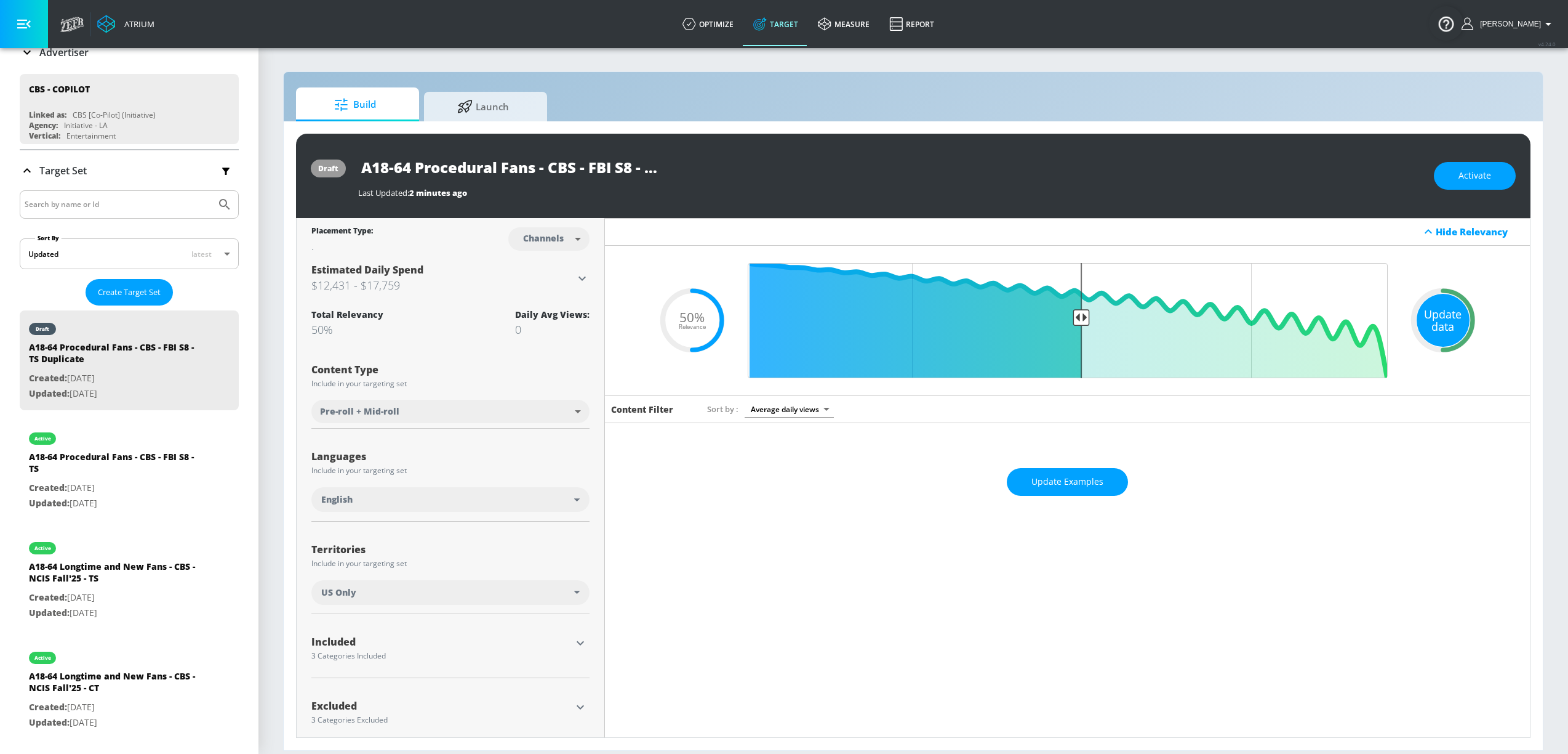
click at [1442, 319] on div "Update data" at bounding box center [1443, 320] width 53 height 53
click at [1450, 318] on div "Update data" at bounding box center [1443, 320] width 53 height 53
drag, startPoint x: 609, startPoint y: 164, endPoint x: 618, endPoint y: 164, distance: 9.0
click at [609, 163] on input "A18-64 Procedural Fans - CBS - FBI S8 - TS Duplicate" at bounding box center [512, 167] width 308 height 28
drag, startPoint x: 646, startPoint y: 170, endPoint x: 786, endPoint y: 173, distance: 140.0
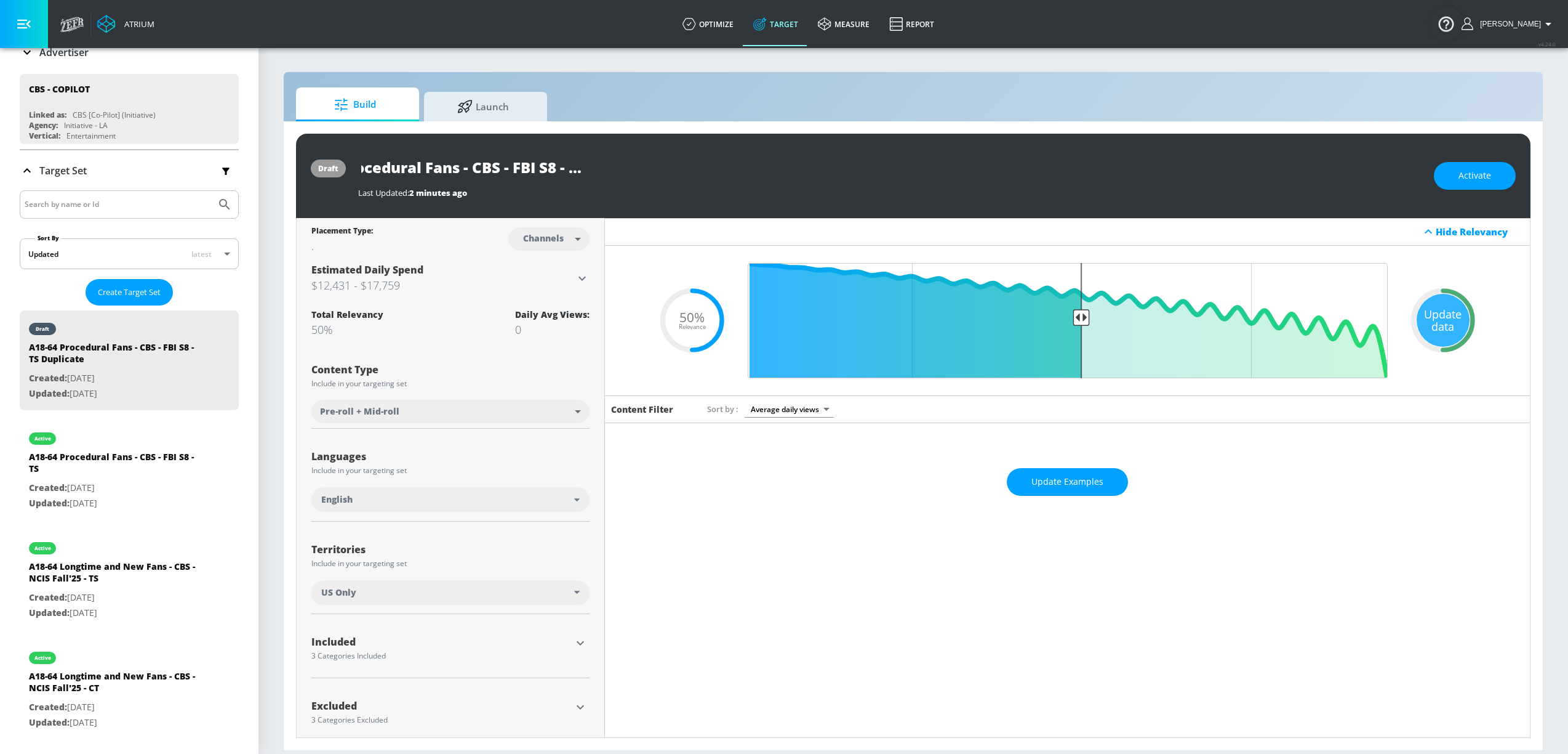
click at [786, 173] on div "A18-64 Procedural Fans - CBS - FBI S8 - TS Duplicate" at bounding box center [890, 167] width 1063 height 28
click at [653, 170] on icon "button" at bounding box center [655, 167] width 11 height 11
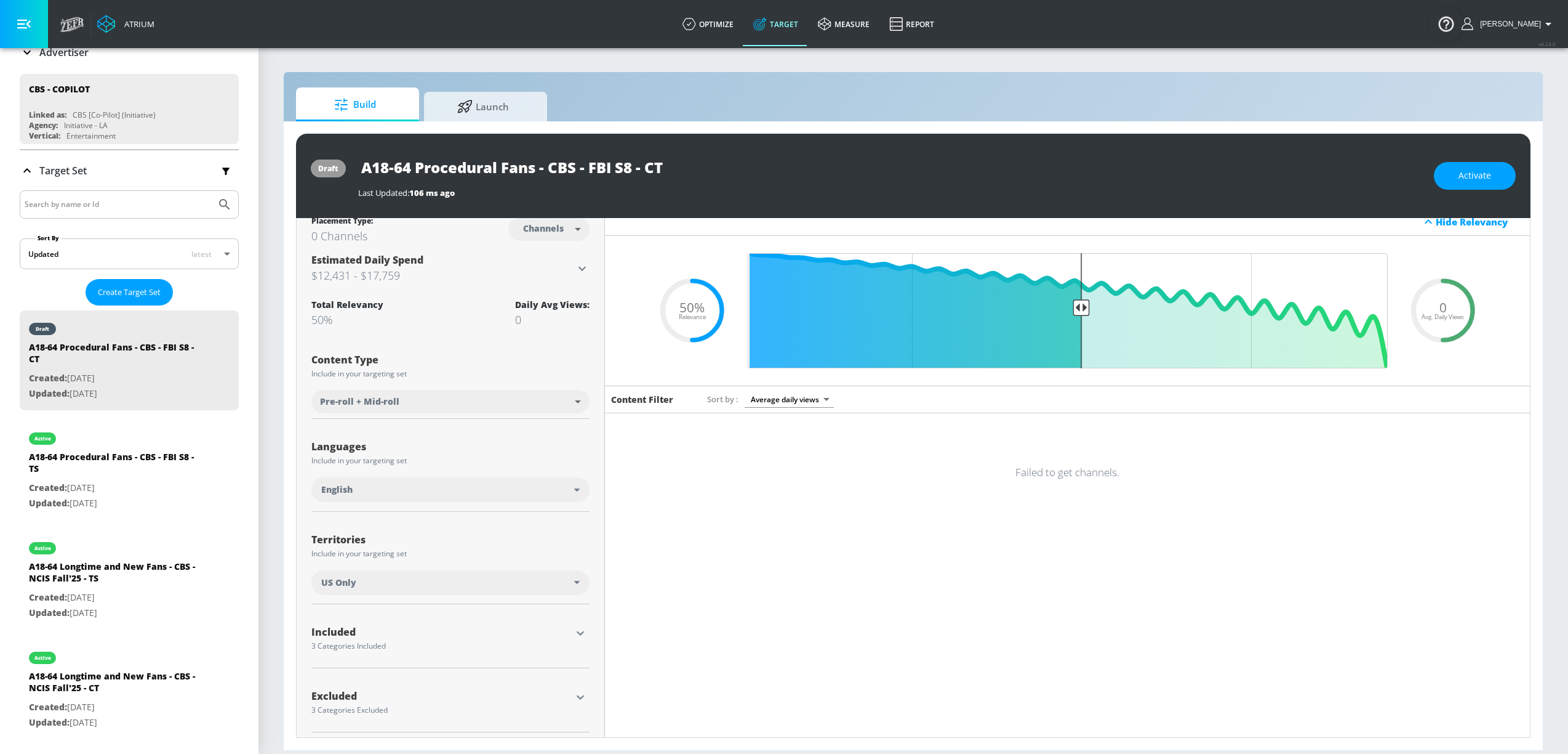
scroll to position [16, 0]
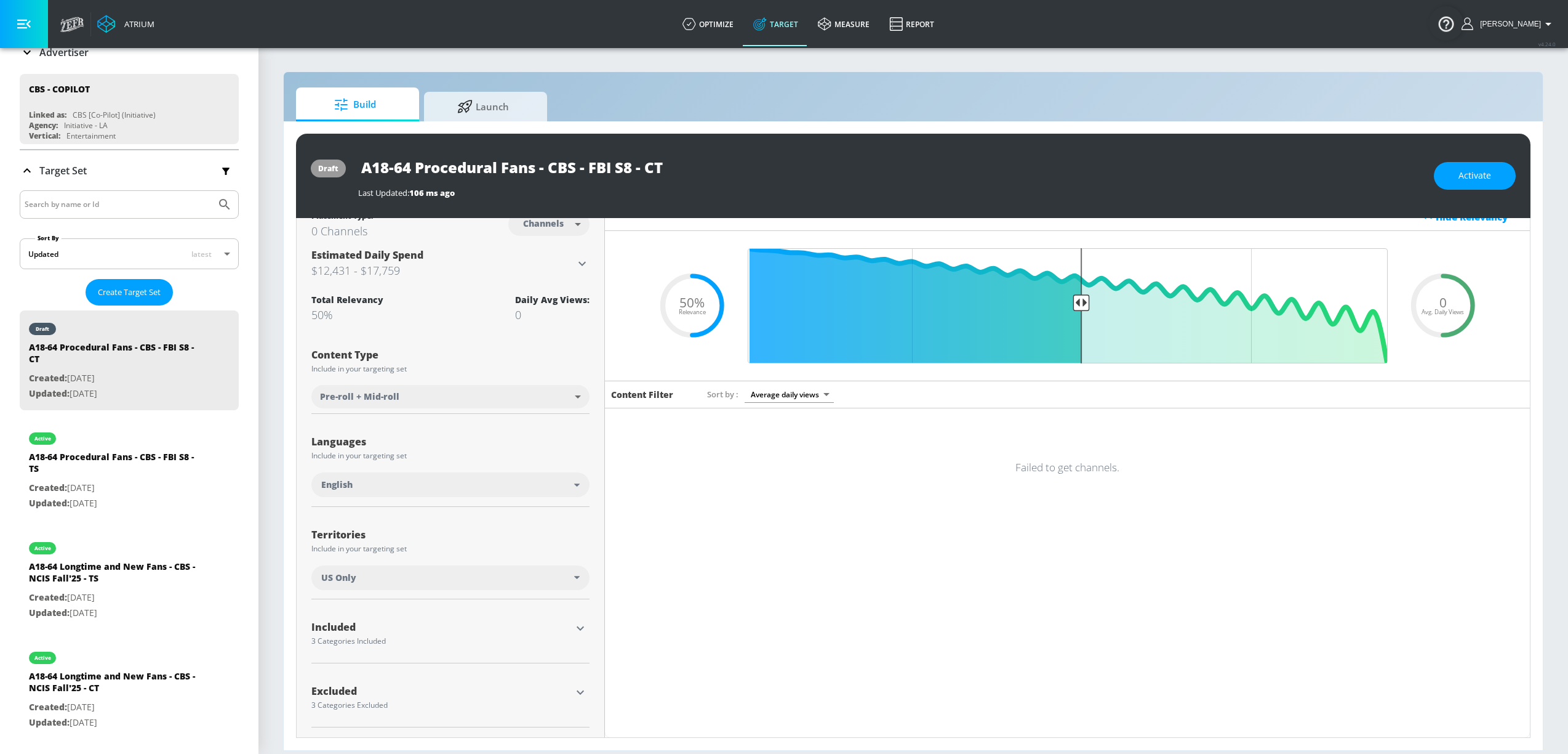
drag, startPoint x: 990, startPoint y: 502, endPoint x: 1030, endPoint y: 474, distance: 48.8
click at [990, 502] on div "Content Filter Sort by Average daily views avg_daily_views_last_7_days Failed t…" at bounding box center [1067, 545] width 925 height 329
click at [1102, 446] on div "Failed to get channels." at bounding box center [1067, 468] width 925 height 43
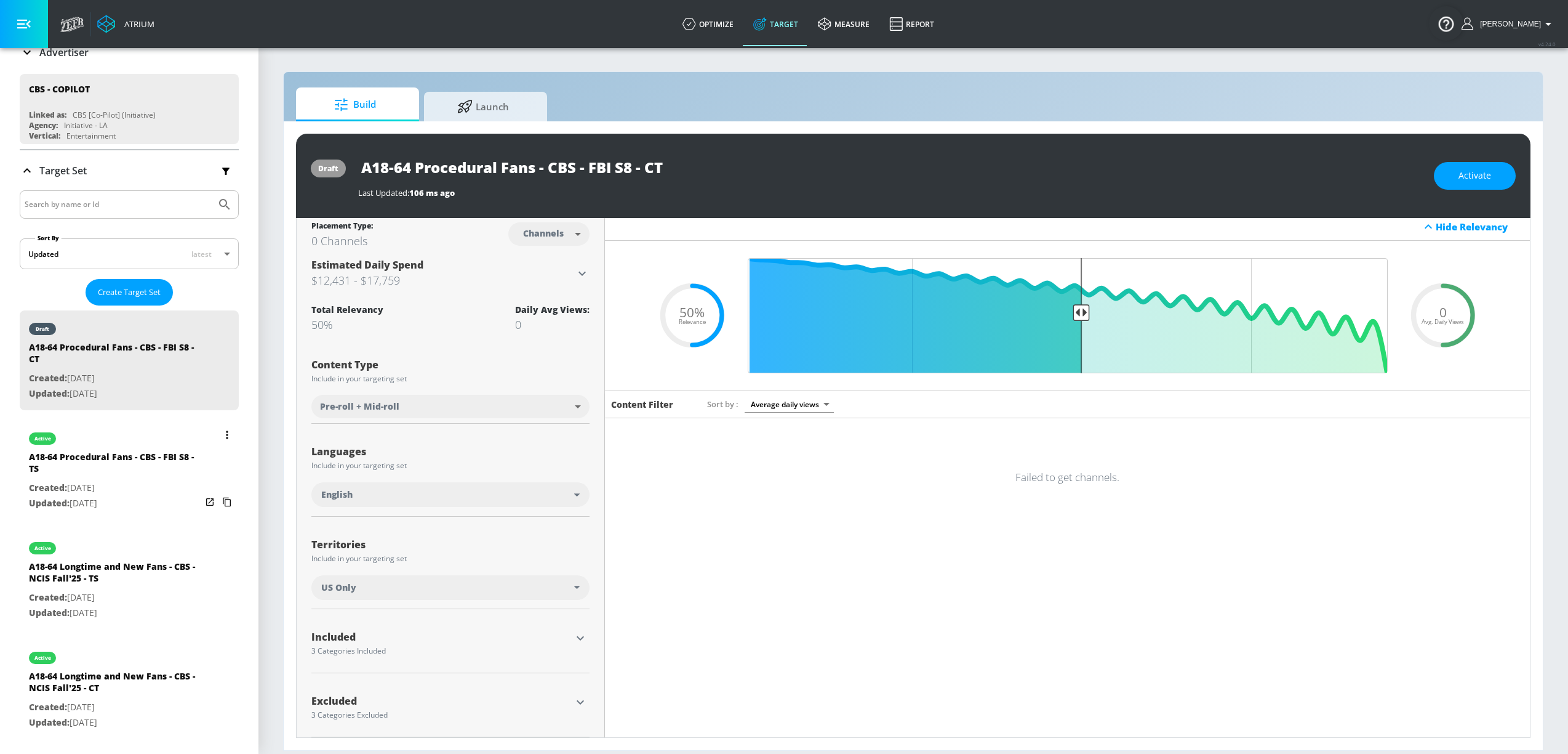
scroll to position [0, 0]
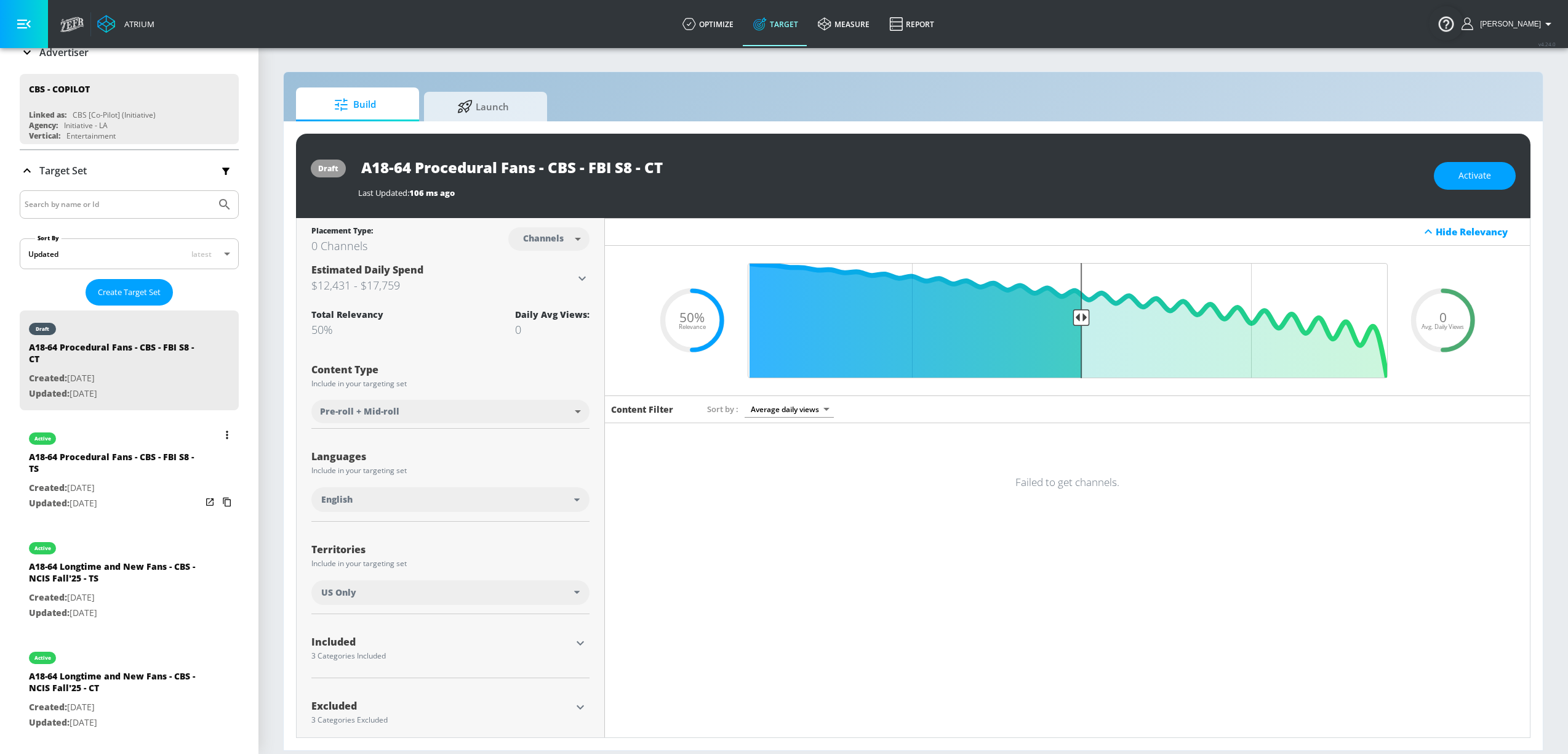
click at [131, 454] on div "A18-64 Procedural Fans - CBS - FBI S8 - TS" at bounding box center [115, 466] width 172 height 30
type input "A18-64 Procedural Fans - CBS - FBI S8 - TS"
type input "videos"
type input "0.05"
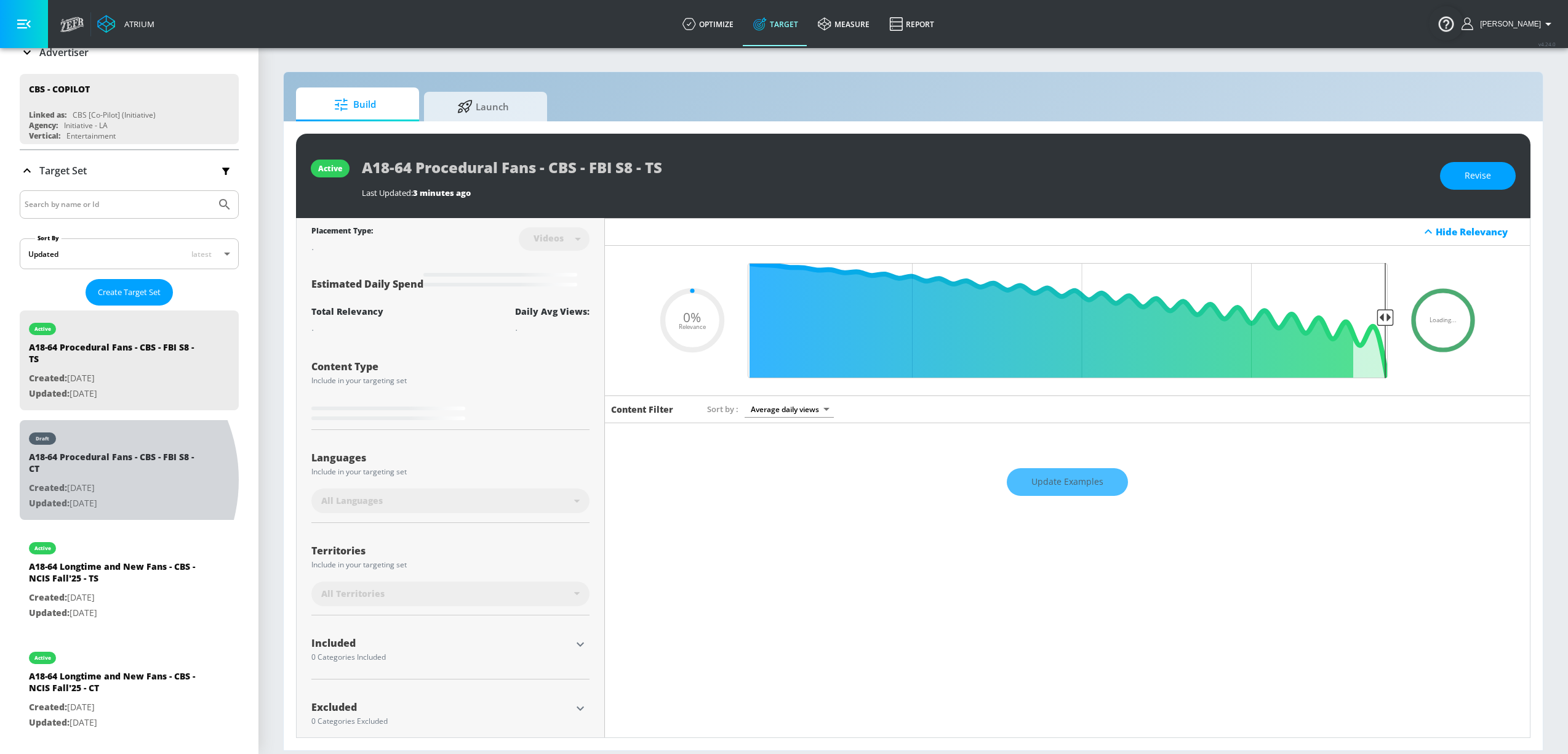
drag, startPoint x: 76, startPoint y: 481, endPoint x: 244, endPoint y: 429, distance: 175.9
click at [76, 481] on p "Created: [DATE]" at bounding box center [115, 488] width 172 height 16
type input "A18-64 Procedural Fans - CBS - FBI S8 - CT"
type input "channels"
type input "0.05"
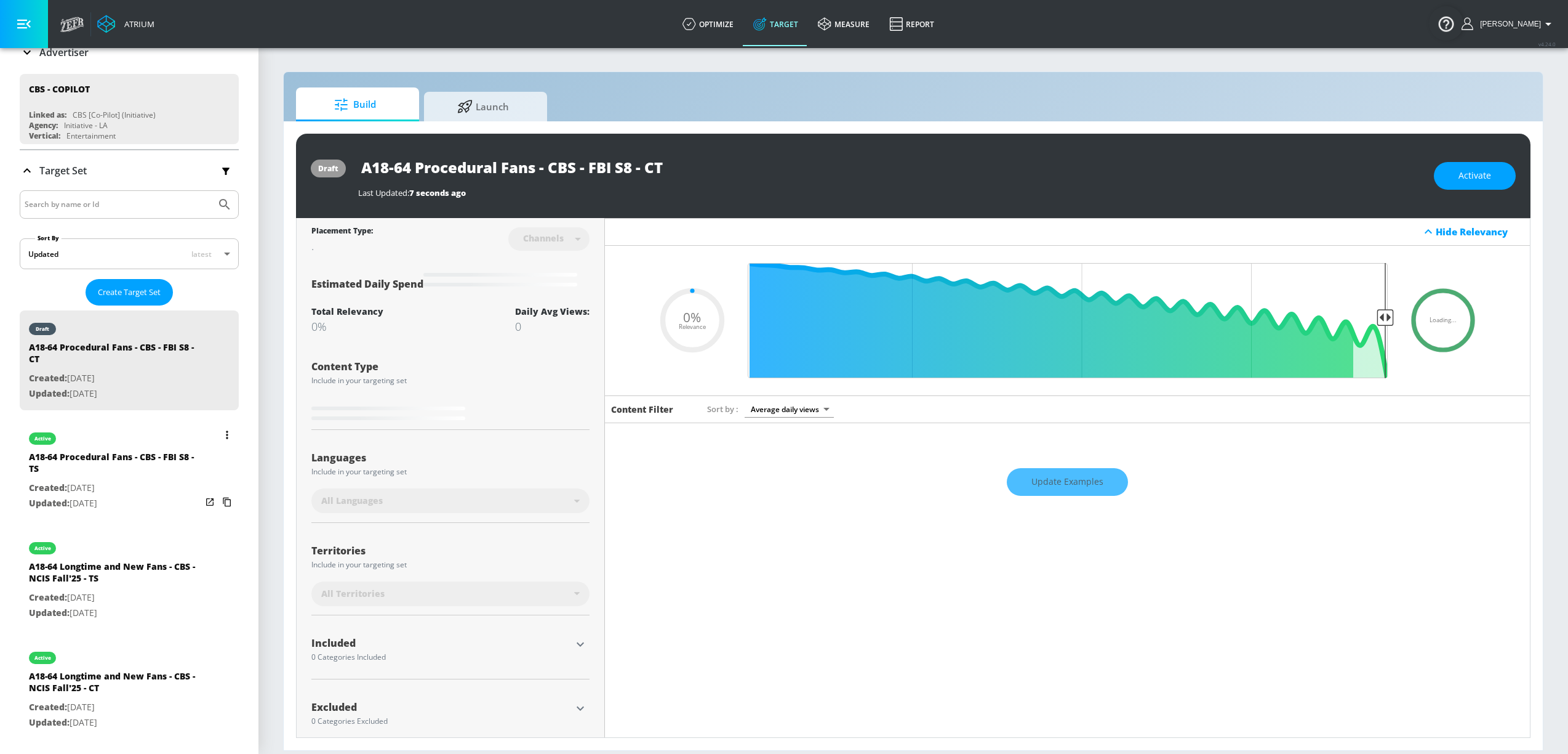
click at [126, 466] on div "A18-64 Procedural Fans - CBS - FBI S8 - TS" at bounding box center [115, 466] width 172 height 30
type input "A18-64 Procedural Fans - CBS - FBI S8 - TS"
type input "videos"
type input "0.05"
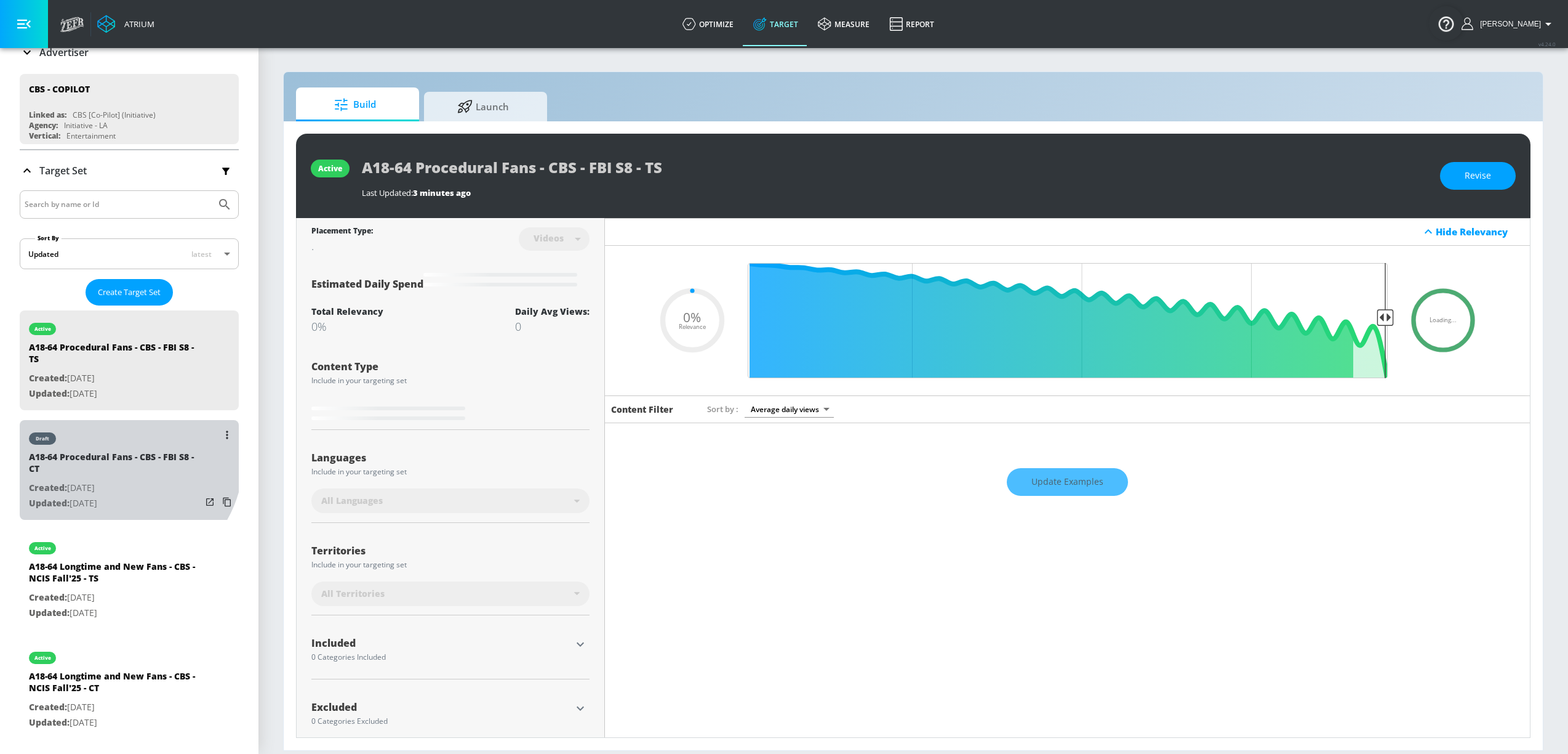
click at [116, 458] on div "A18-64 Procedural Fans - CBS - FBI S8 - CT" at bounding box center [115, 466] width 172 height 30
type input "A18-64 Procedural Fans - CBS - FBI S8 - CT"
type input "channels"
type input "0.05"
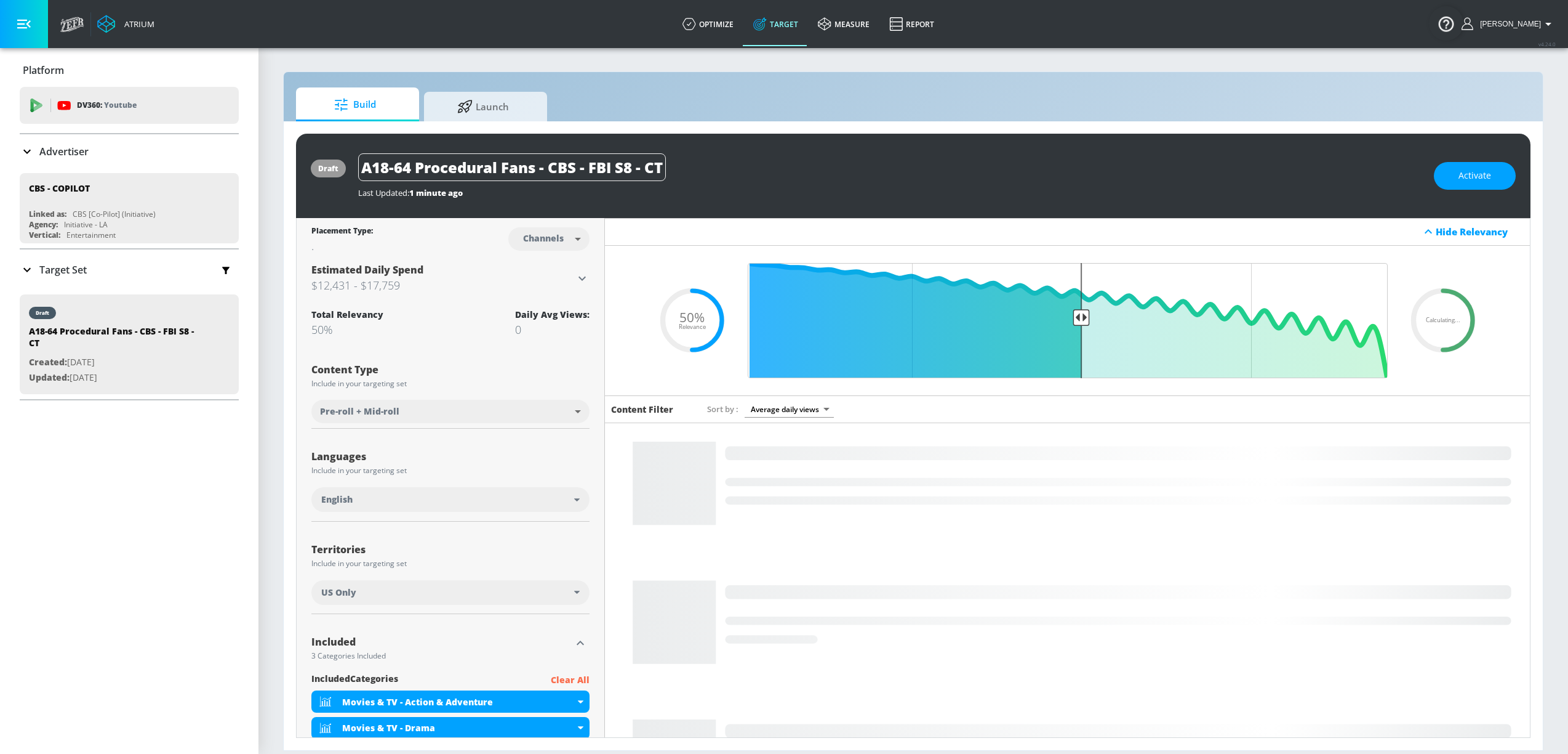
click at [93, 273] on div "Target Set" at bounding box center [129, 269] width 219 height 26
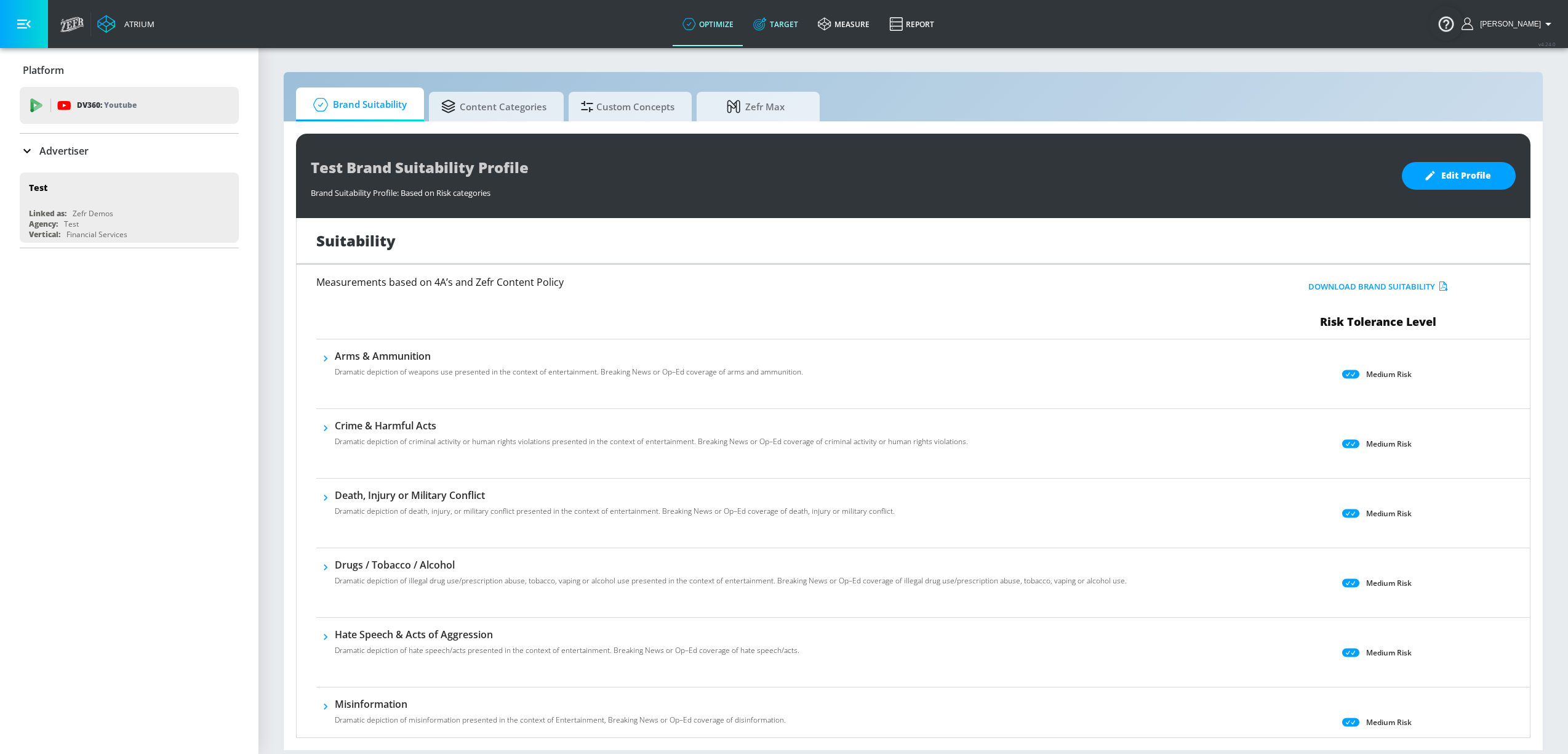
click at [778, 45] on link "Target" at bounding box center [776, 24] width 65 height 45
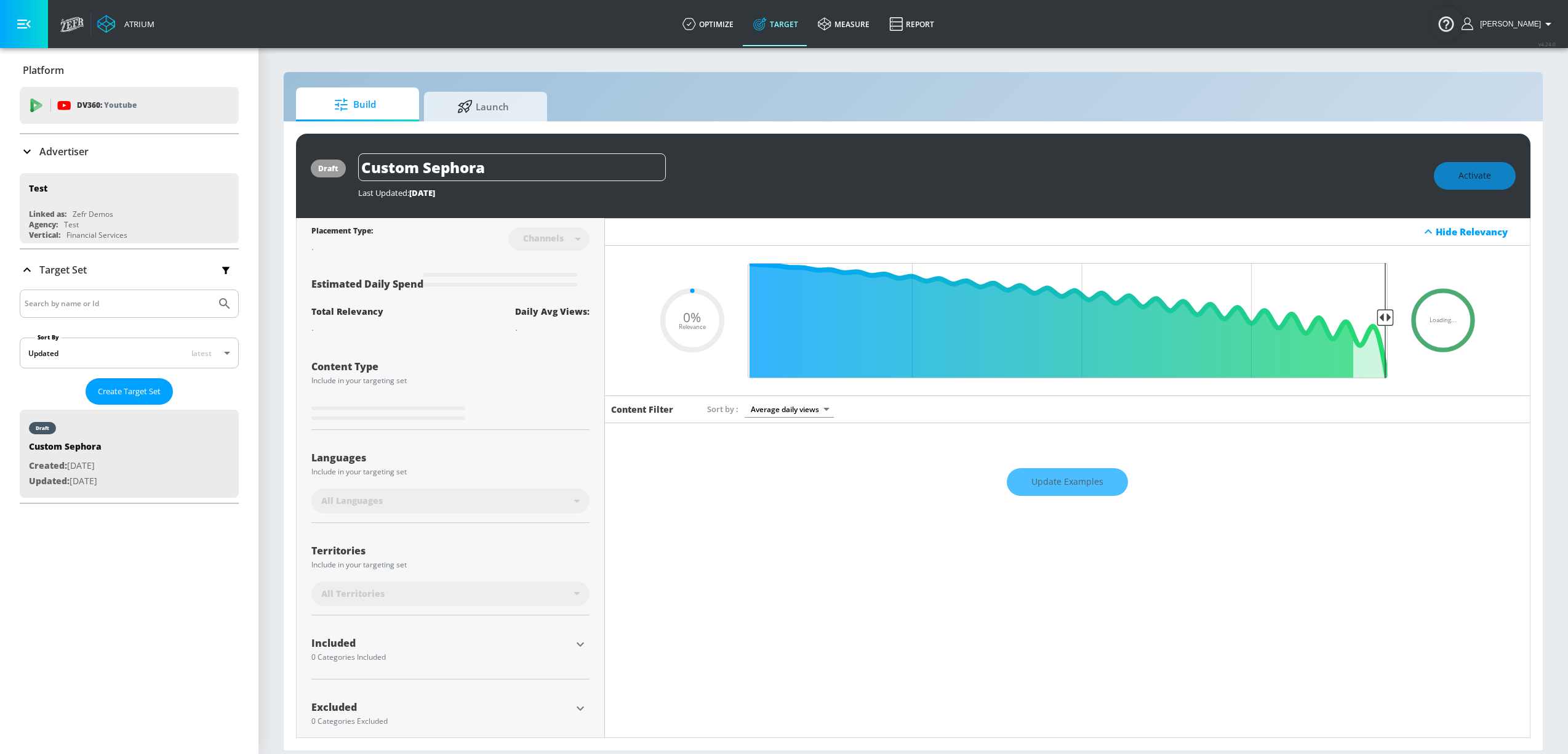
type input "0.05"
click at [112, 154] on div "Advertiser" at bounding box center [129, 152] width 219 height 15
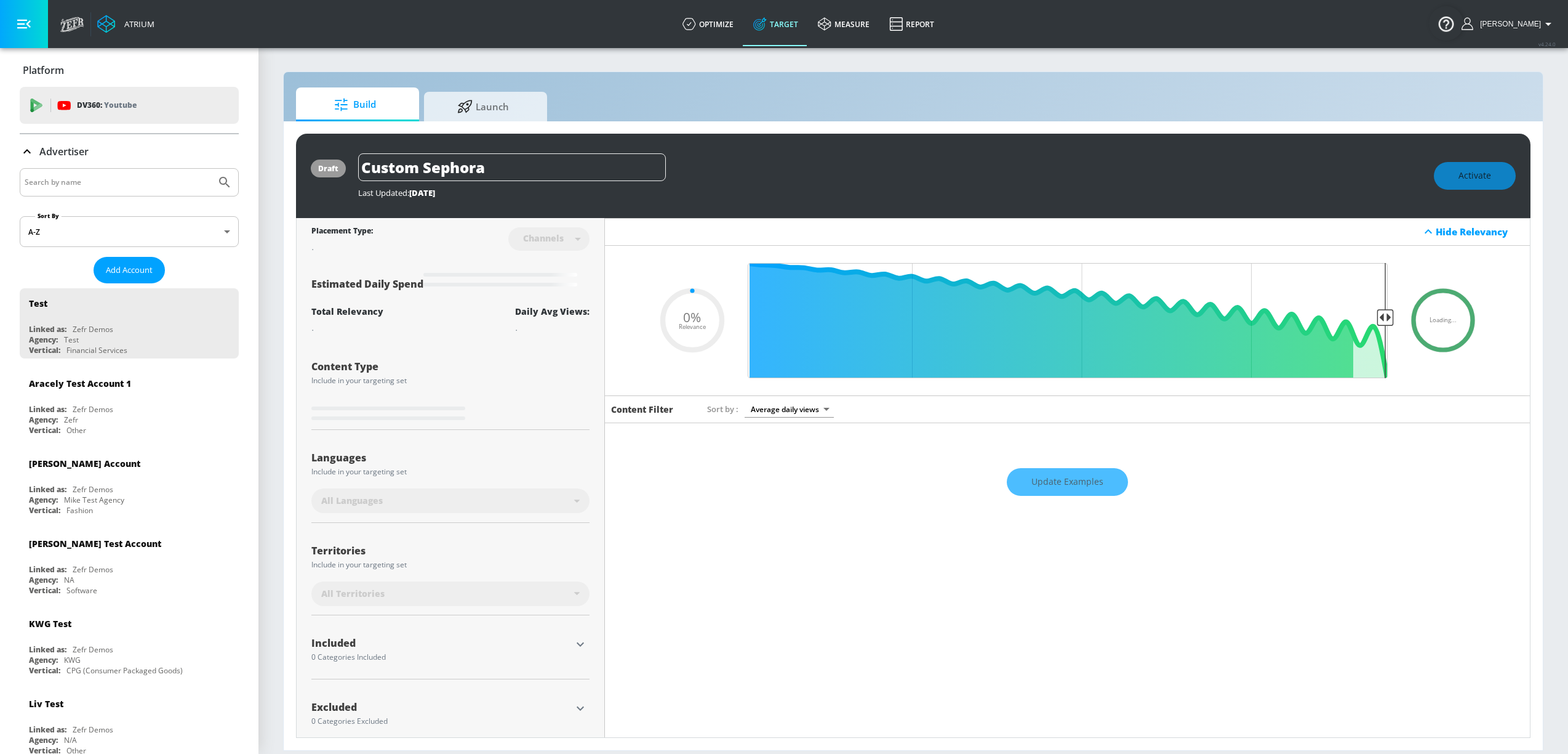
click at [95, 179] on input "Search by name" at bounding box center [118, 182] width 187 height 16
type input "cbs"
click at [211, 169] on button "Submit Search" at bounding box center [225, 182] width 27 height 27
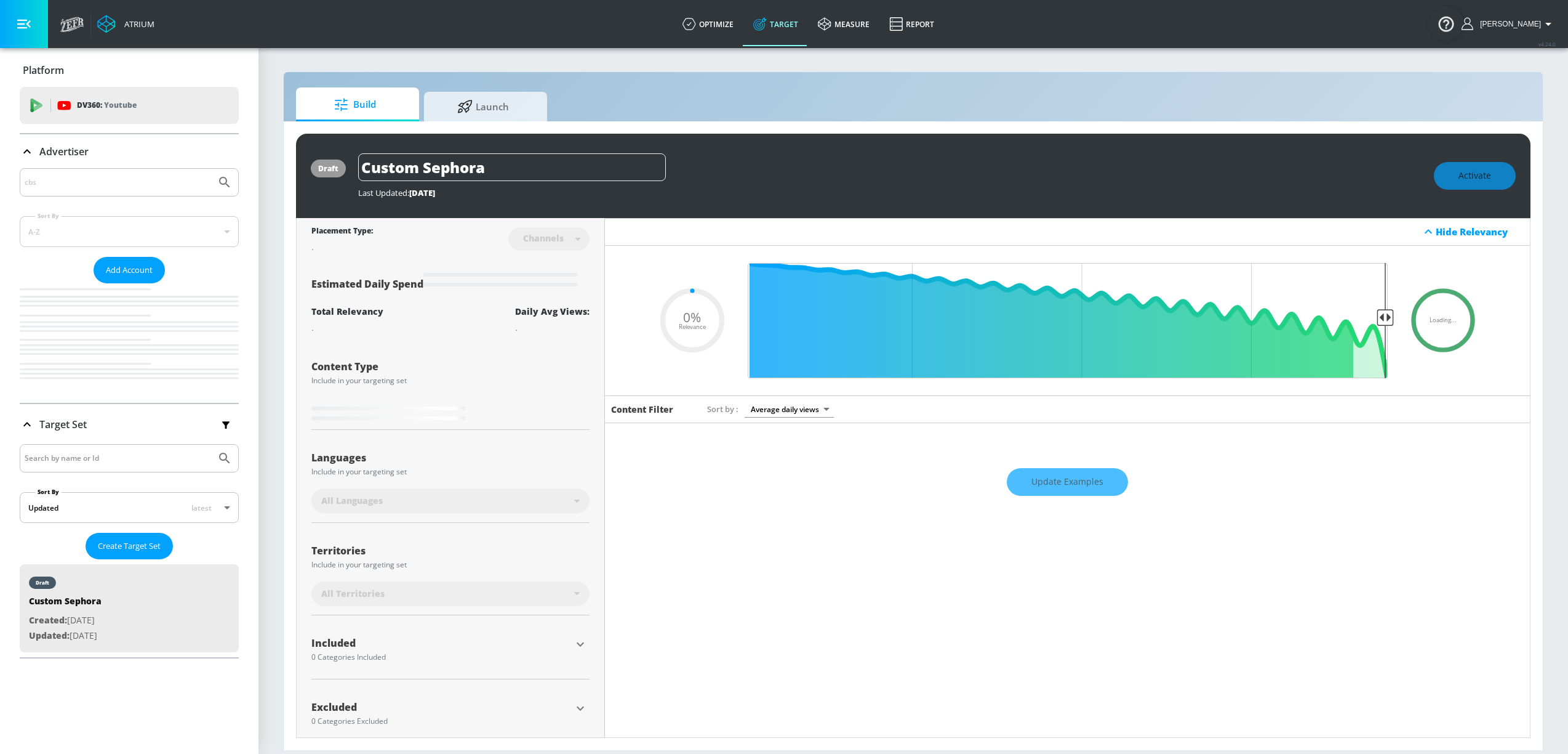
type input "0.05"
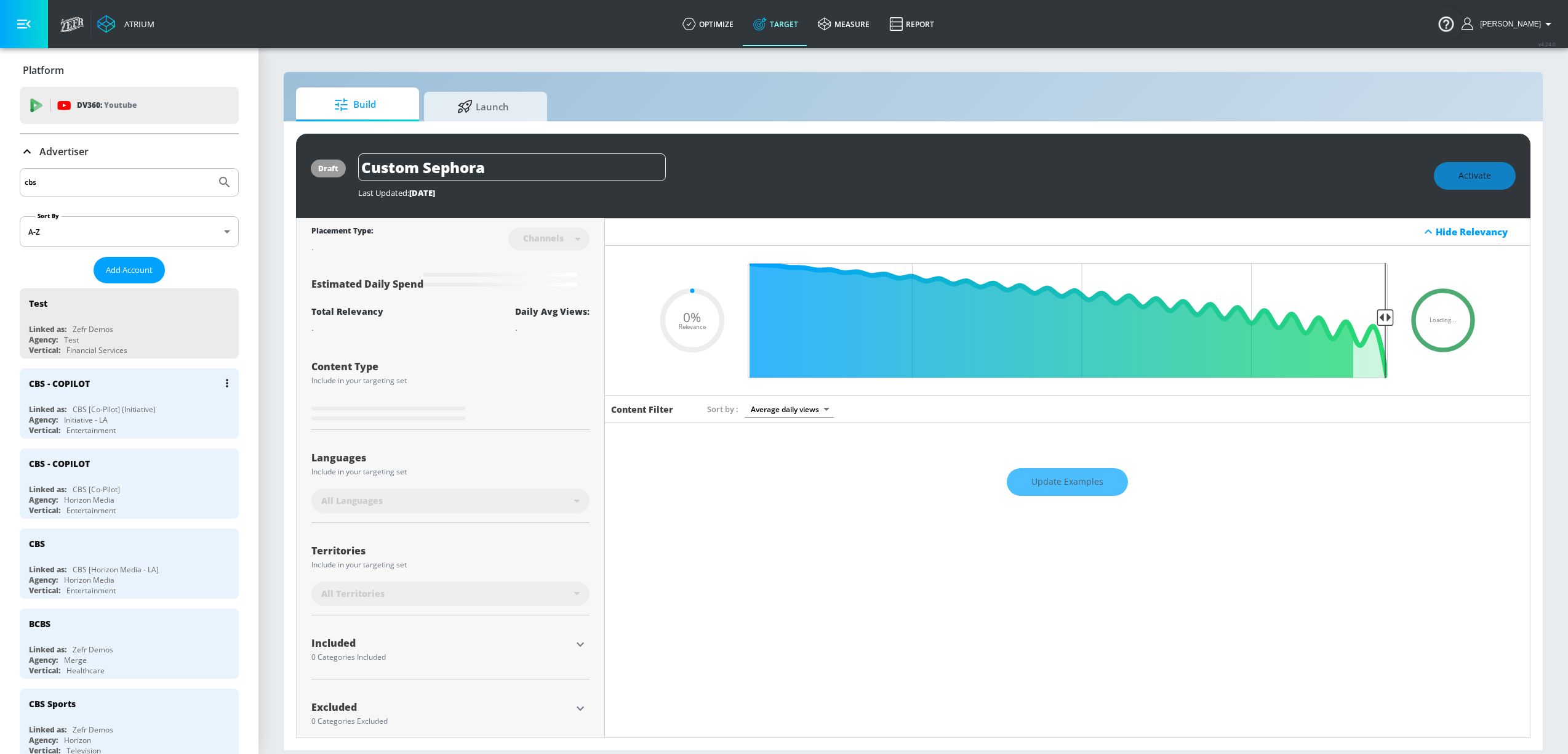
click at [81, 414] on div "CBS [Co-Pilot] (Initiative)" at bounding box center [114, 409] width 83 height 10
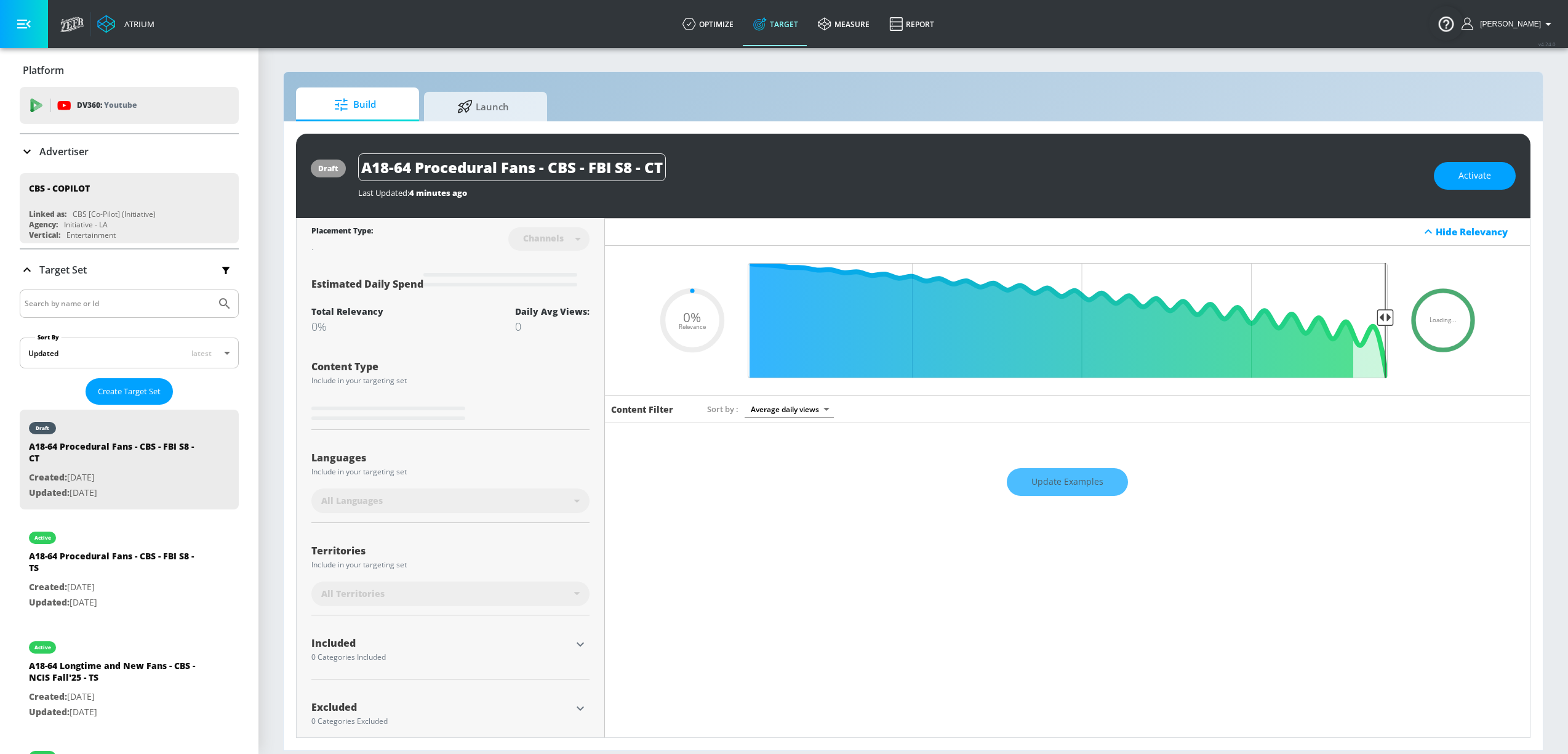
type input "0.5"
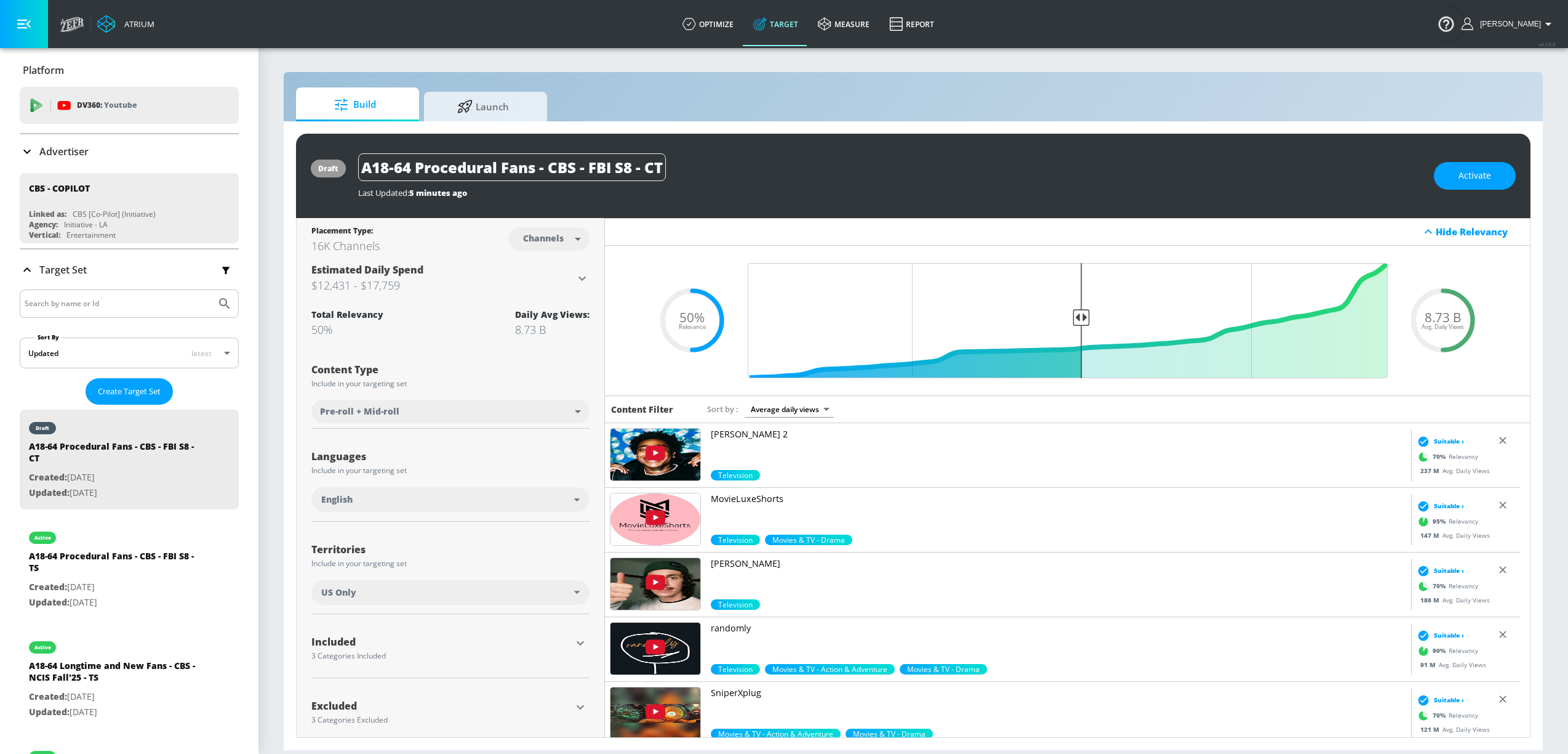
click at [1367, 174] on div "A18-64 Procedural Fans - CBS - FBI S8 - CT" at bounding box center [890, 167] width 1063 height 28
click at [1468, 167] on button "Activate" at bounding box center [1475, 175] width 82 height 28
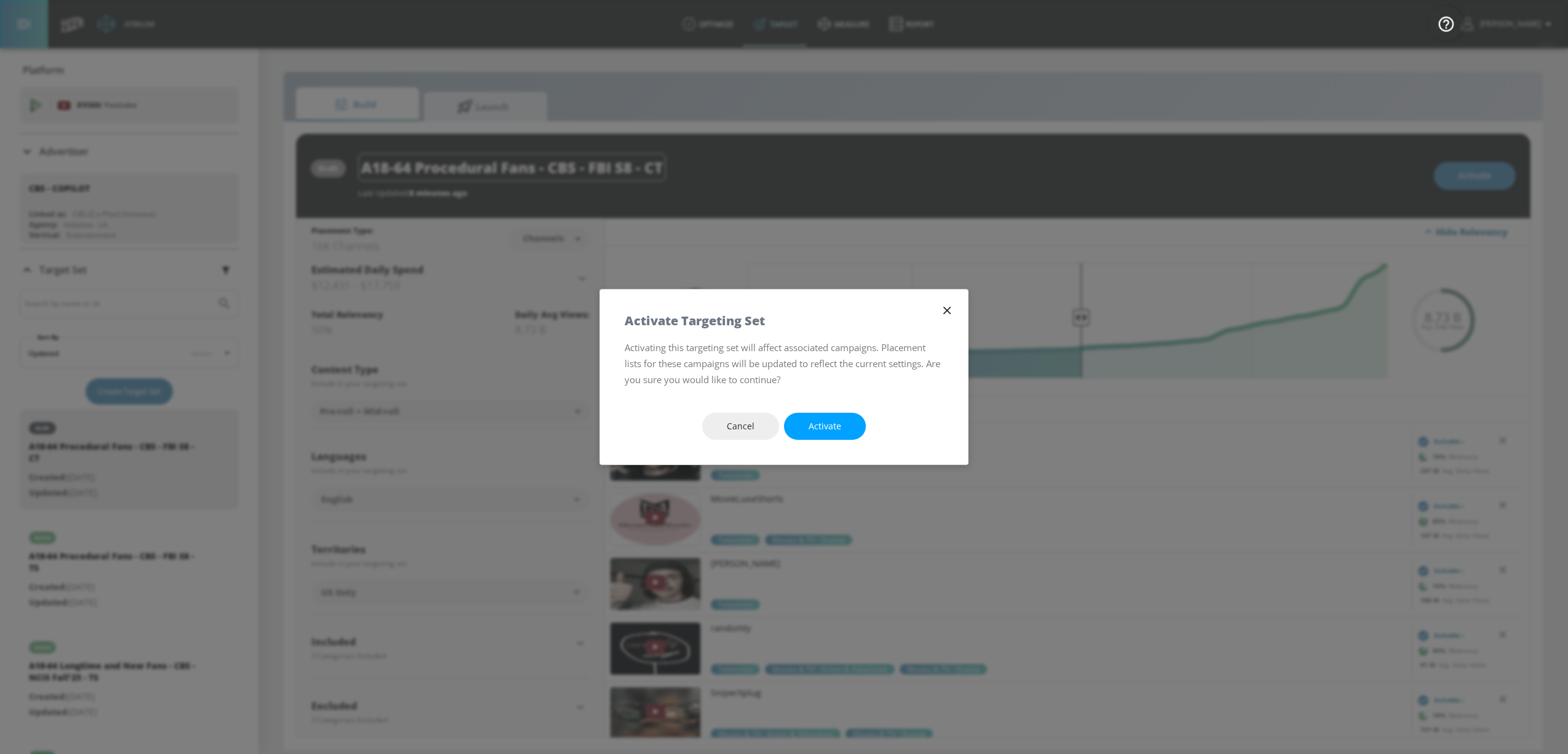
drag, startPoint x: 830, startPoint y: 422, endPoint x: 785, endPoint y: 131, distance: 294.5
click at [830, 422] on span "Activate" at bounding box center [825, 426] width 32 height 16
